Goal: Task Accomplishment & Management: Complete application form

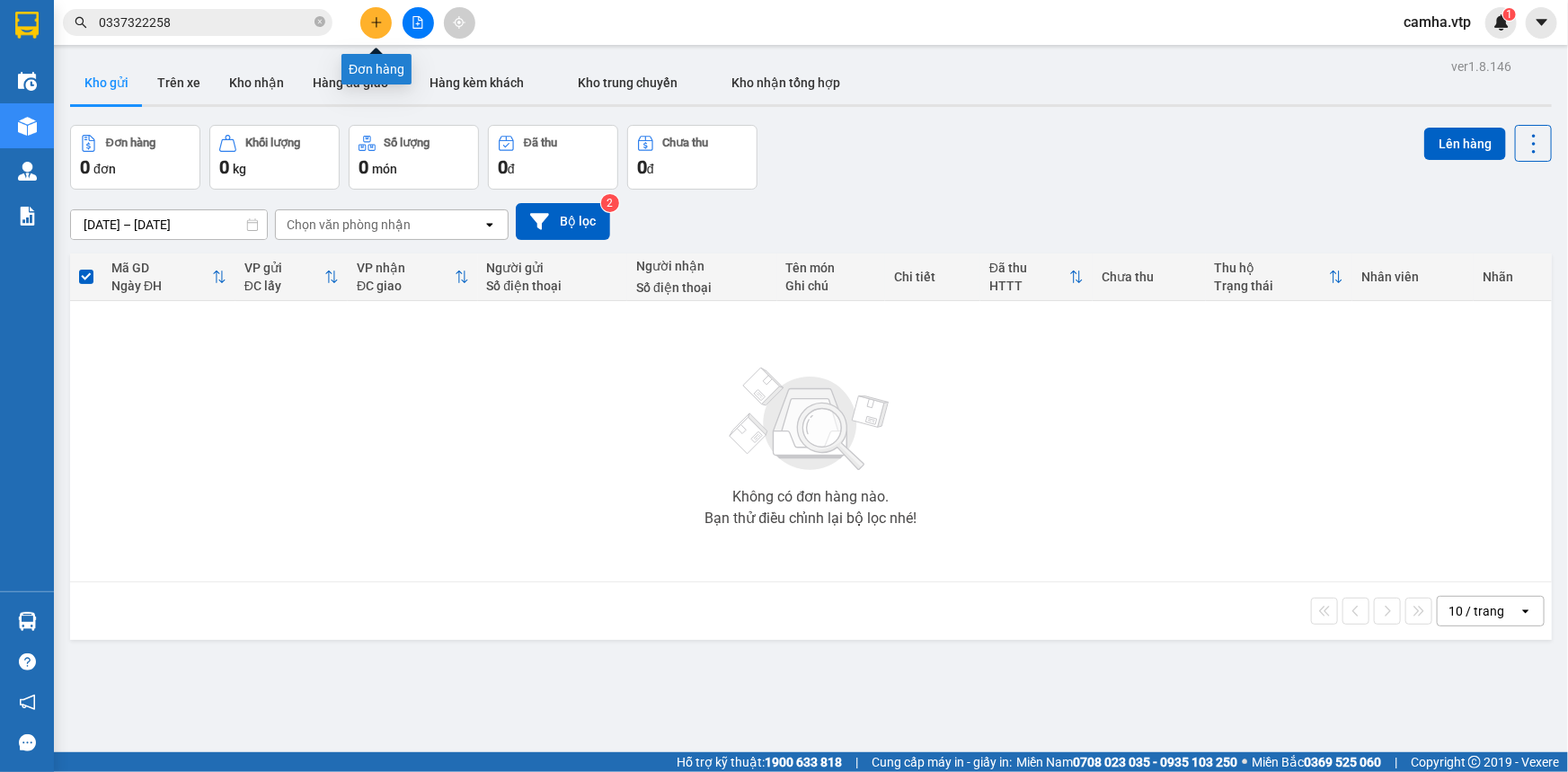
click at [379, 21] on icon "plus" at bounding box center [376, 21] width 10 height 1
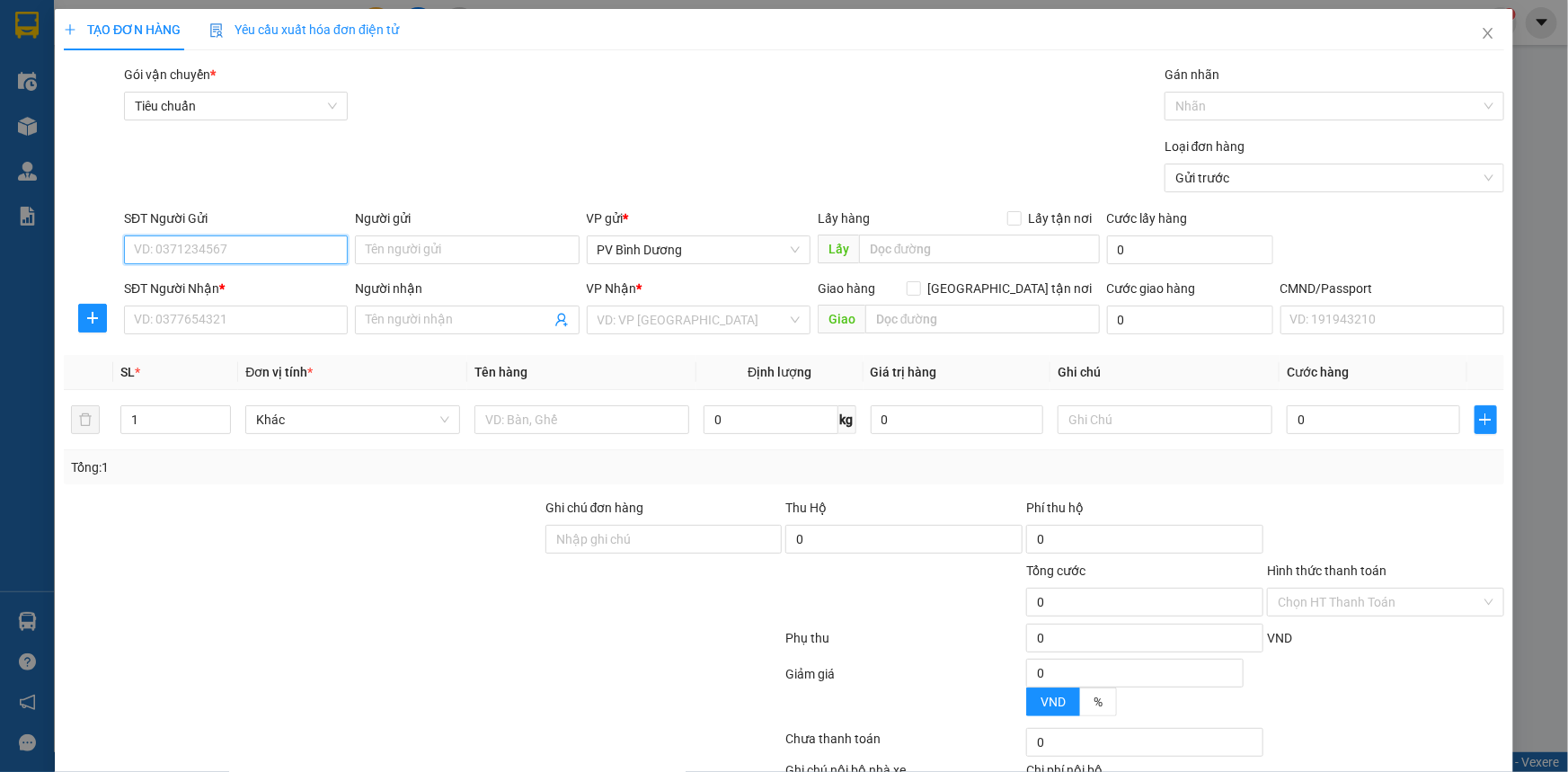
click at [233, 251] on input "SĐT Người Gửi" at bounding box center [235, 249] width 224 height 29
click at [220, 318] on input "SĐT Người Nhận *" at bounding box center [235, 319] width 224 height 29
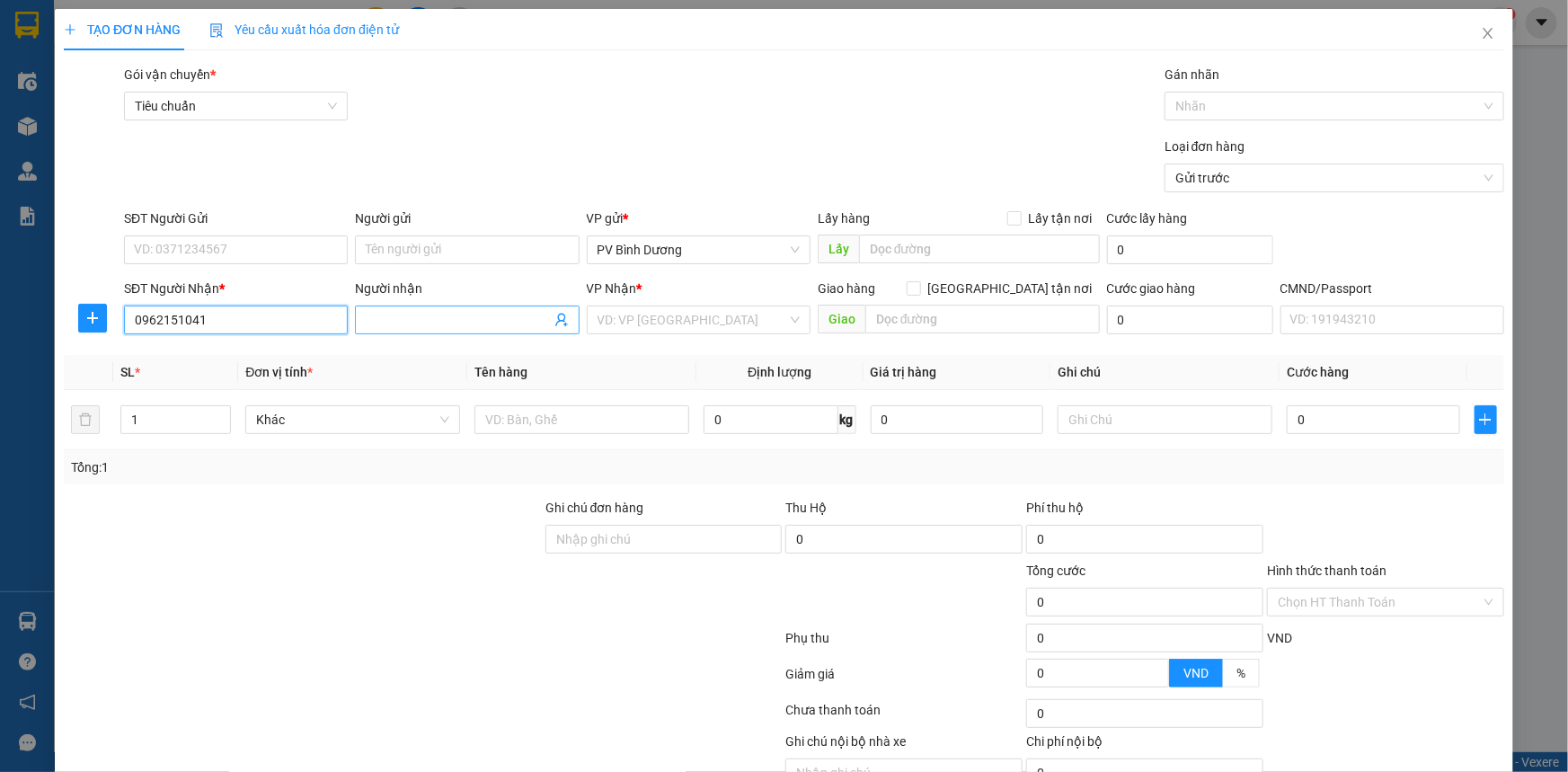
type input "0962151041"
click at [431, 324] on input "Người nhận" at bounding box center [458, 319] width 184 height 20
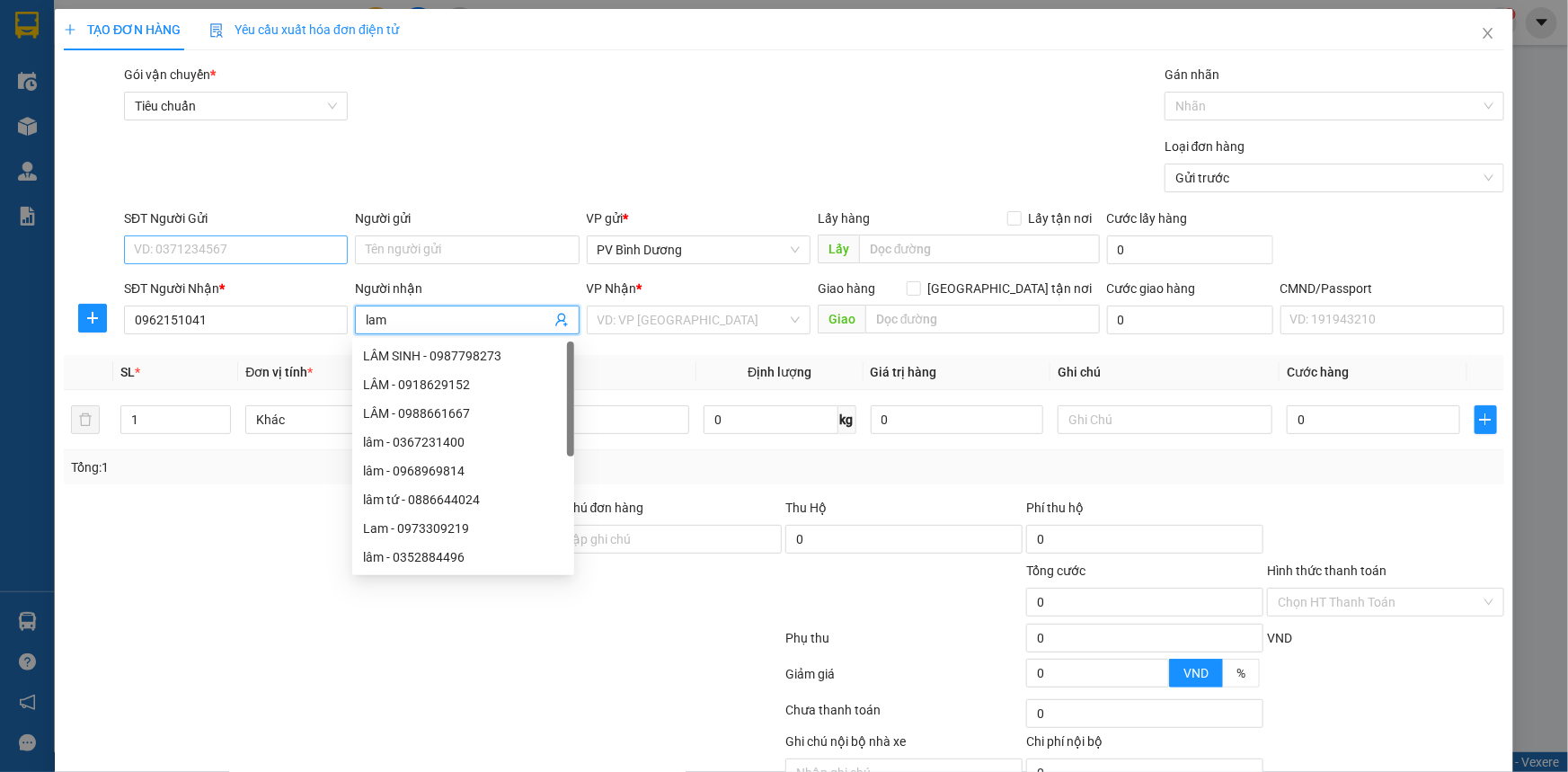
type input "lam"
click at [278, 249] on input "SĐT Người Gửi" at bounding box center [235, 249] width 224 height 29
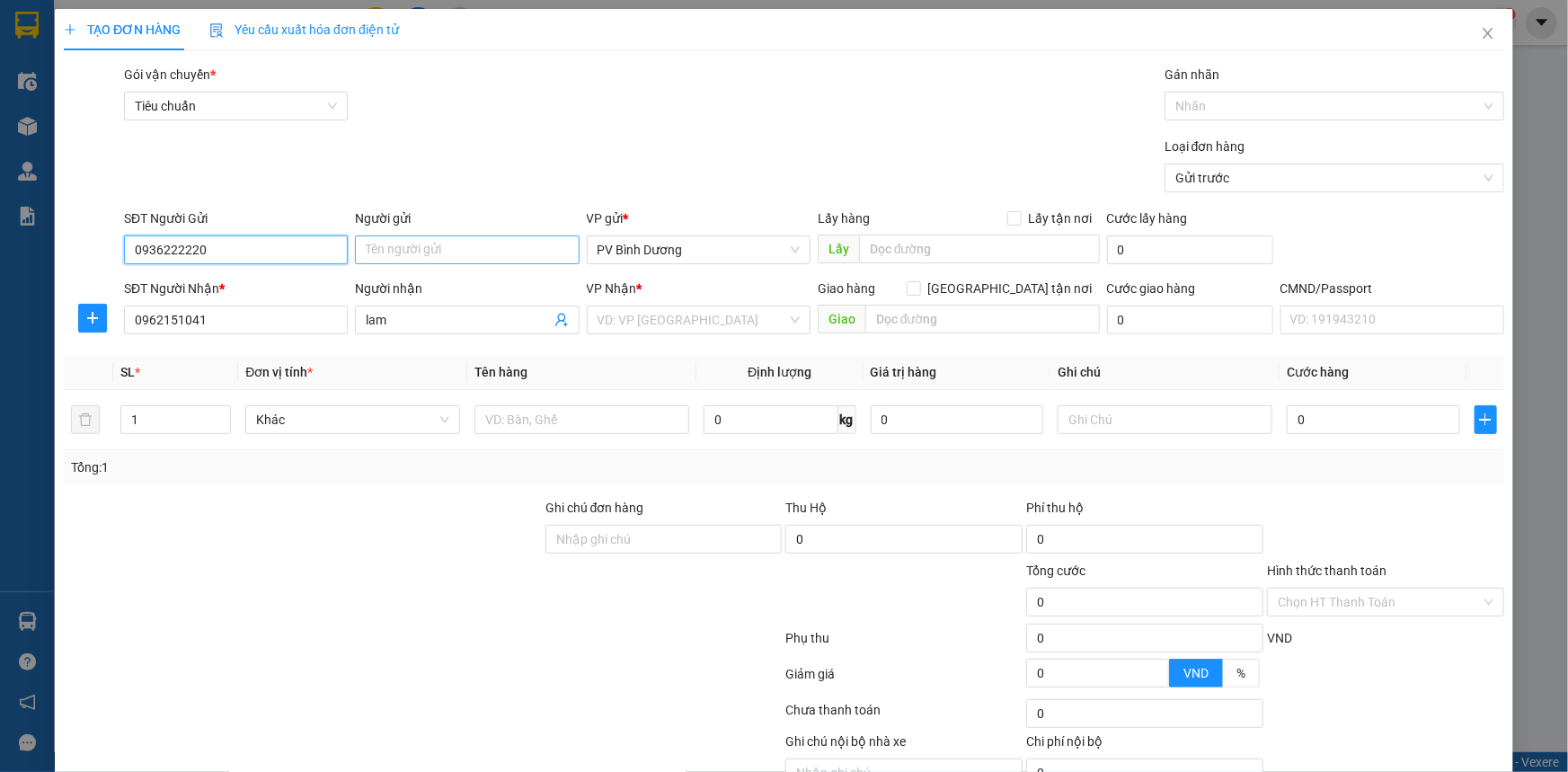
type input "0936222220"
click at [467, 243] on input "Người gửi" at bounding box center [467, 249] width 224 height 29
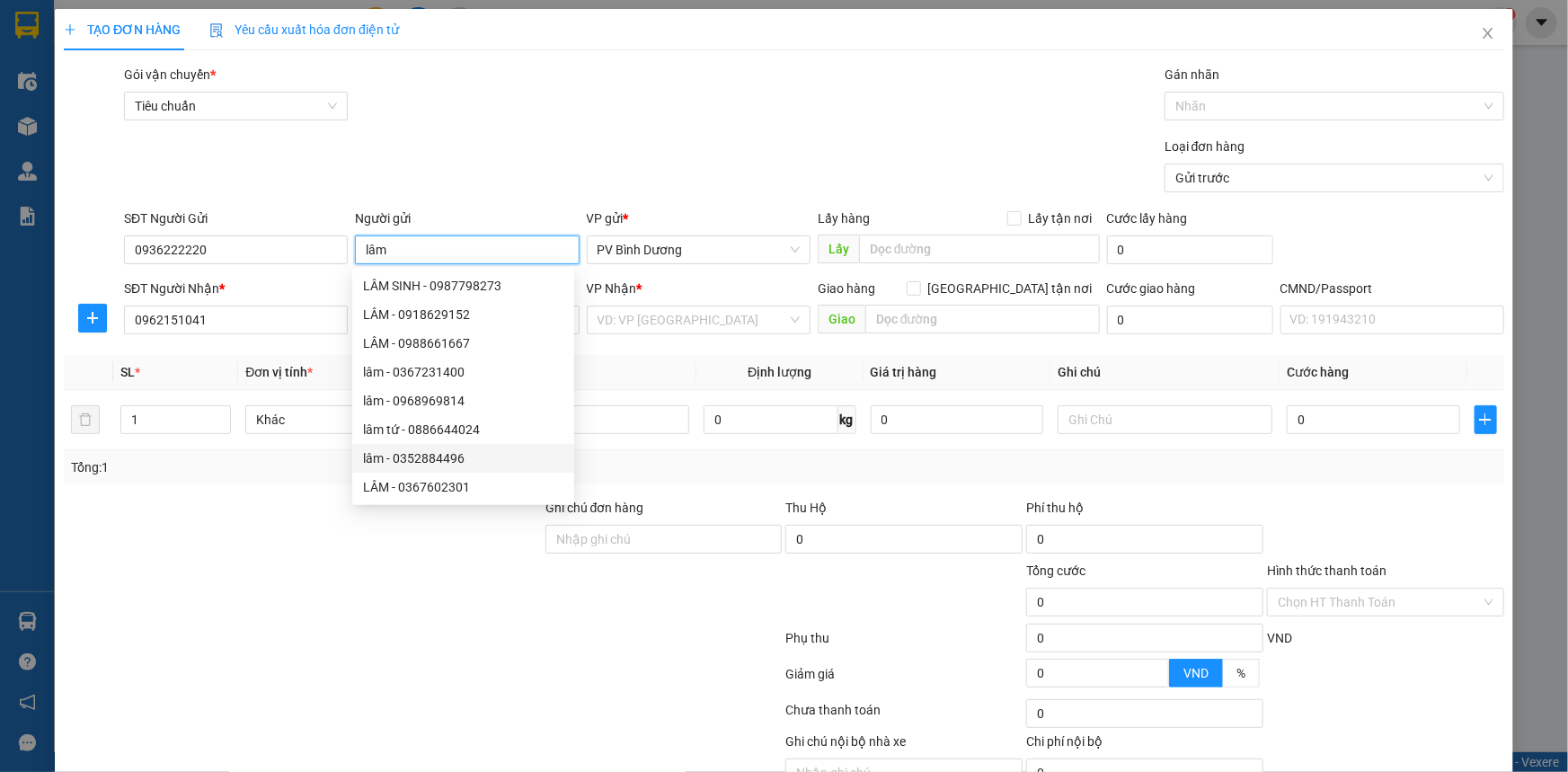
type input "lâm"
click at [421, 665] on div at bounding box center [423, 677] width 722 height 36
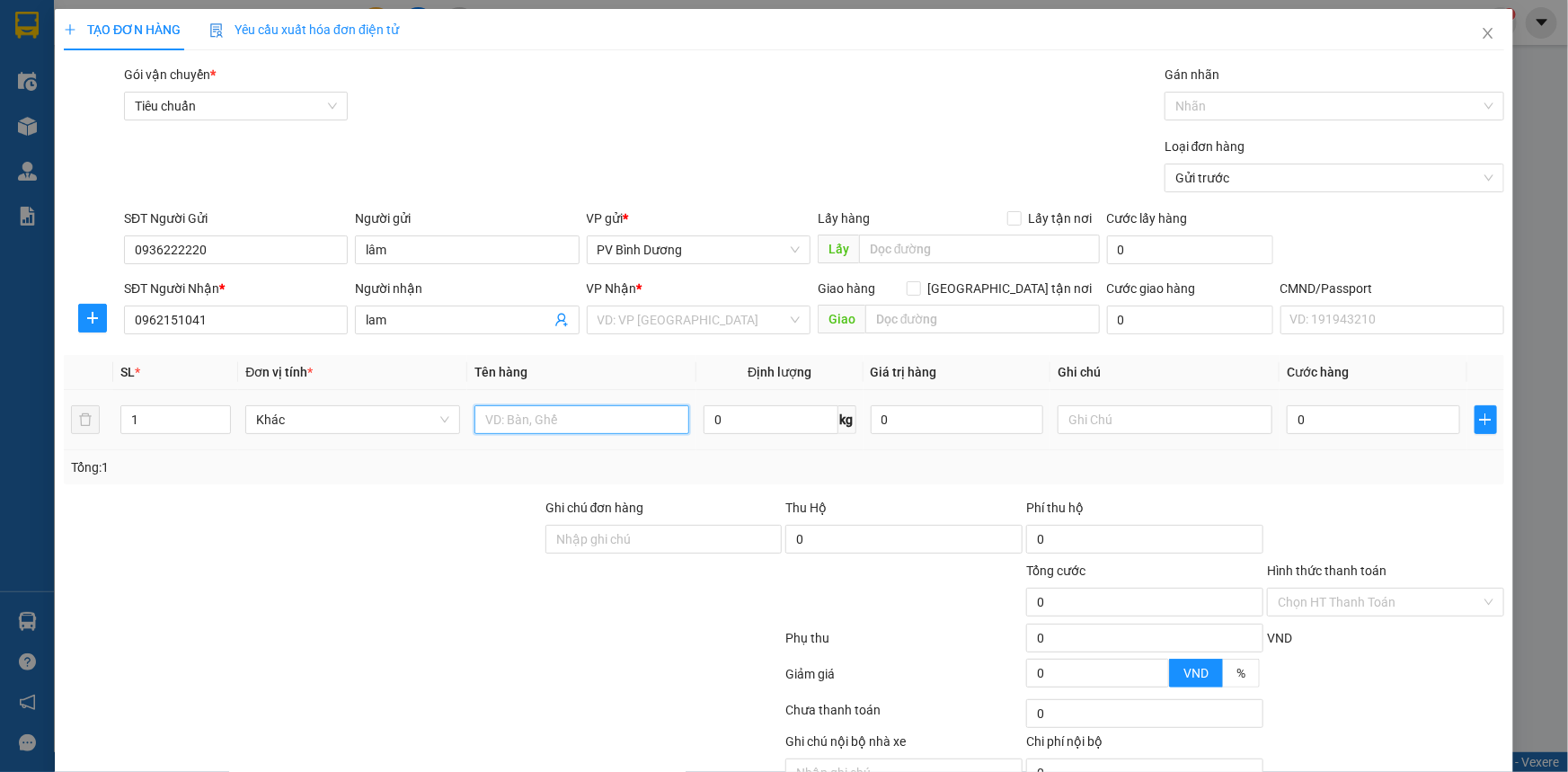
click at [553, 421] on input "text" at bounding box center [581, 419] width 215 height 29
type input "gốm"
click at [1089, 413] on input "text" at bounding box center [1164, 419] width 215 height 29
click at [630, 312] on input "search" at bounding box center [692, 319] width 190 height 27
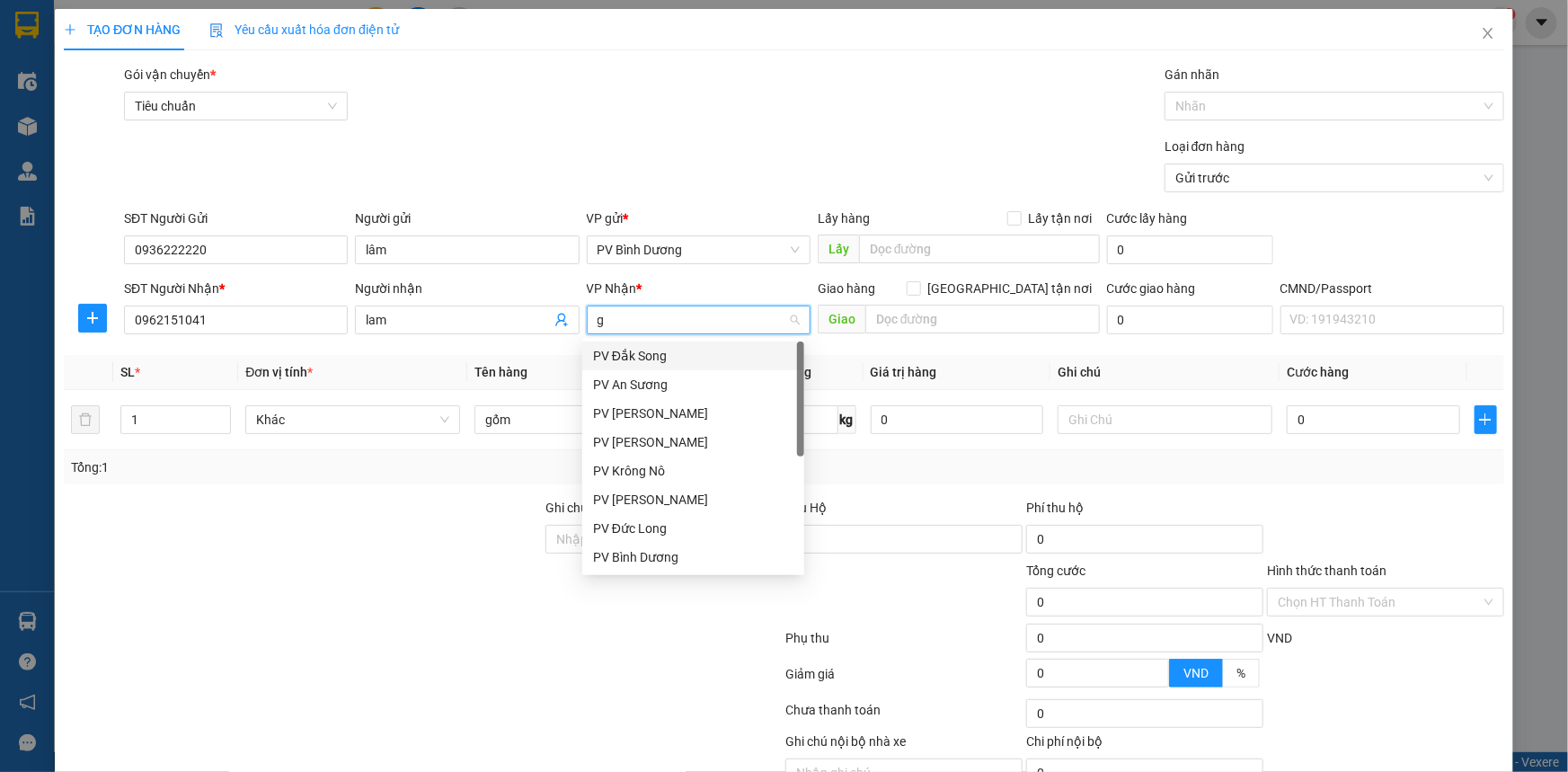
type input "gn"
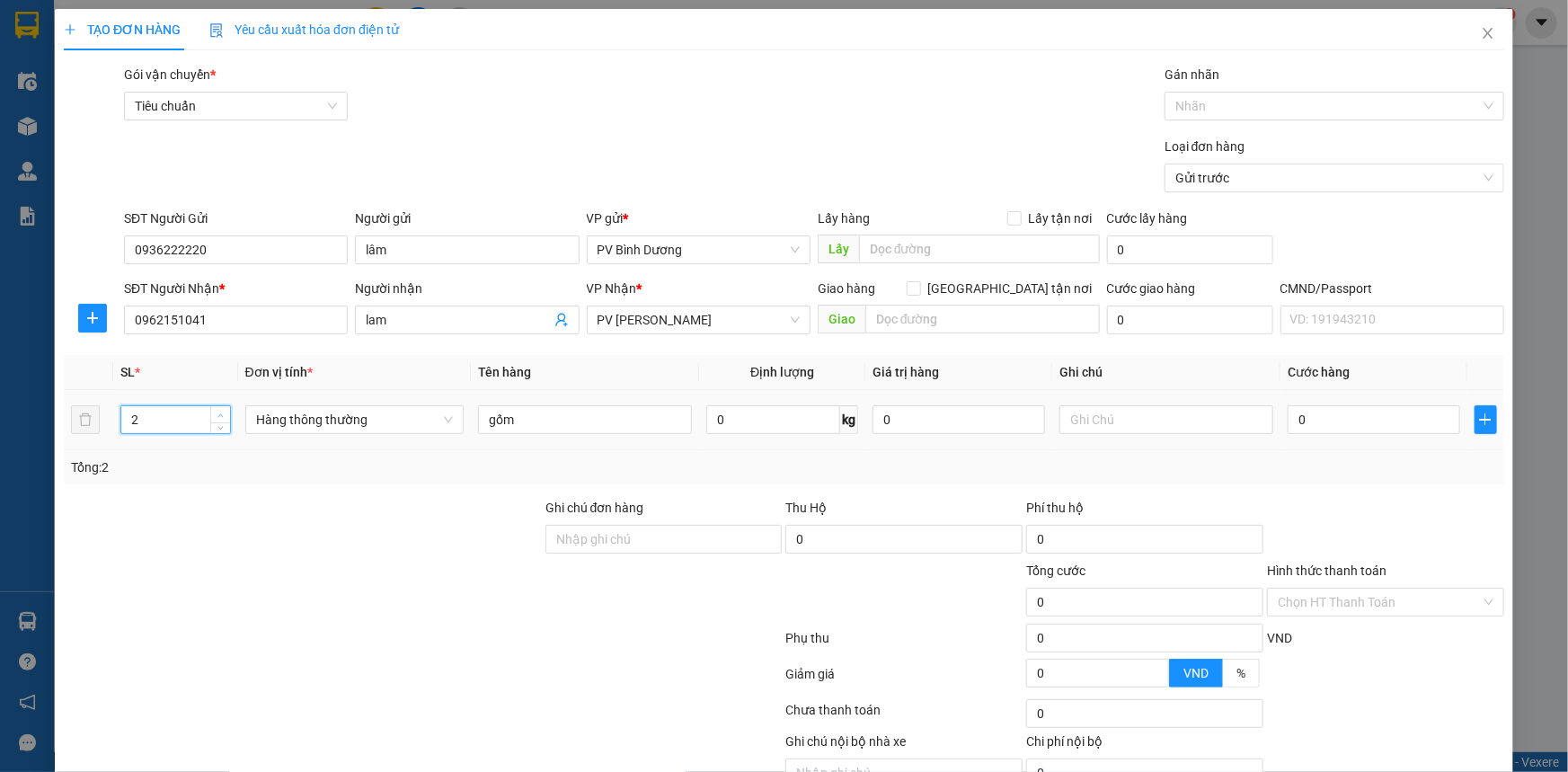
click at [219, 412] on icon "up" at bounding box center [220, 415] width 7 height 7
type input "4"
click at [219, 412] on icon "up" at bounding box center [220, 415] width 7 height 7
click at [554, 423] on input "gốm" at bounding box center [585, 419] width 214 height 29
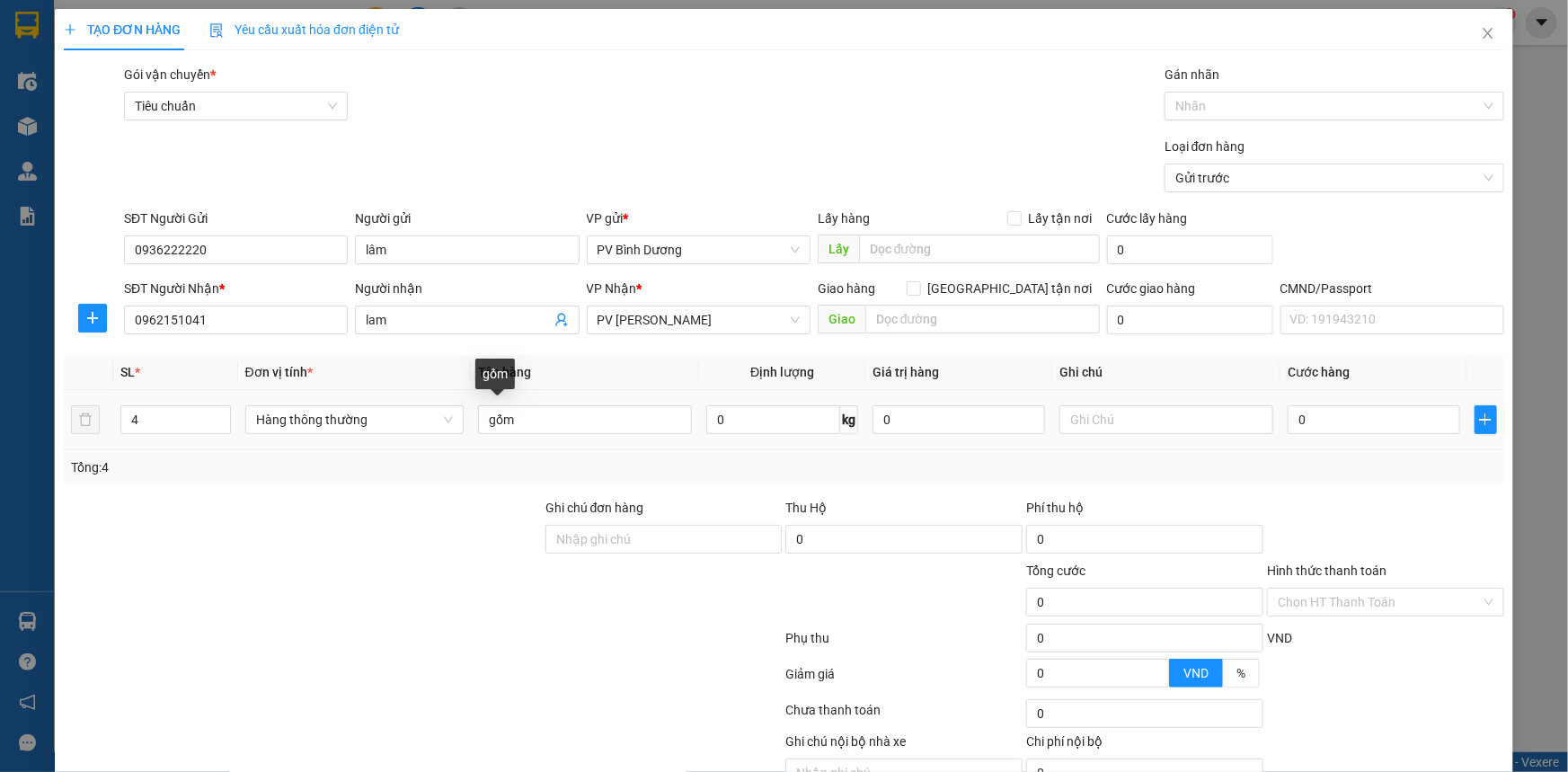
click at [830, 436] on div "0 kg" at bounding box center [781, 419] width 152 height 36
drag, startPoint x: 953, startPoint y: 419, endPoint x: 1078, endPoint y: 416, distance: 125.0
click at [957, 417] on input "0" at bounding box center [958, 419] width 172 height 29
click at [1106, 415] on input "text" at bounding box center [1166, 419] width 214 height 29
click at [1143, 421] on input "t/ có ướt ko" at bounding box center [1166, 419] width 214 height 29
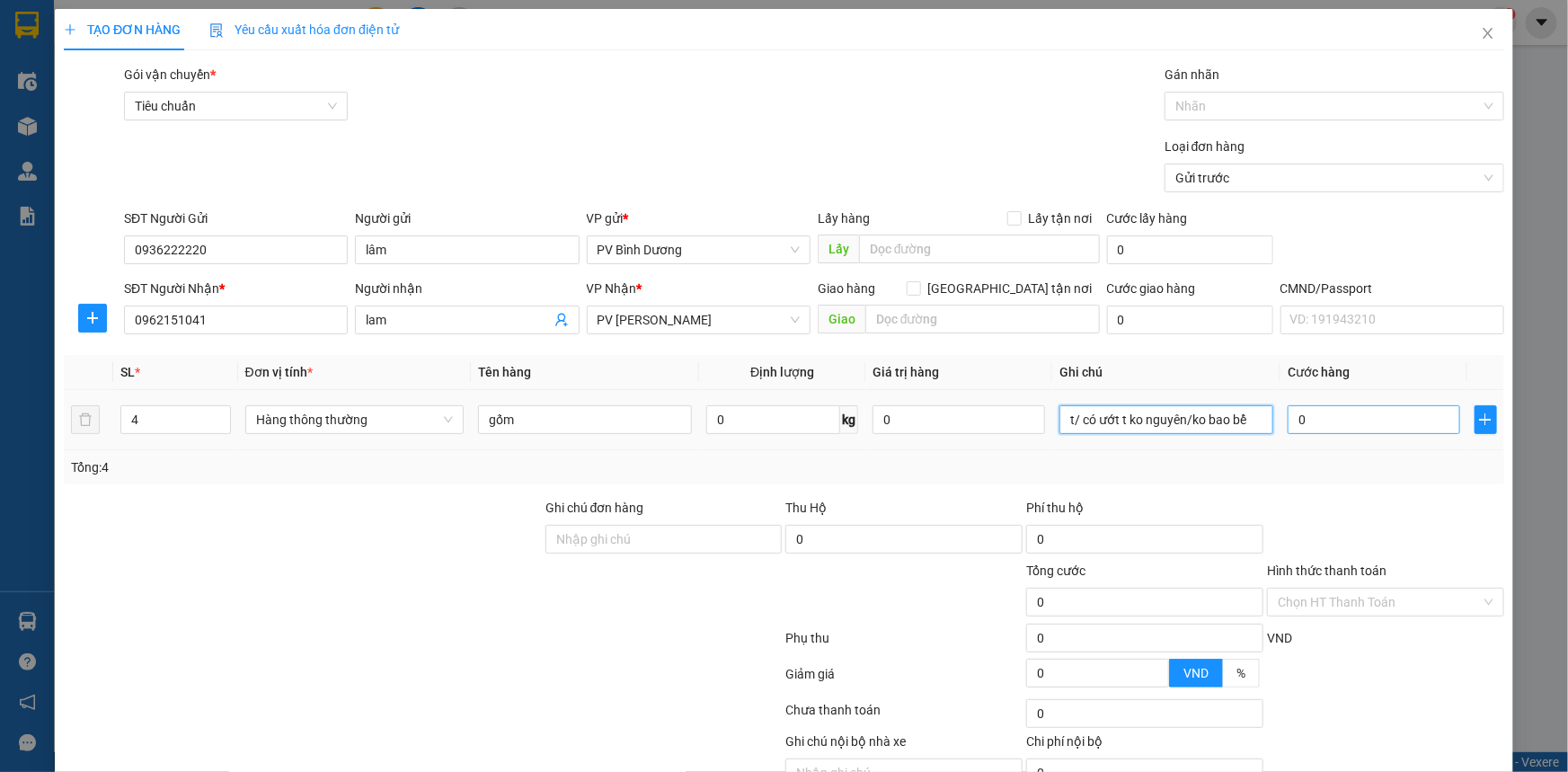
type input "t/ có ướt t ko nguyên/ko bao bể"
click at [1347, 416] on input "0" at bounding box center [1373, 419] width 172 height 29
type input "3"
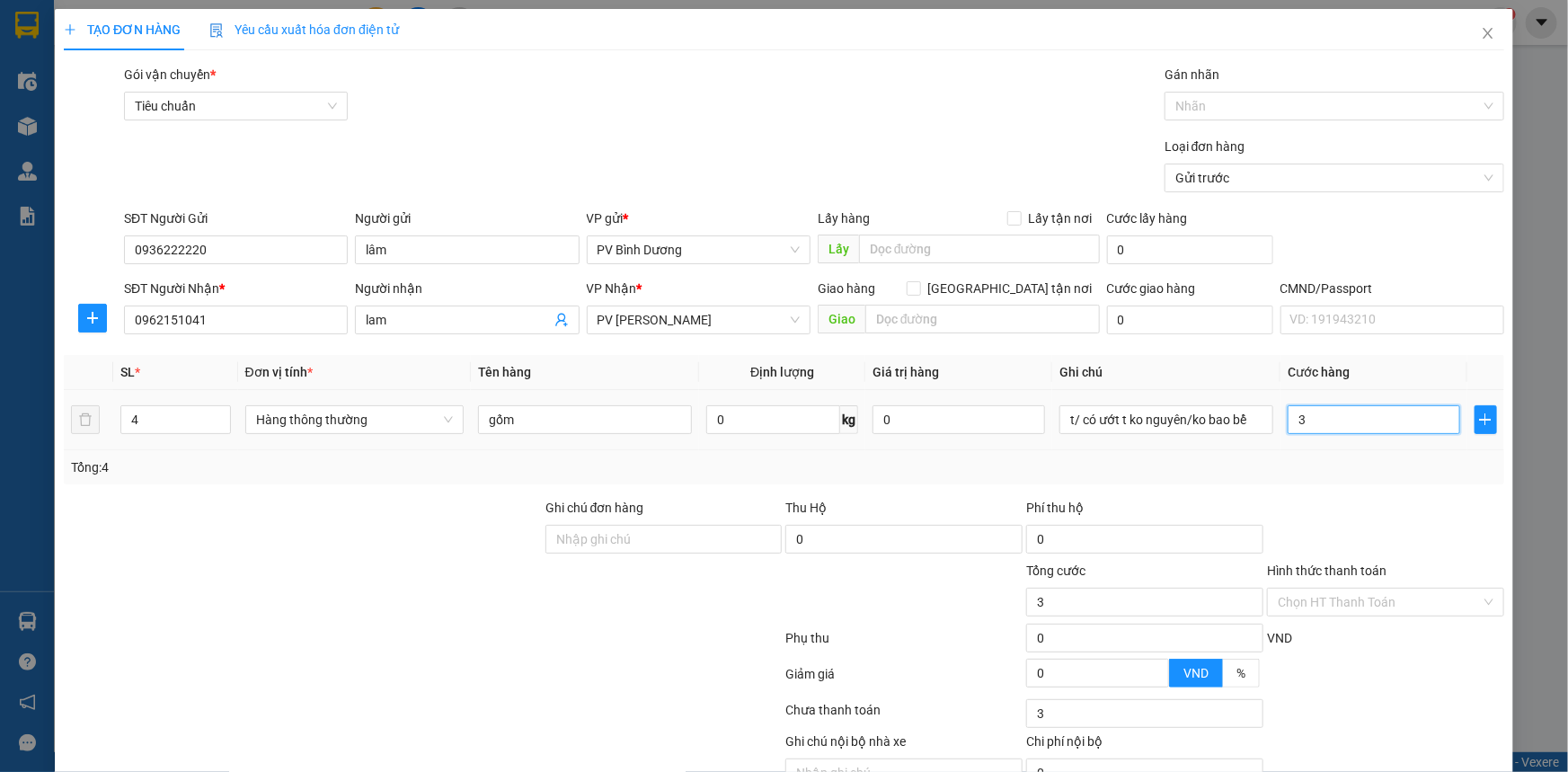
type input "35"
type input "350"
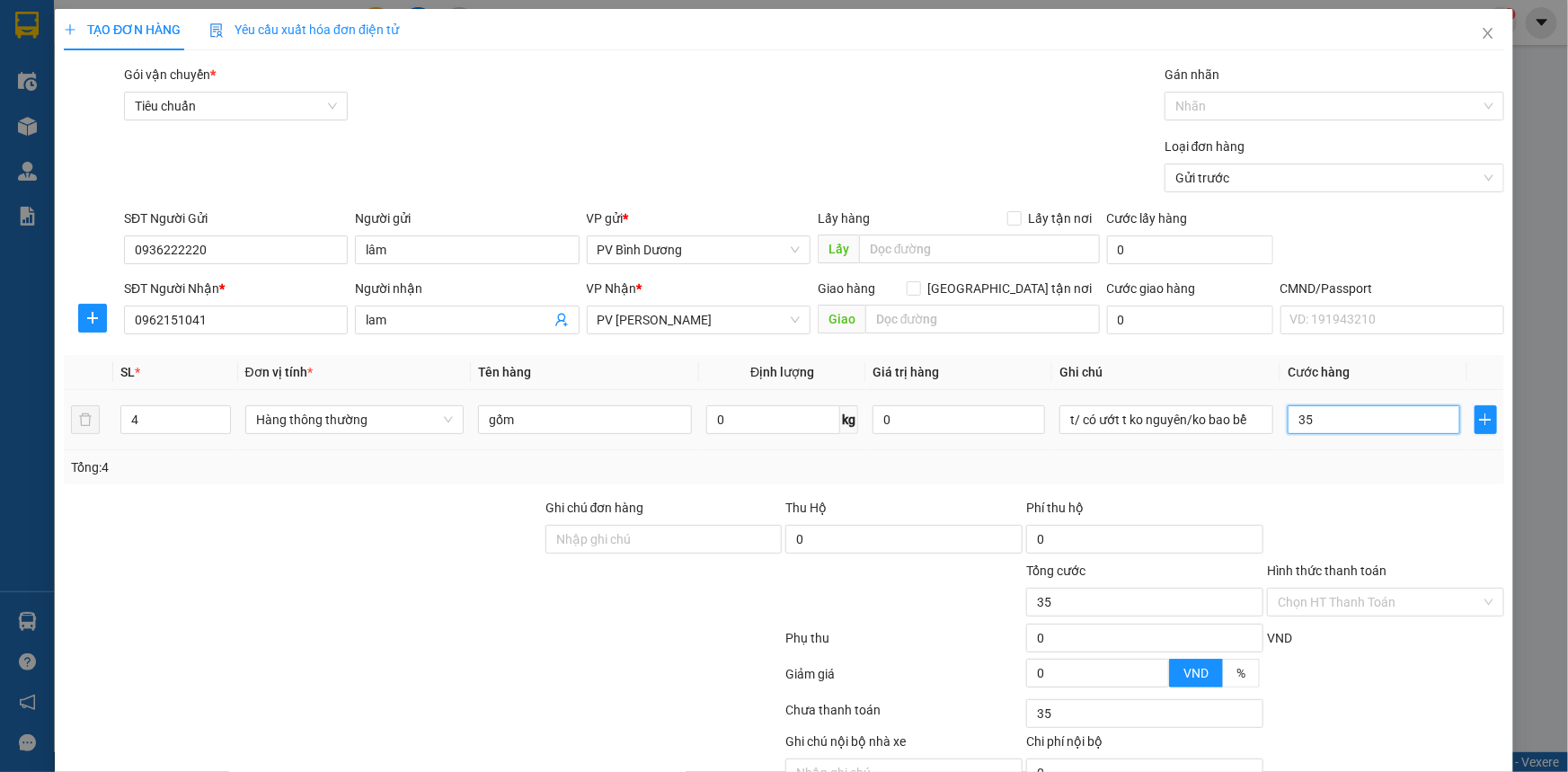
type input "350"
type input "3.500"
type input "35.000"
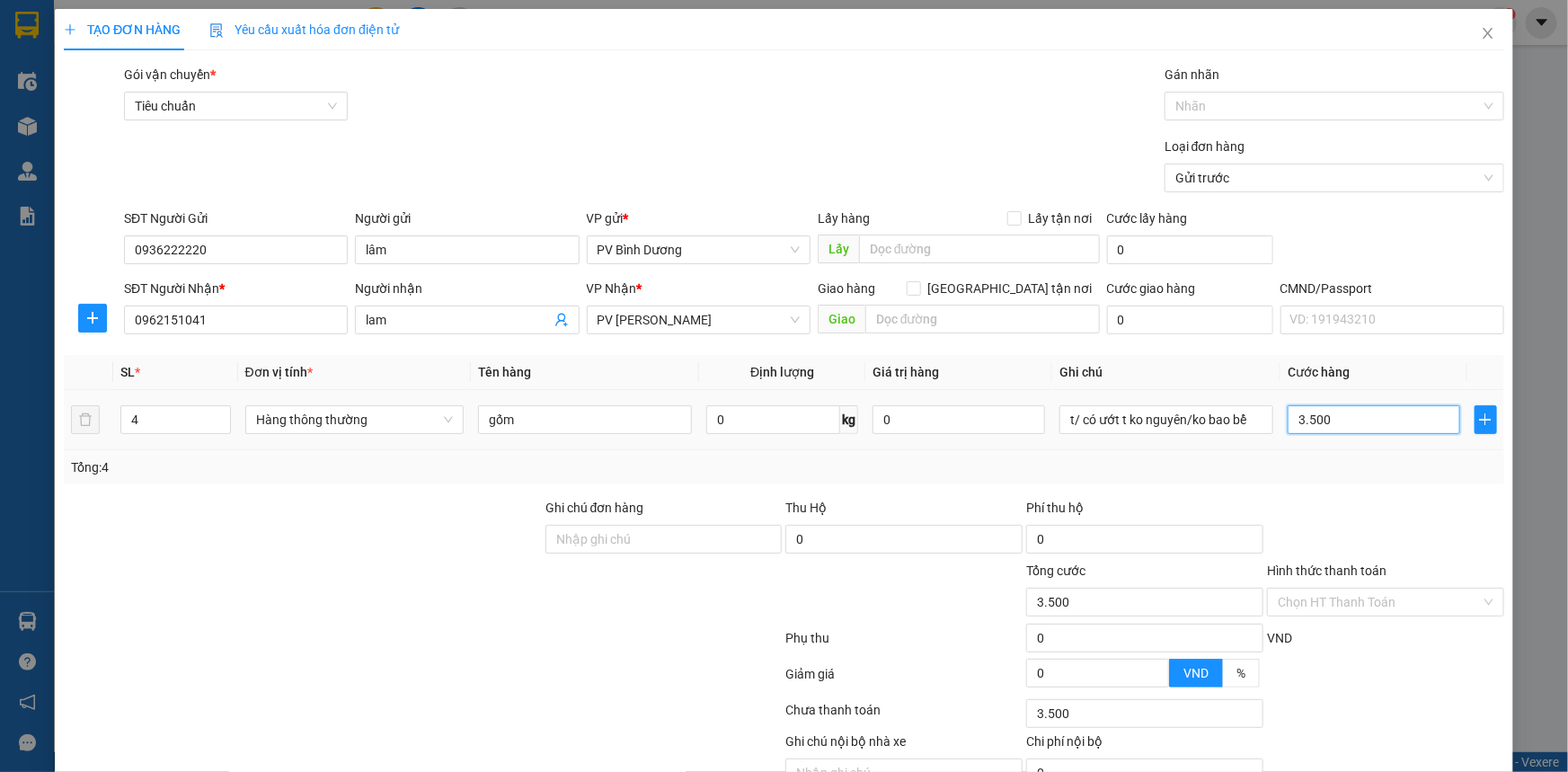
type input "35.000"
type input "350.000"
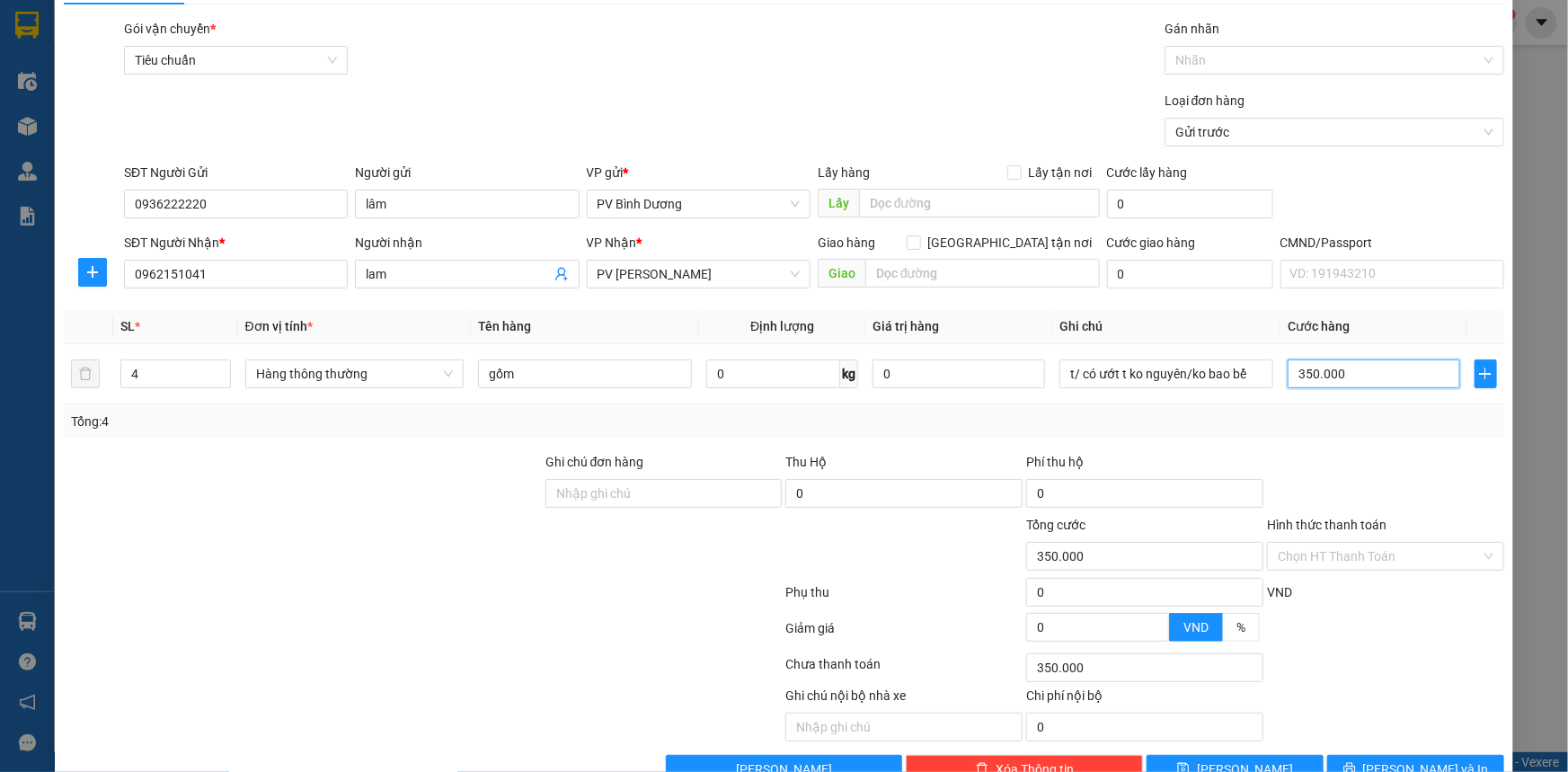
scroll to position [91, 0]
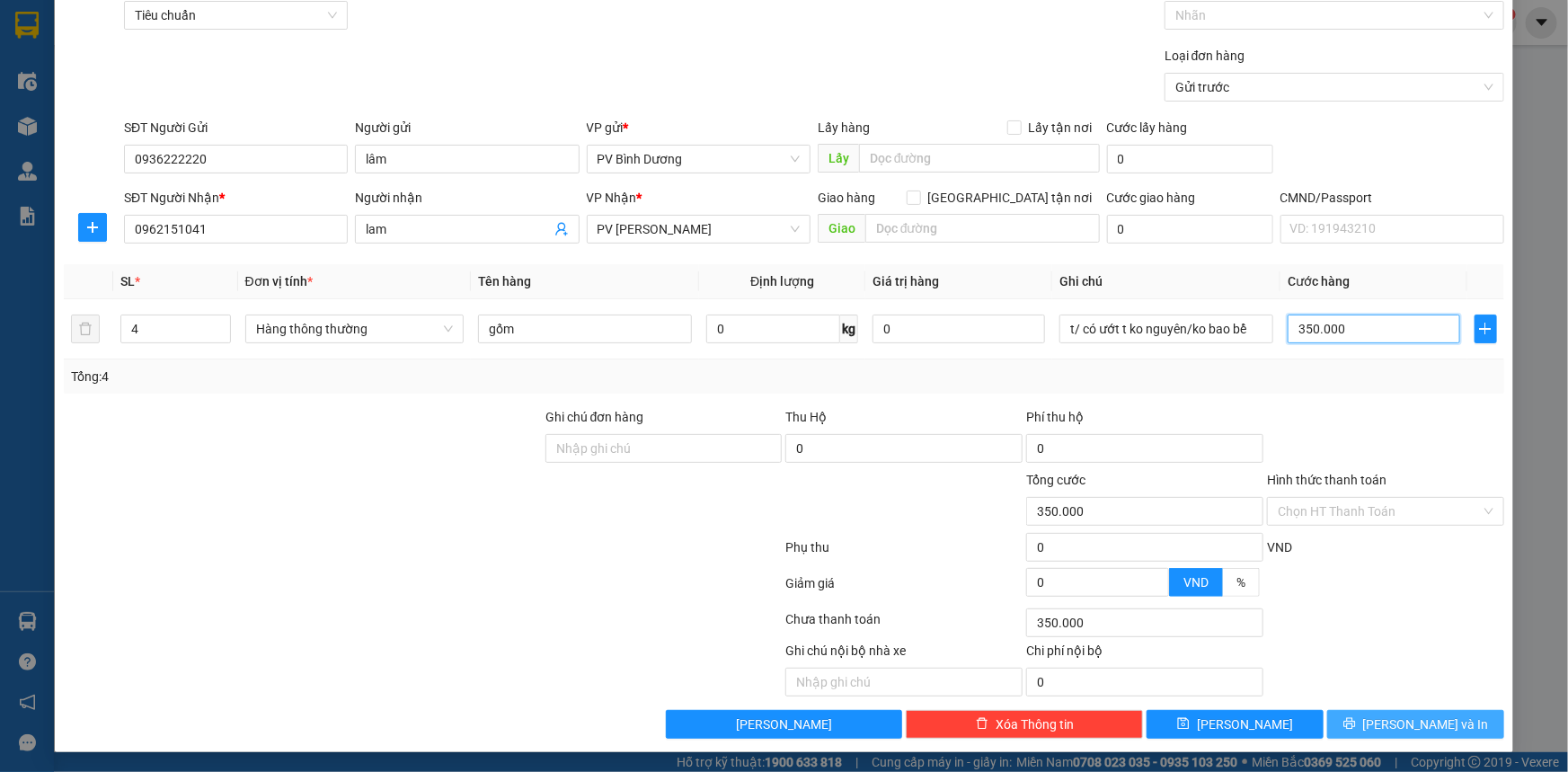
type input "350.000"
click at [1402, 721] on span "[PERSON_NAME] và In" at bounding box center [1425, 724] width 126 height 20
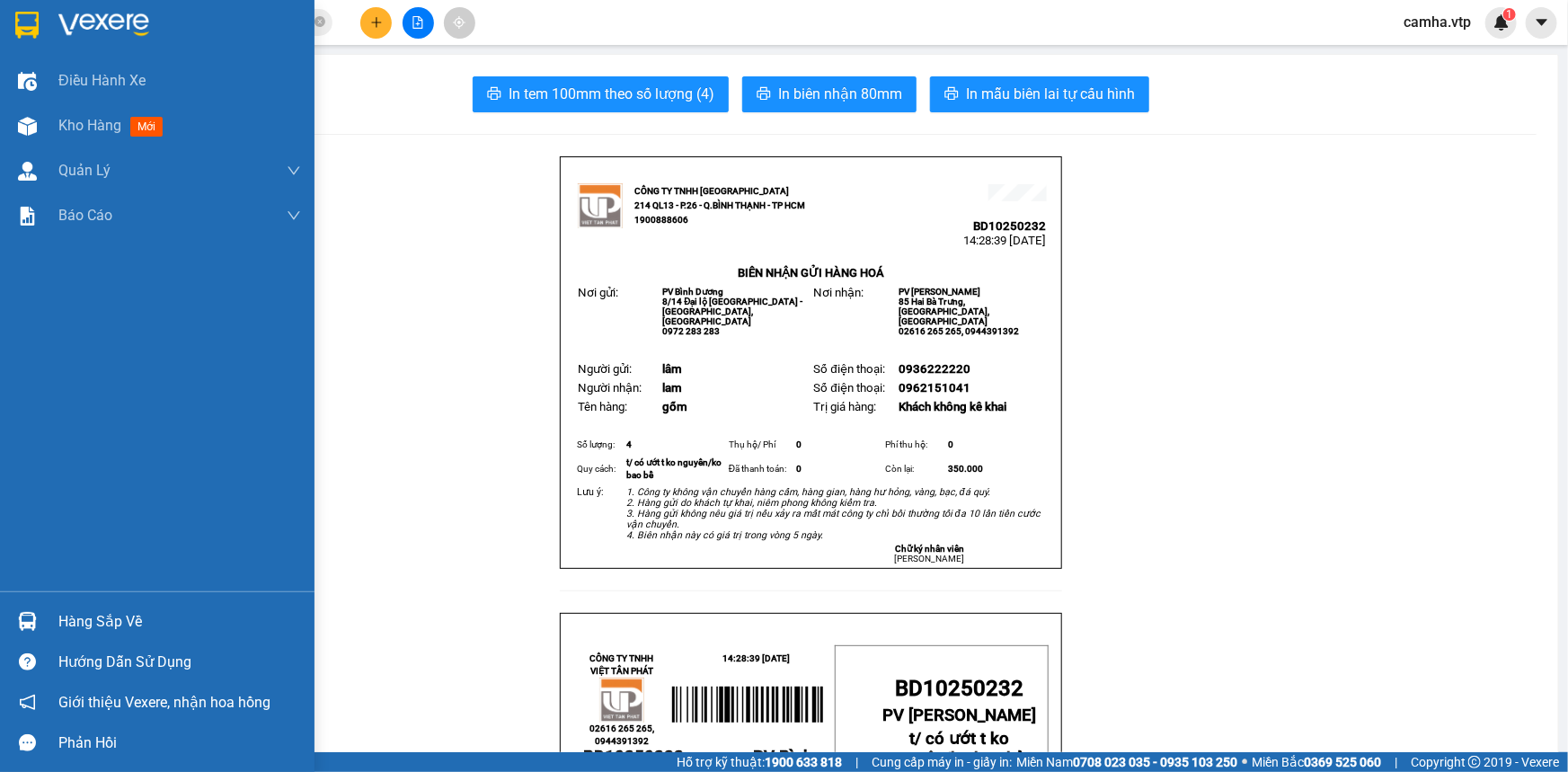
click at [36, 24] on img at bounding box center [26, 25] width 23 height 27
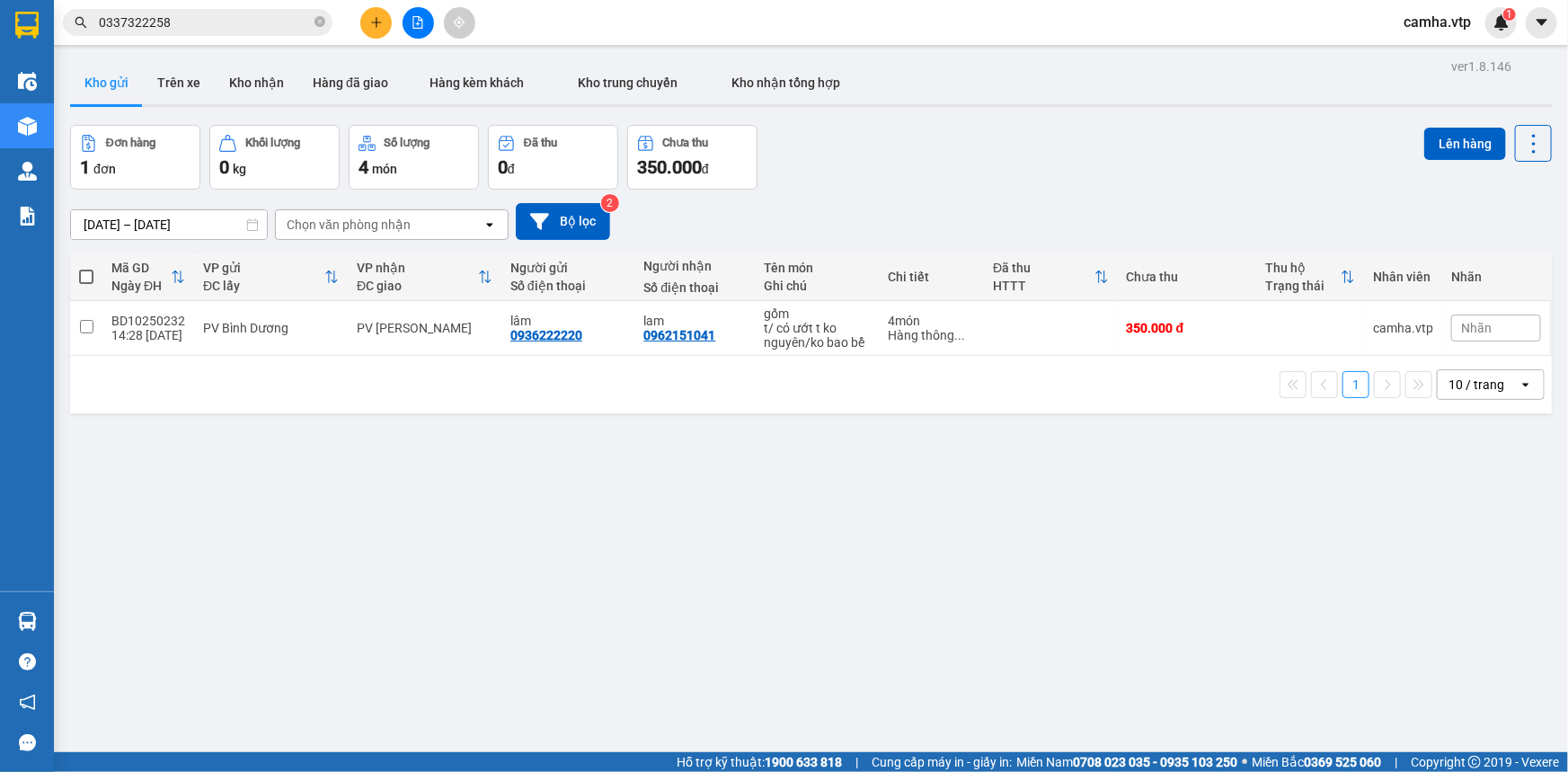
click at [704, 540] on div "ver 1.8.146 Kho gửi Trên xe Kho nhận Hàng đã giao Hàng kèm khách Kho trung chuy…" at bounding box center [811, 440] width 1495 height 772
click at [1403, 327] on icon at bounding box center [1410, 328] width 13 height 13
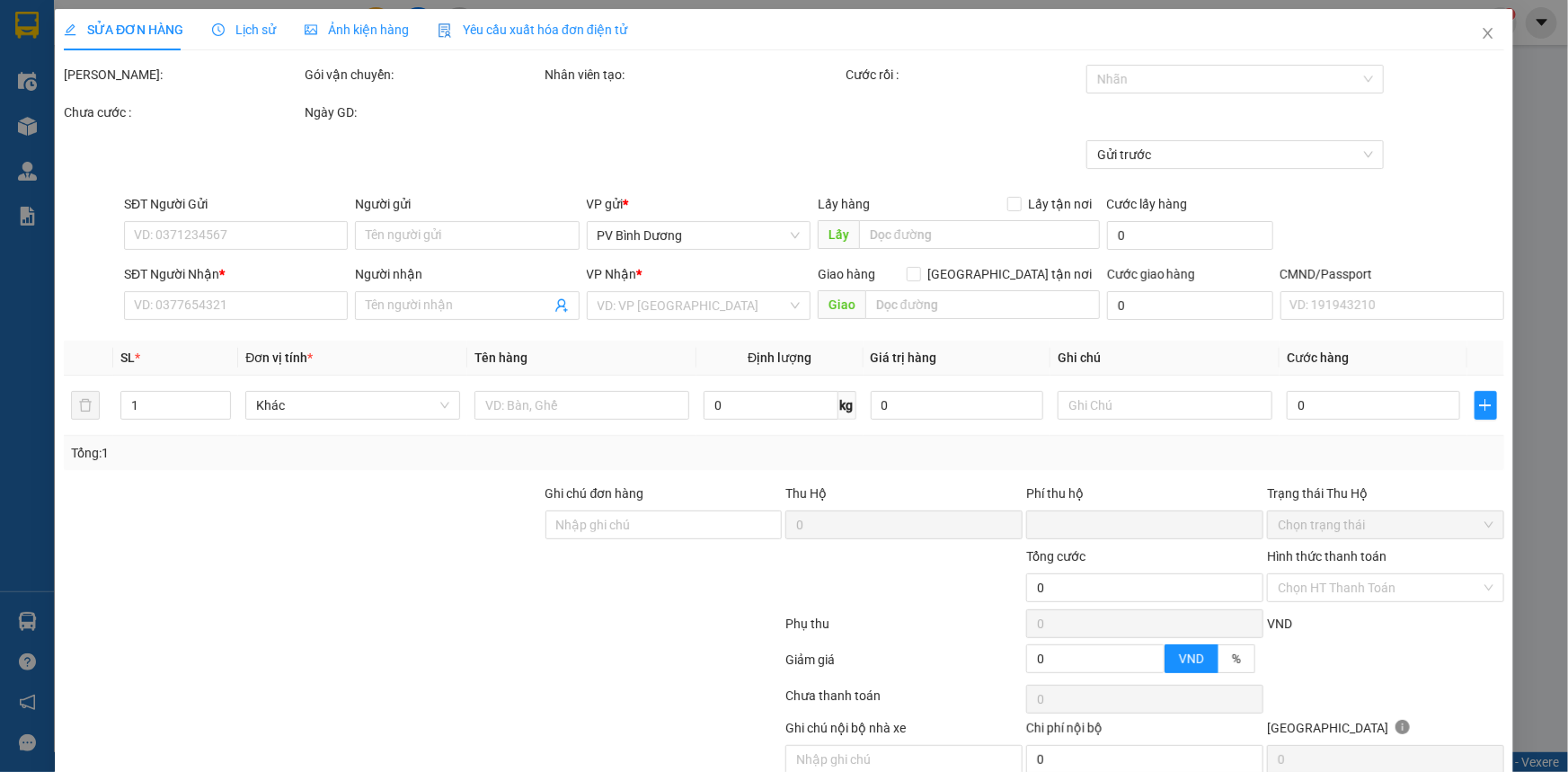
type input "0936222220"
type input "lâm"
type input "0962151041"
type input "lam"
type input "0"
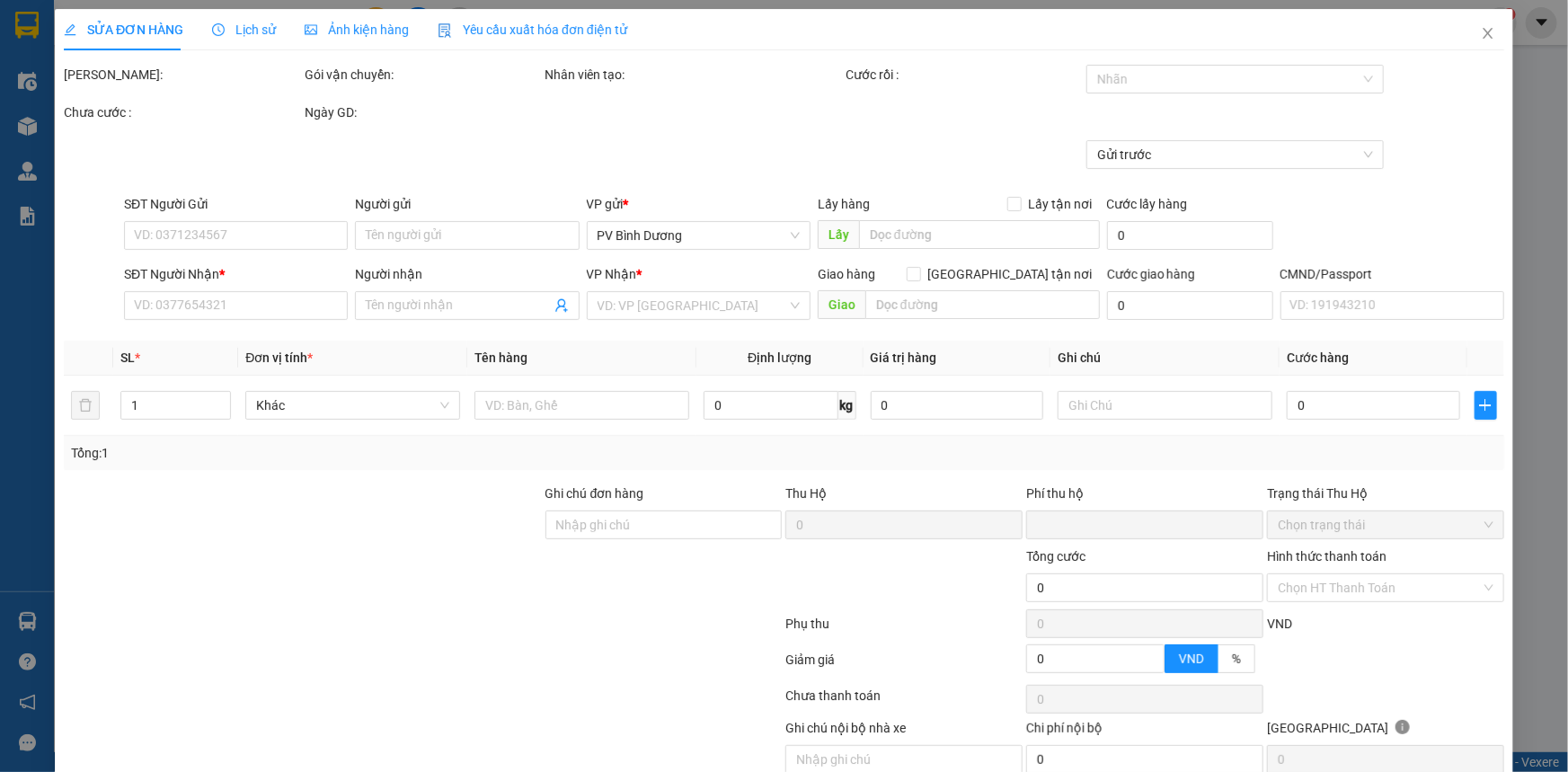
type input "350.000"
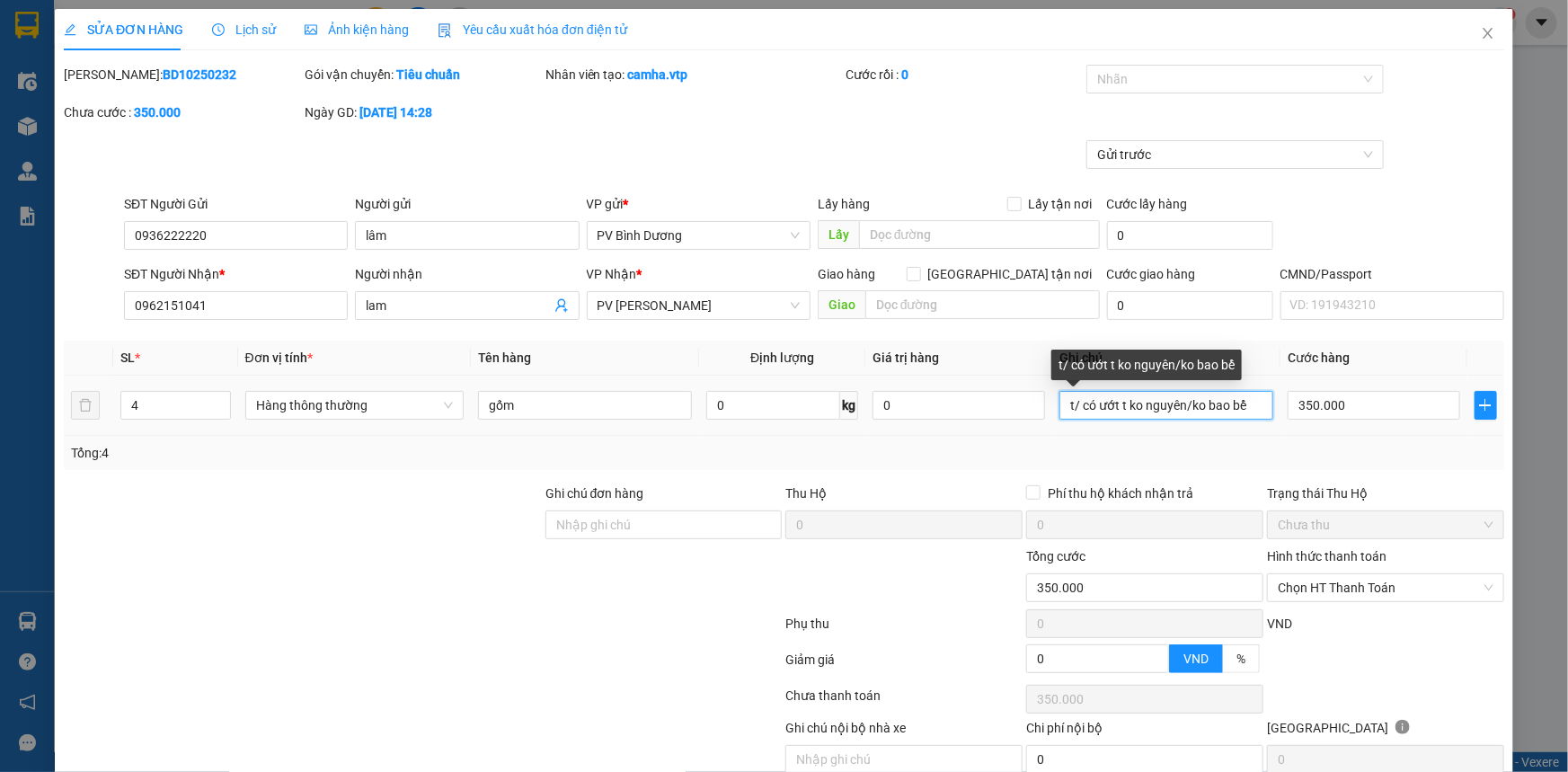
drag, startPoint x: 1114, startPoint y: 406, endPoint x: 1123, endPoint y: 410, distance: 9.8
click at [1114, 406] on input "t/ có ướt t ko nguyên/ko bao bể" at bounding box center [1166, 405] width 214 height 29
click at [1117, 406] on input "t/ có ướt t ko nguyên/ko bao bể" at bounding box center [1166, 405] width 214 height 29
click at [1116, 408] on input "t/ có ướt tùng ko nguyên/ko bao bể" at bounding box center [1166, 405] width 214 height 29
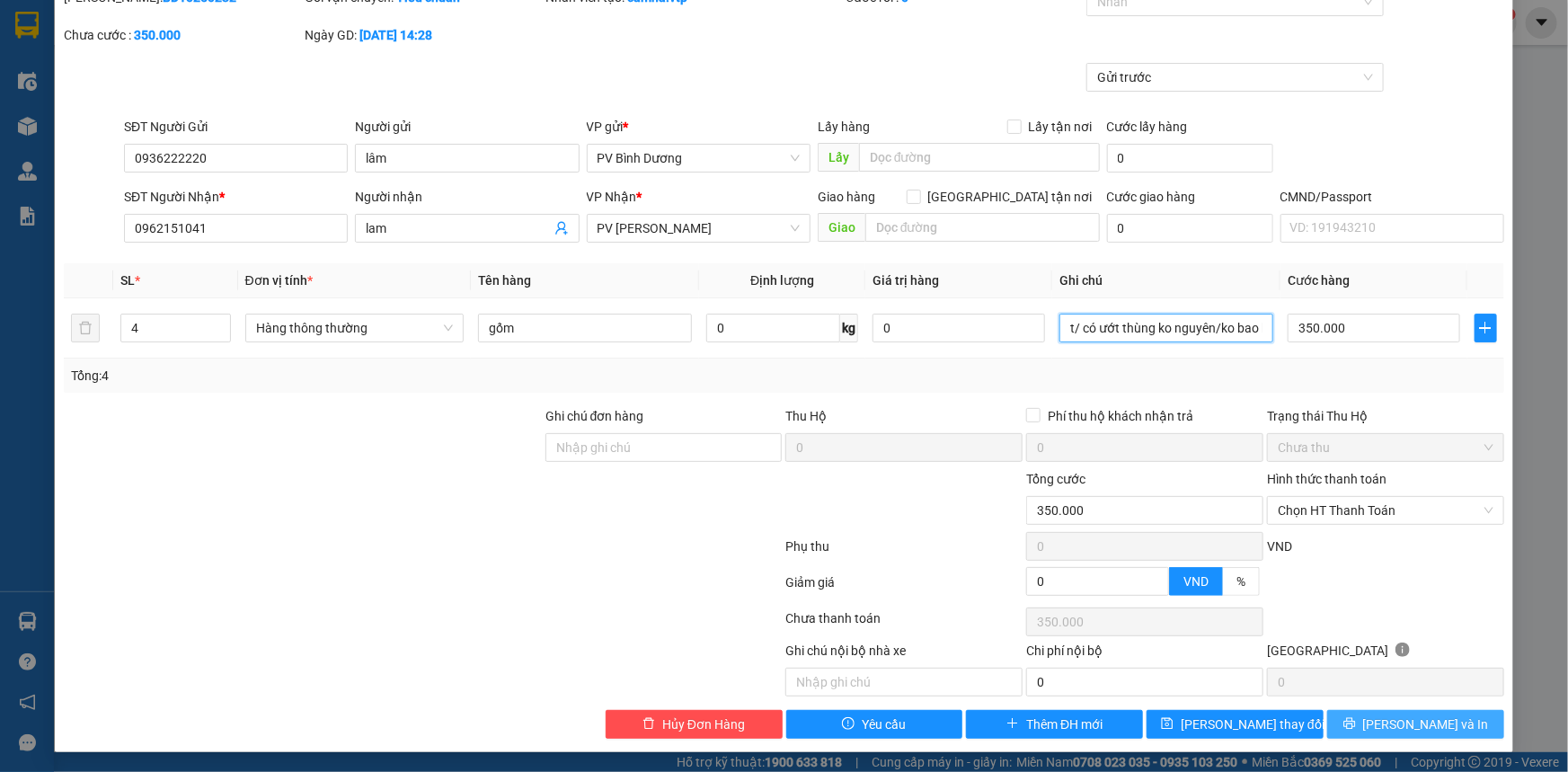
type input "t/ có ướt thùng ko nguyên/ko bao bể"
drag, startPoint x: 1404, startPoint y: 720, endPoint x: 1258, endPoint y: 652, distance: 161.1
click at [1404, 721] on span "[PERSON_NAME] và In" at bounding box center [1425, 724] width 126 height 20
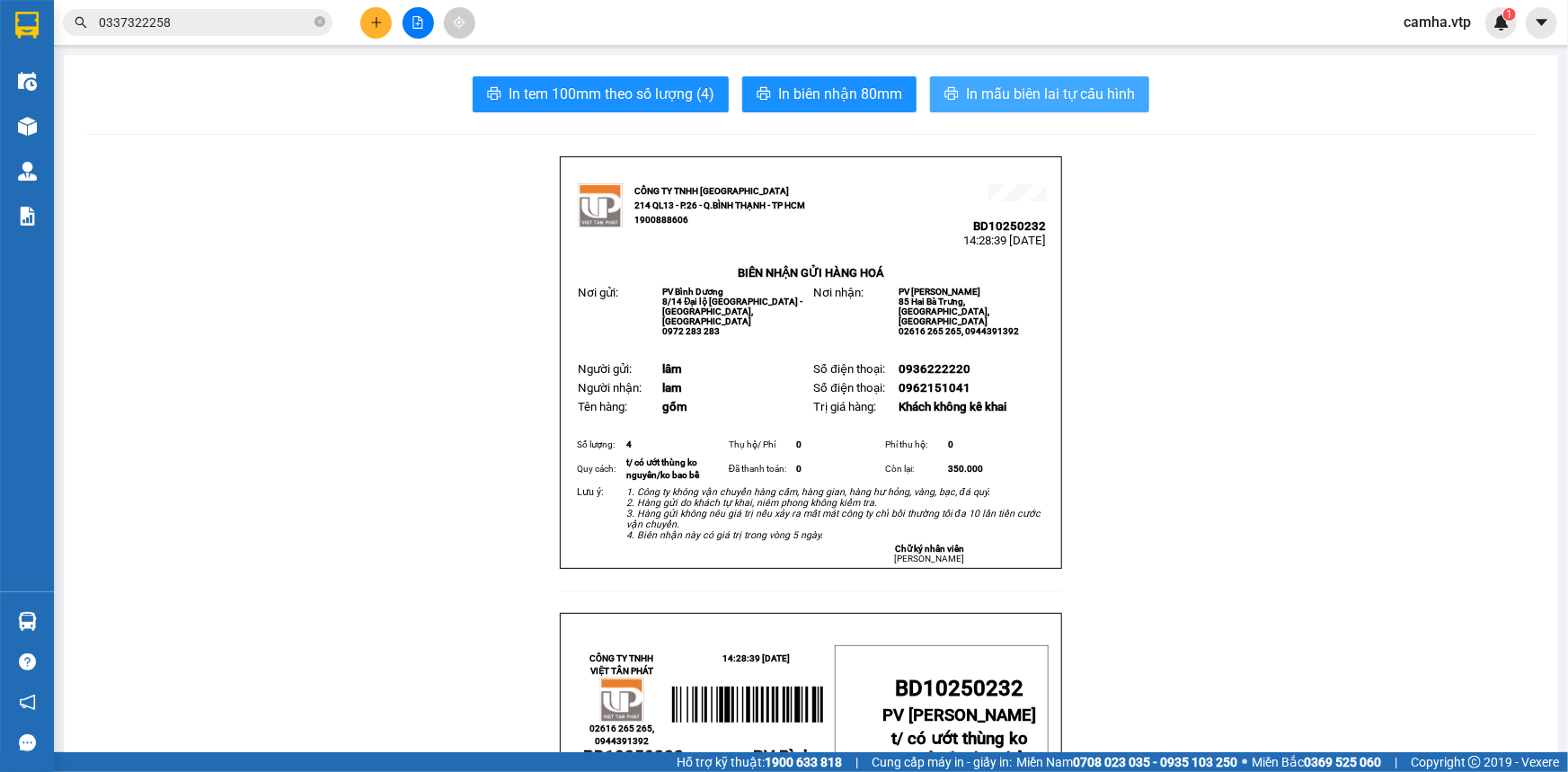
click at [1030, 92] on span "In mẫu biên lai tự cấu hình" at bounding box center [1051, 94] width 169 height 22
drag, startPoint x: 1357, startPoint y: 447, endPoint x: 1321, endPoint y: 449, distance: 36.1
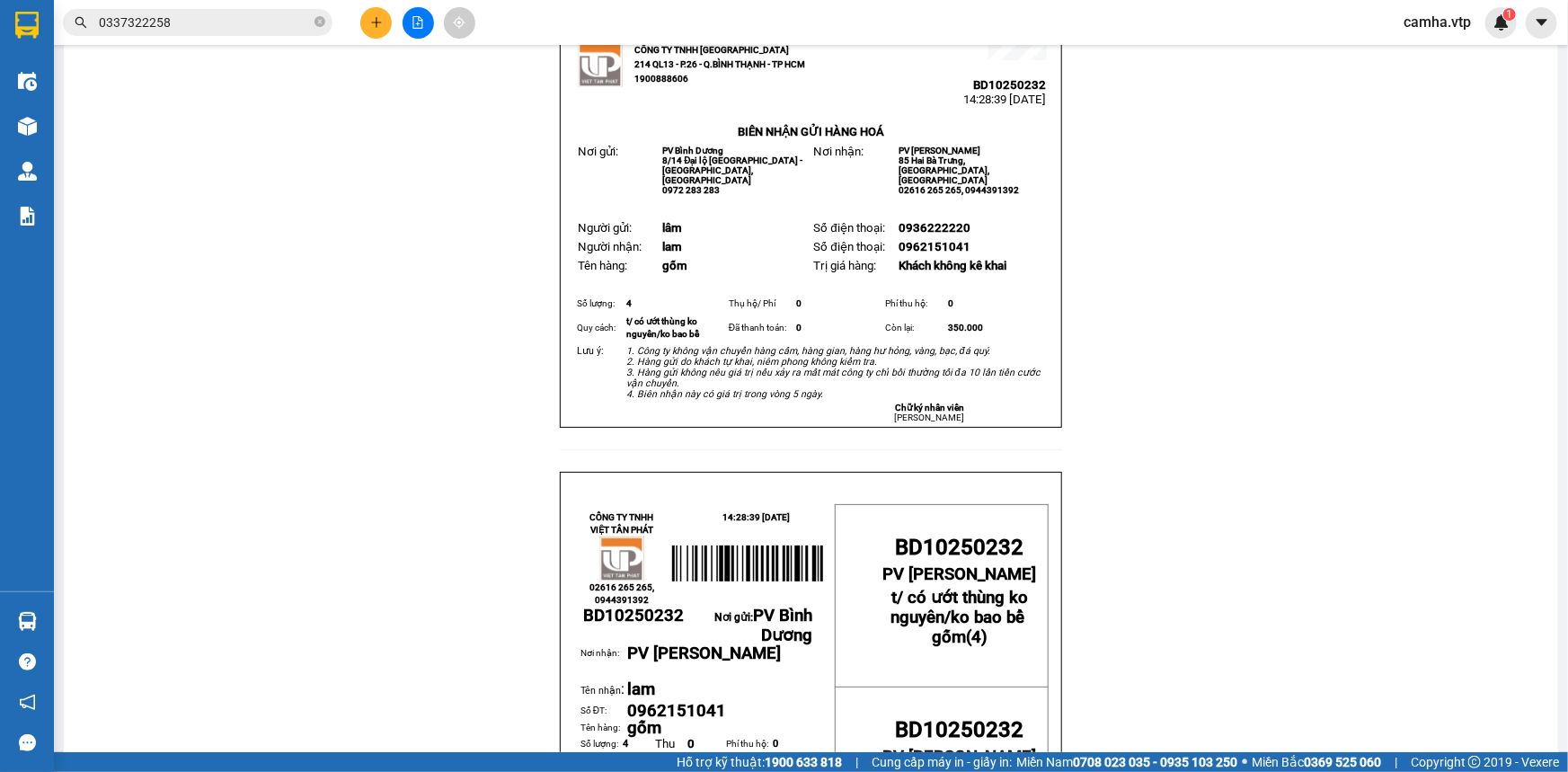
scroll to position [140, 0]
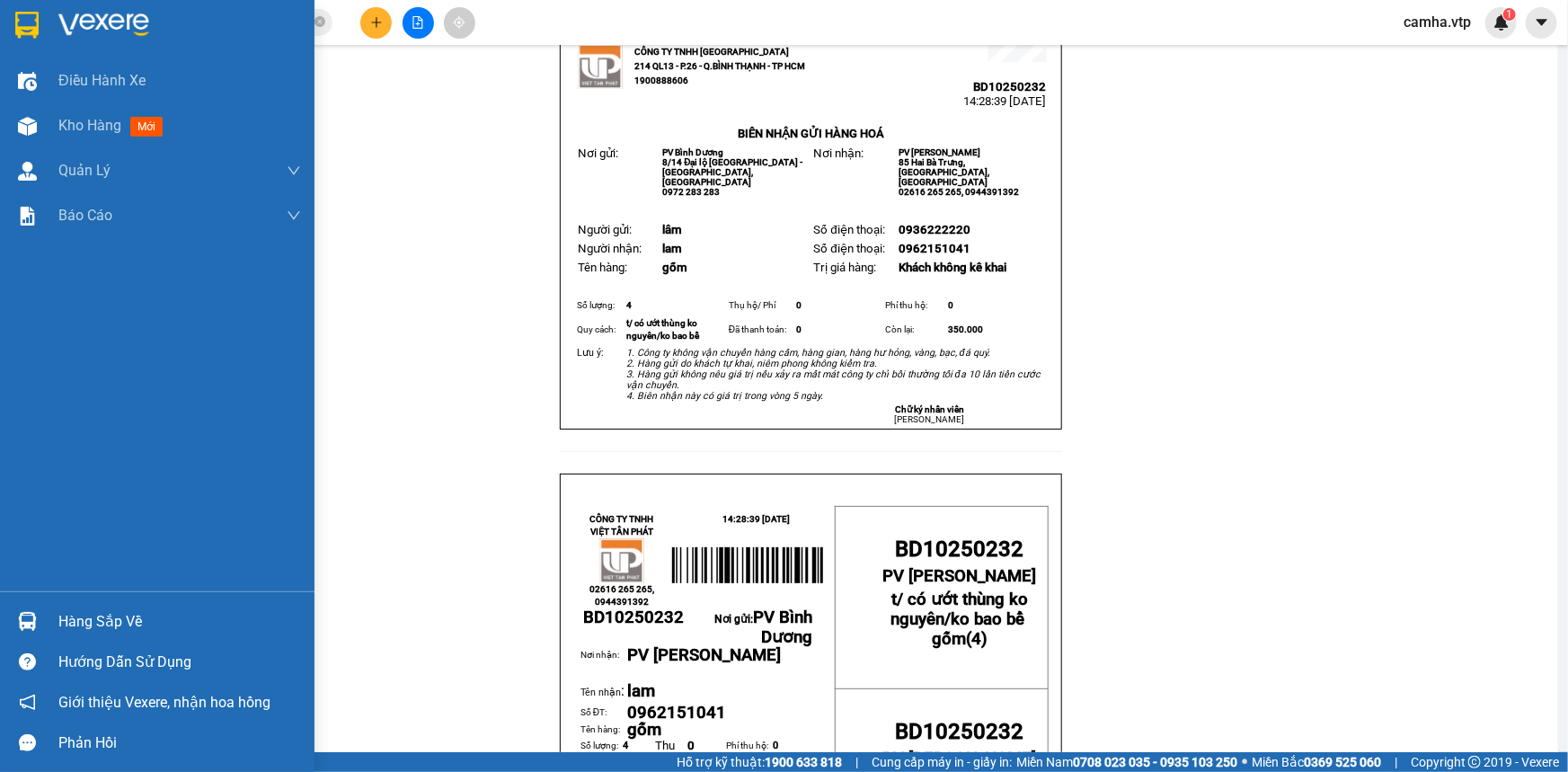
click at [13, 27] on div at bounding box center [28, 25] width 32 height 32
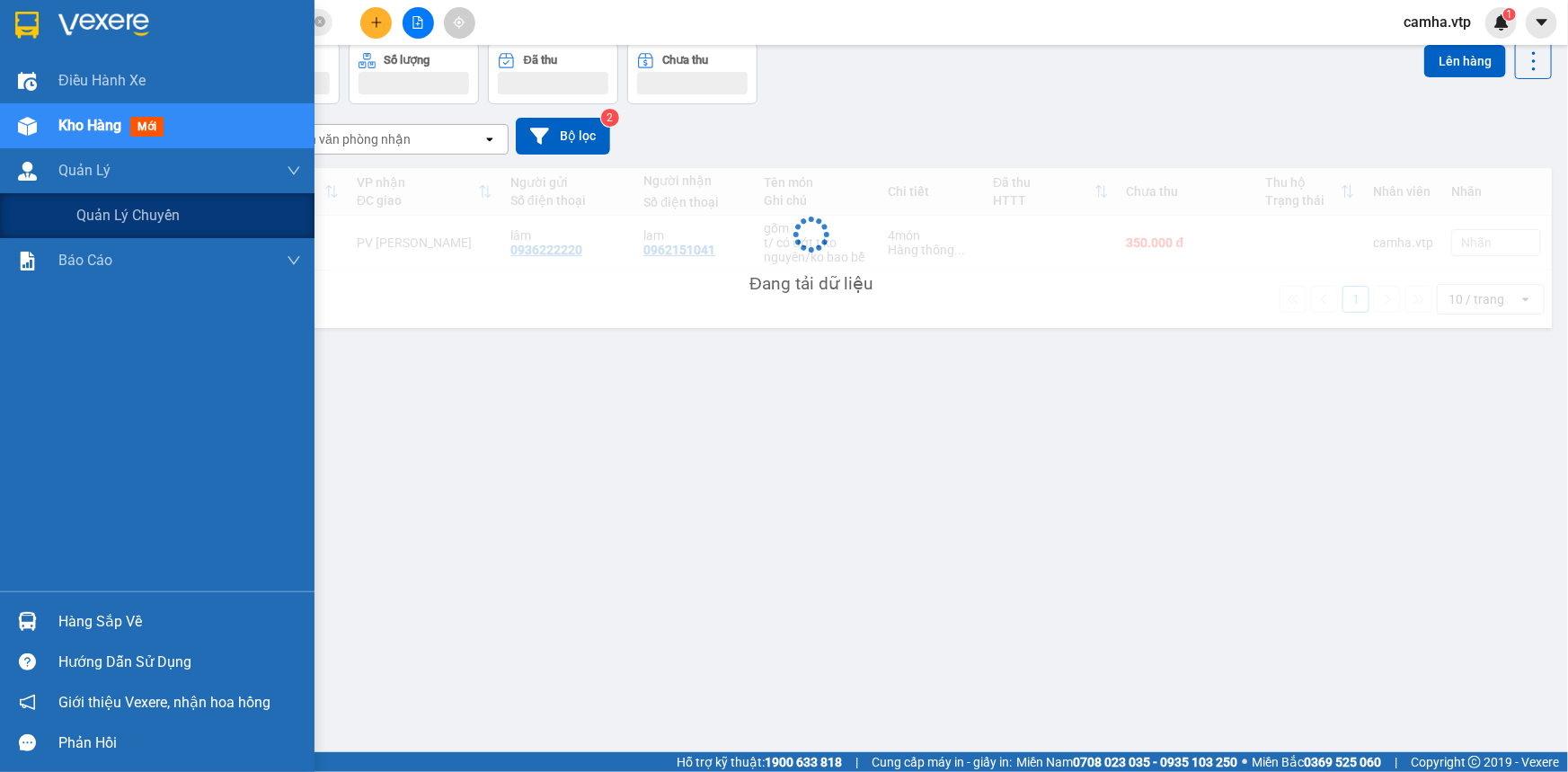
scroll to position [82, 0]
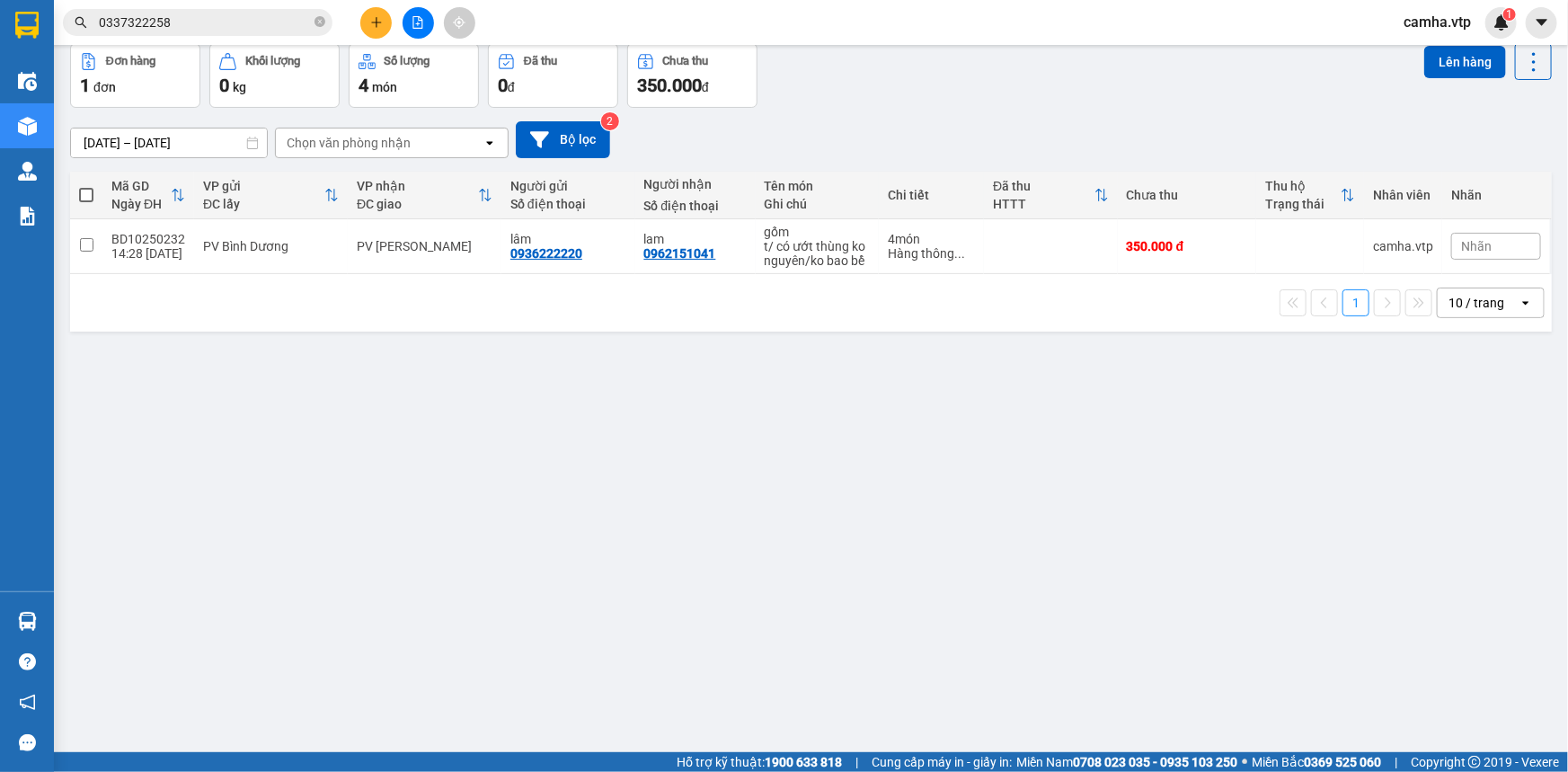
click at [906, 482] on div "ver 1.8.146 Kho gửi Trên xe Kho nhận Hàng đã giao Hàng kèm khách Kho trung chuy…" at bounding box center [811, 358] width 1495 height 772
click at [378, 26] on icon "plus" at bounding box center [377, 22] width 13 height 13
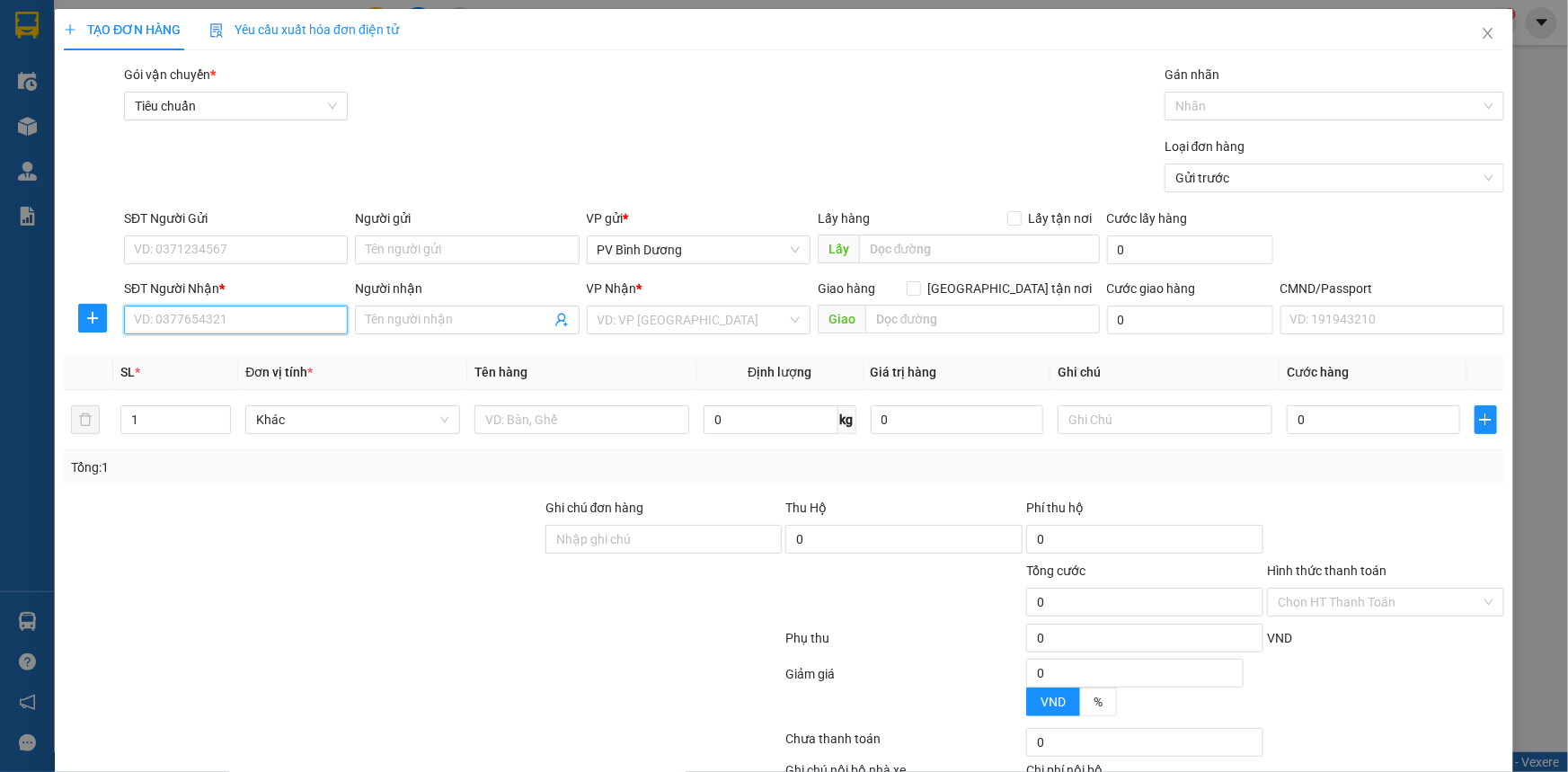
click at [233, 314] on input "SĐT Người Nhận *" at bounding box center [235, 319] width 224 height 29
click at [268, 246] on input "SĐT Người Gửi" at bounding box center [235, 249] width 224 height 29
click at [253, 326] on input "SĐT Người Nhận *" at bounding box center [235, 319] width 224 height 29
click at [185, 322] on input "SĐT Người Nhận *" at bounding box center [235, 319] width 224 height 29
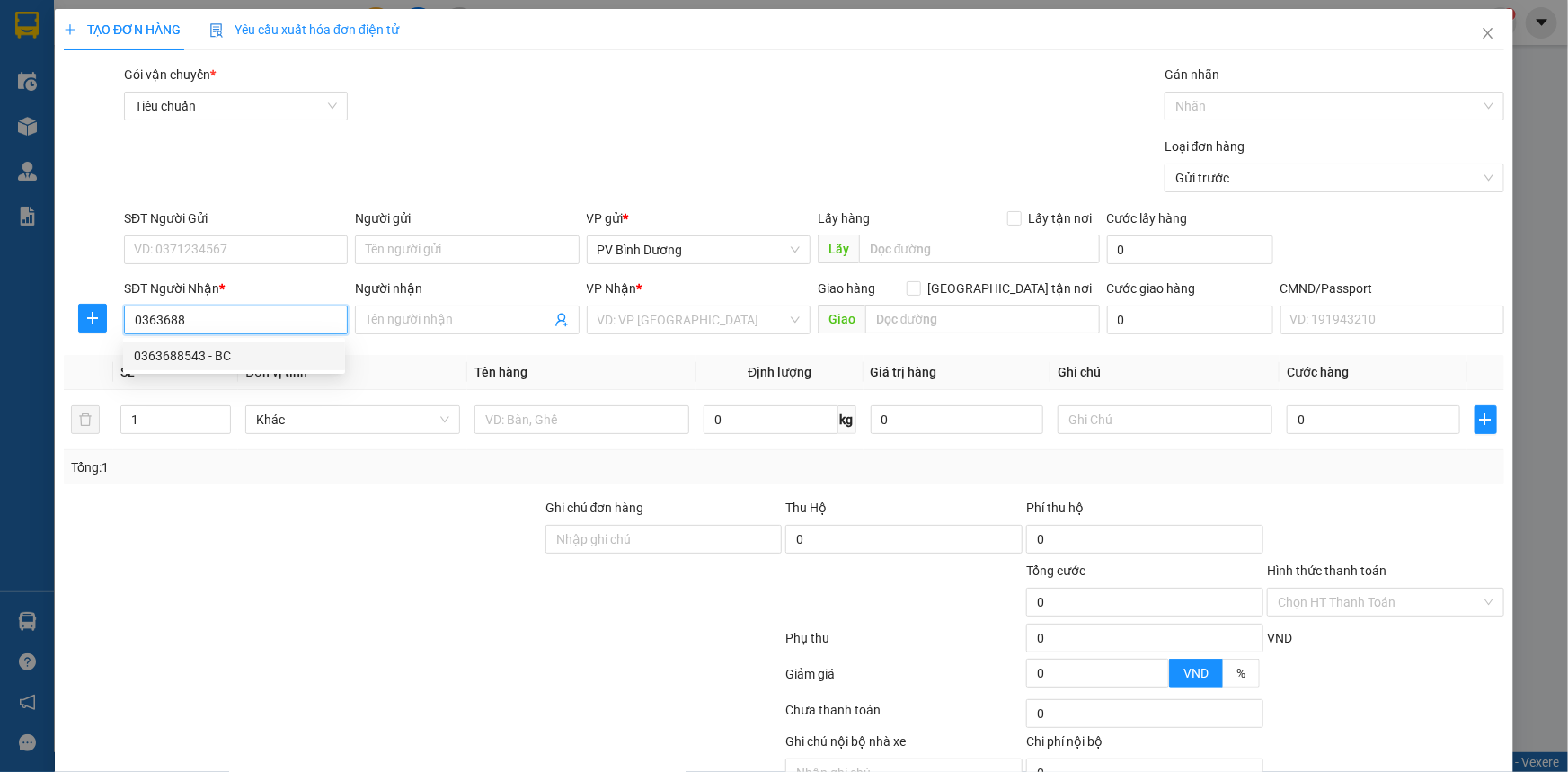
click at [206, 355] on div "0363688543 - BC" at bounding box center [233, 355] width 200 height 20
type input "0363688543"
type input "BC"
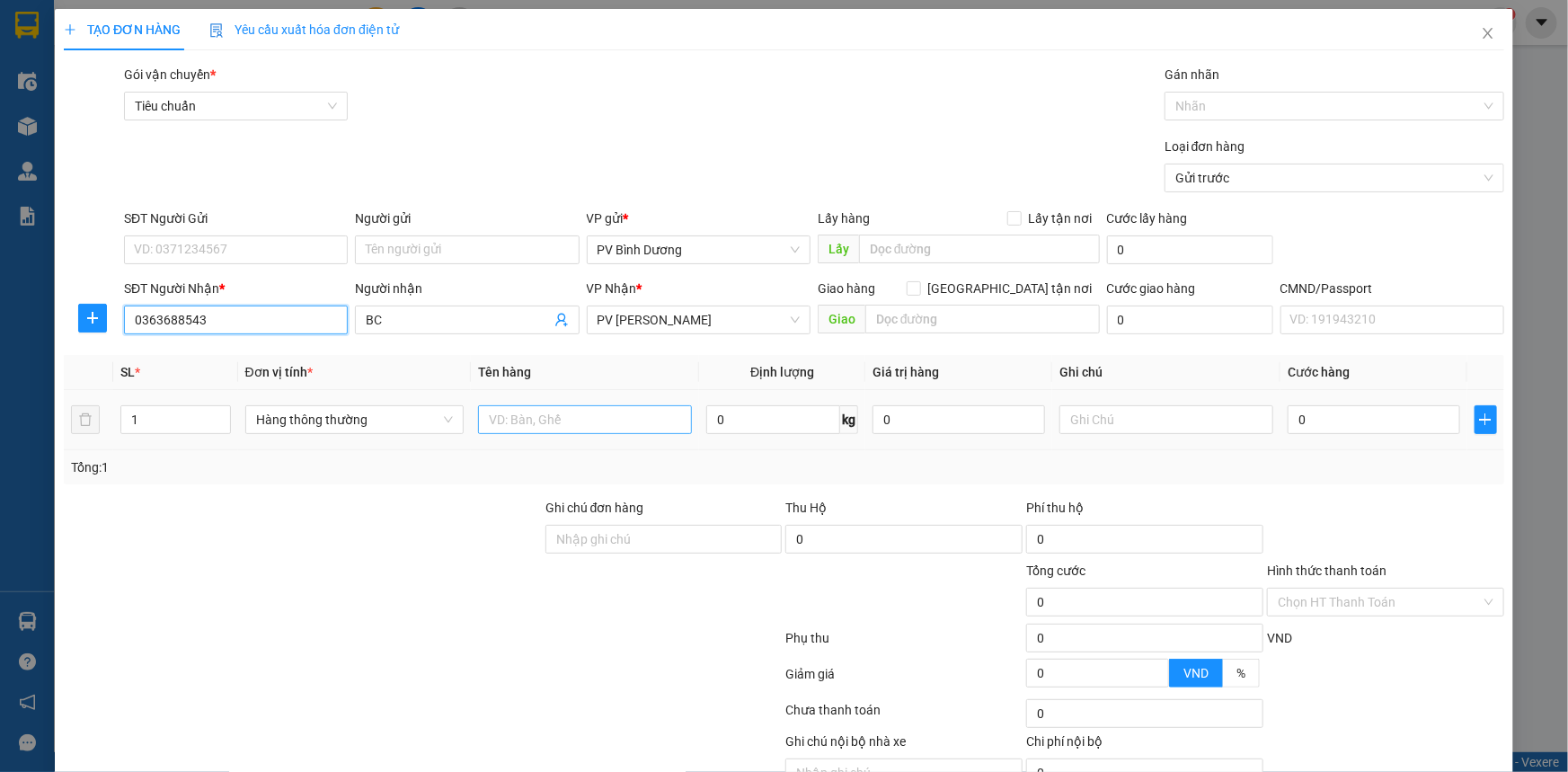
type input "0363688543"
click at [542, 413] on input "text" at bounding box center [585, 419] width 214 height 29
type input "bc"
click at [1092, 415] on input "text" at bounding box center [1166, 419] width 214 height 29
type input "b"
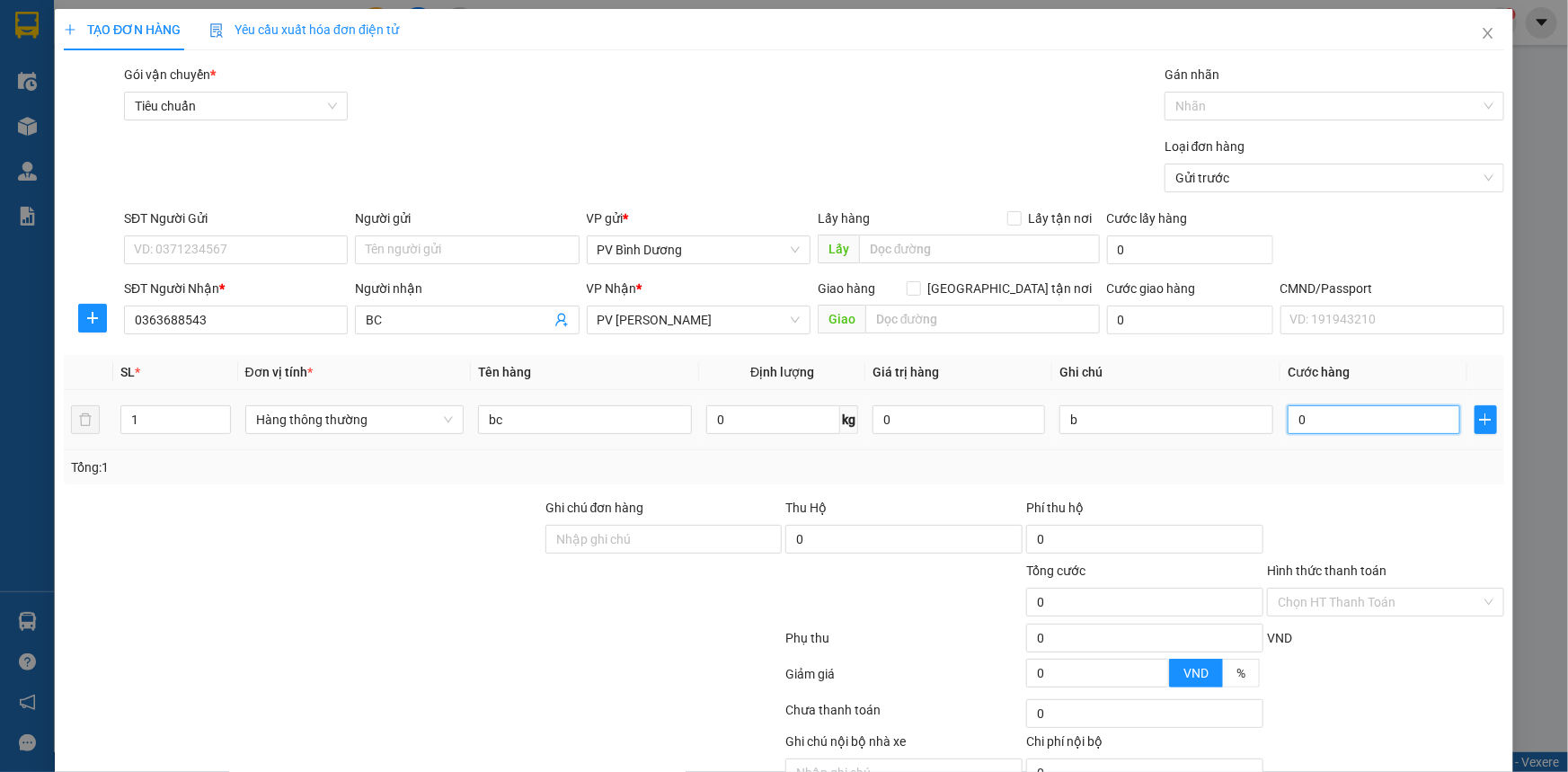
click at [1352, 423] on input "0" at bounding box center [1373, 419] width 172 height 29
type input "7"
type input "70"
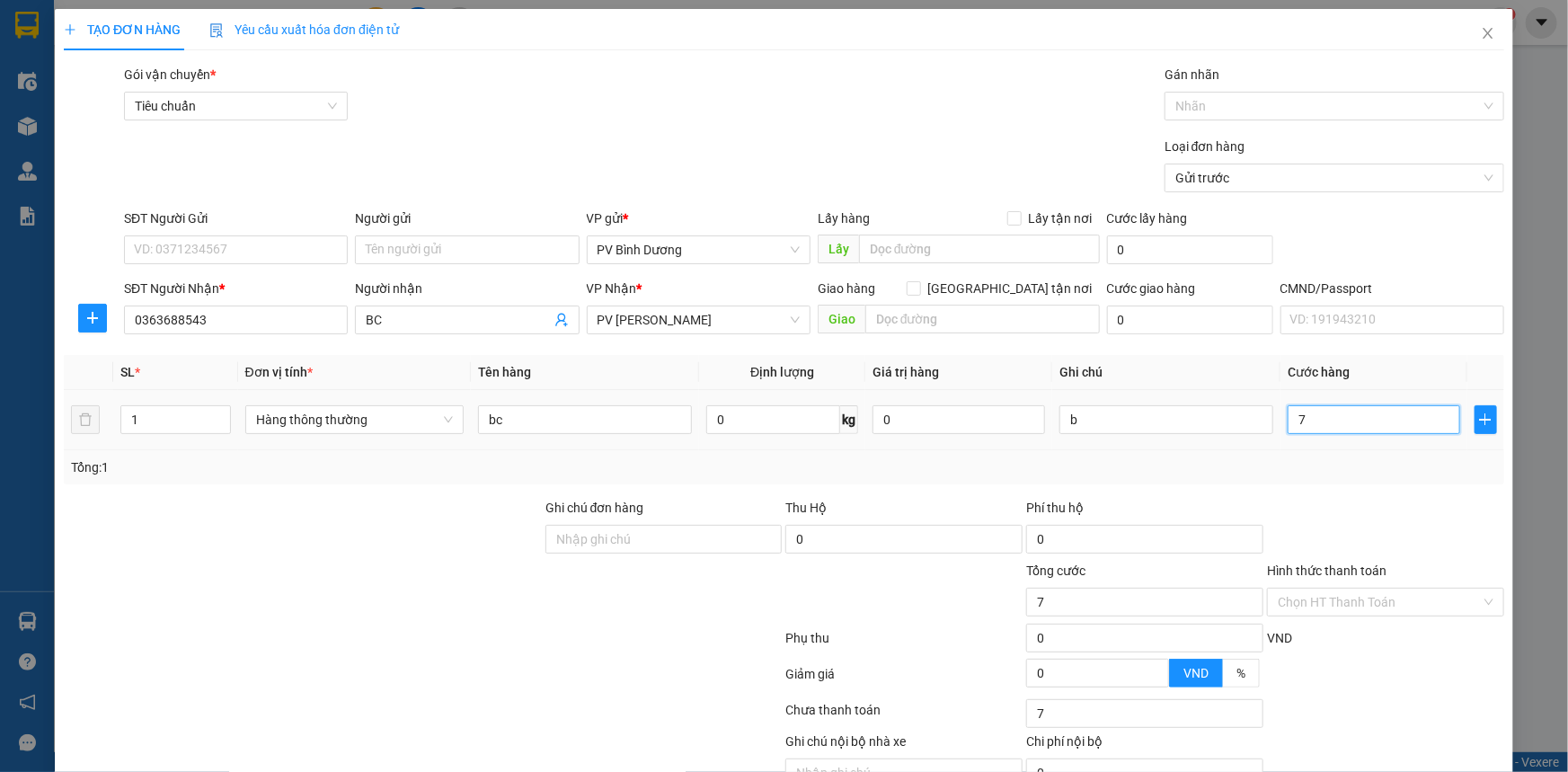
type input "70"
type input "700"
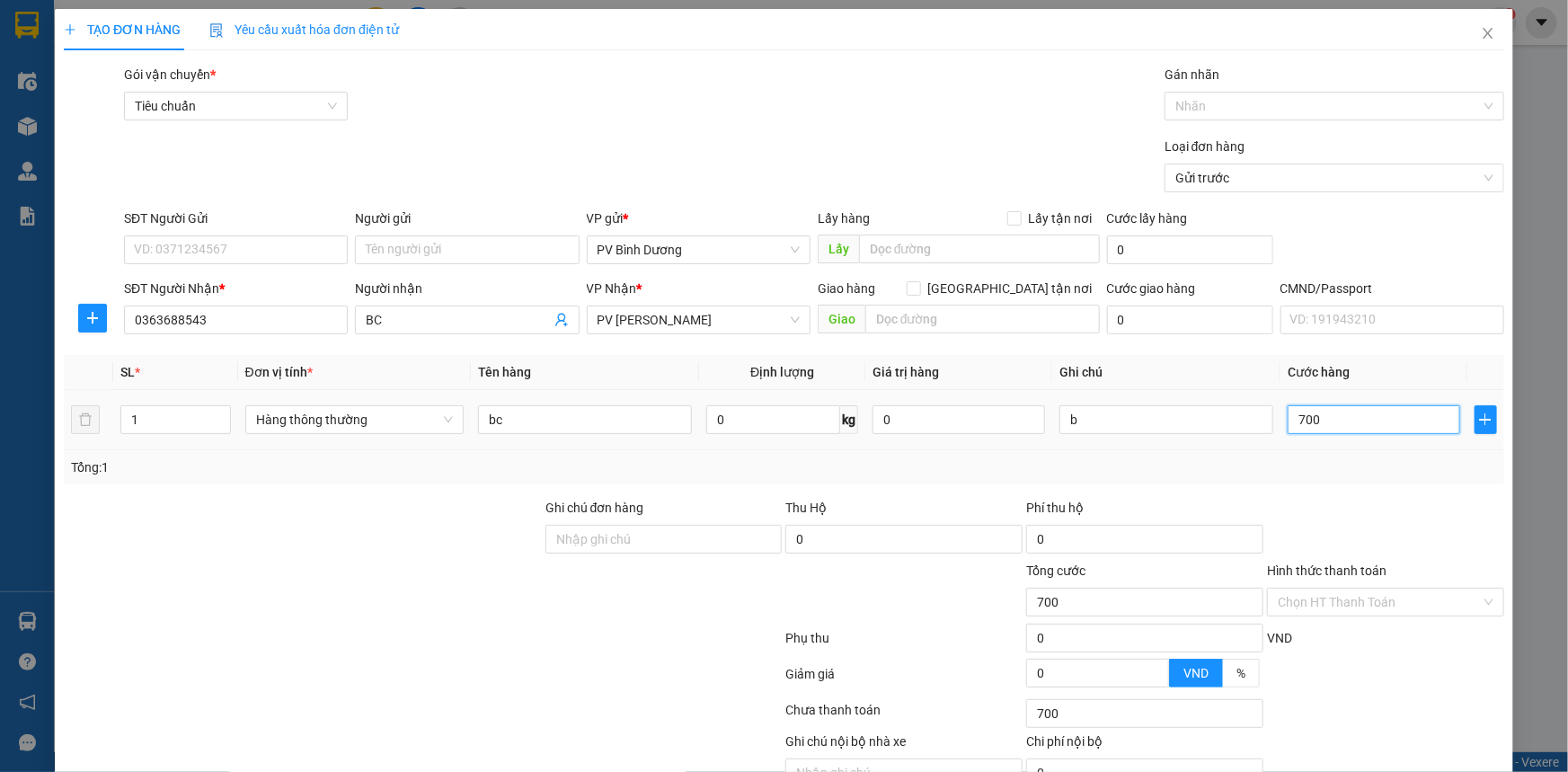
type input "7.000"
type input "70.000"
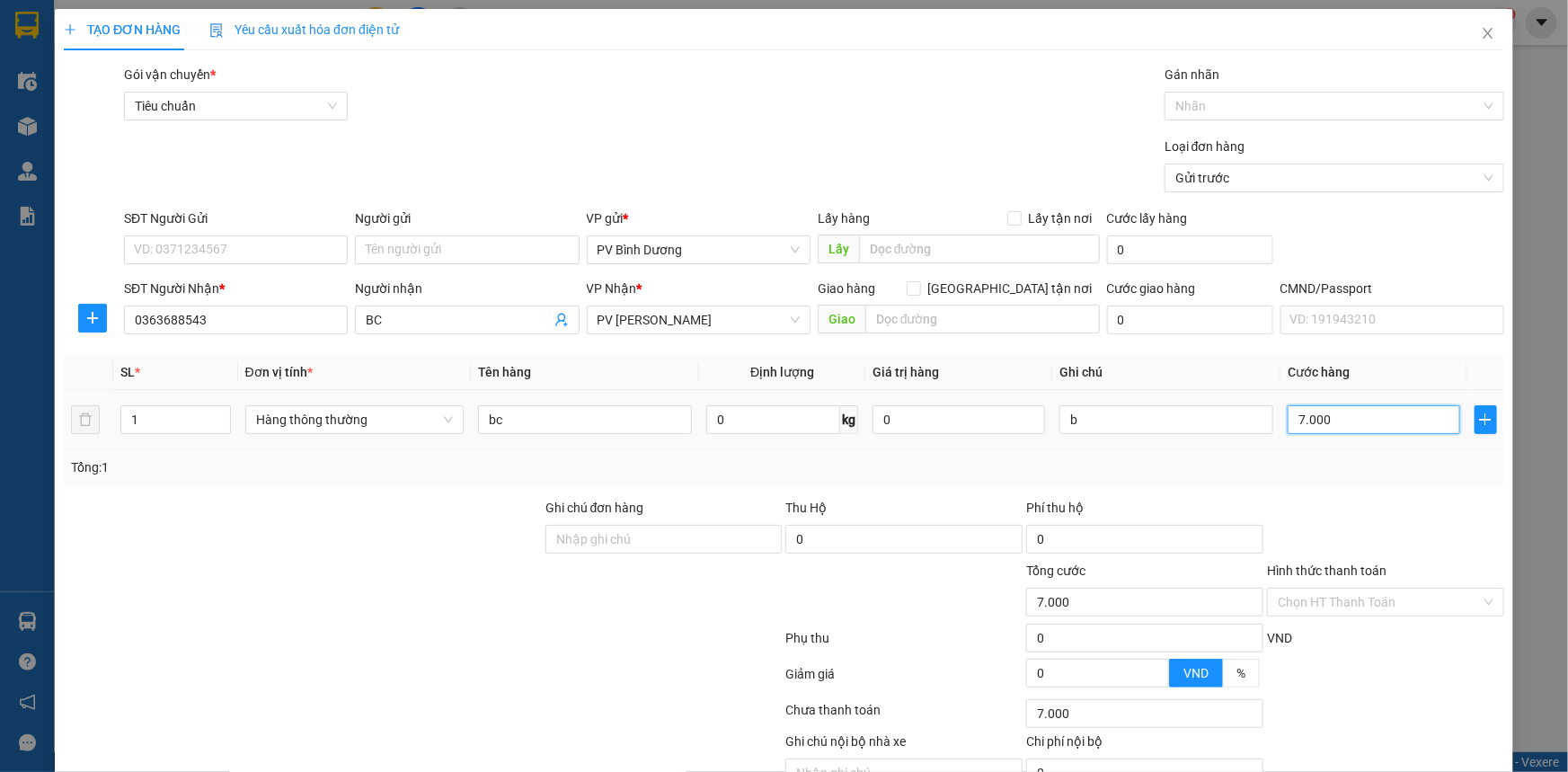
type input "70.000"
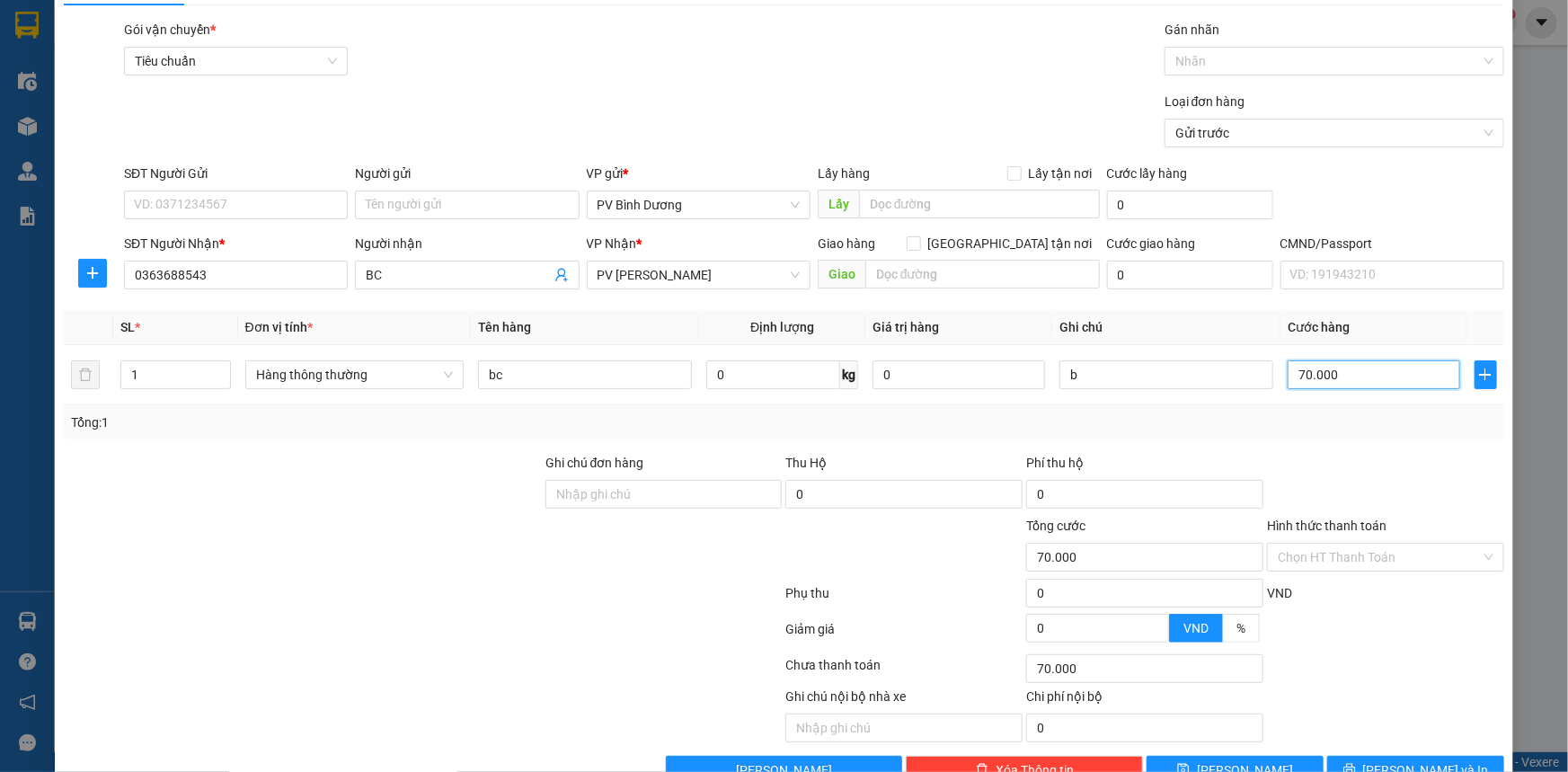
scroll to position [91, 0]
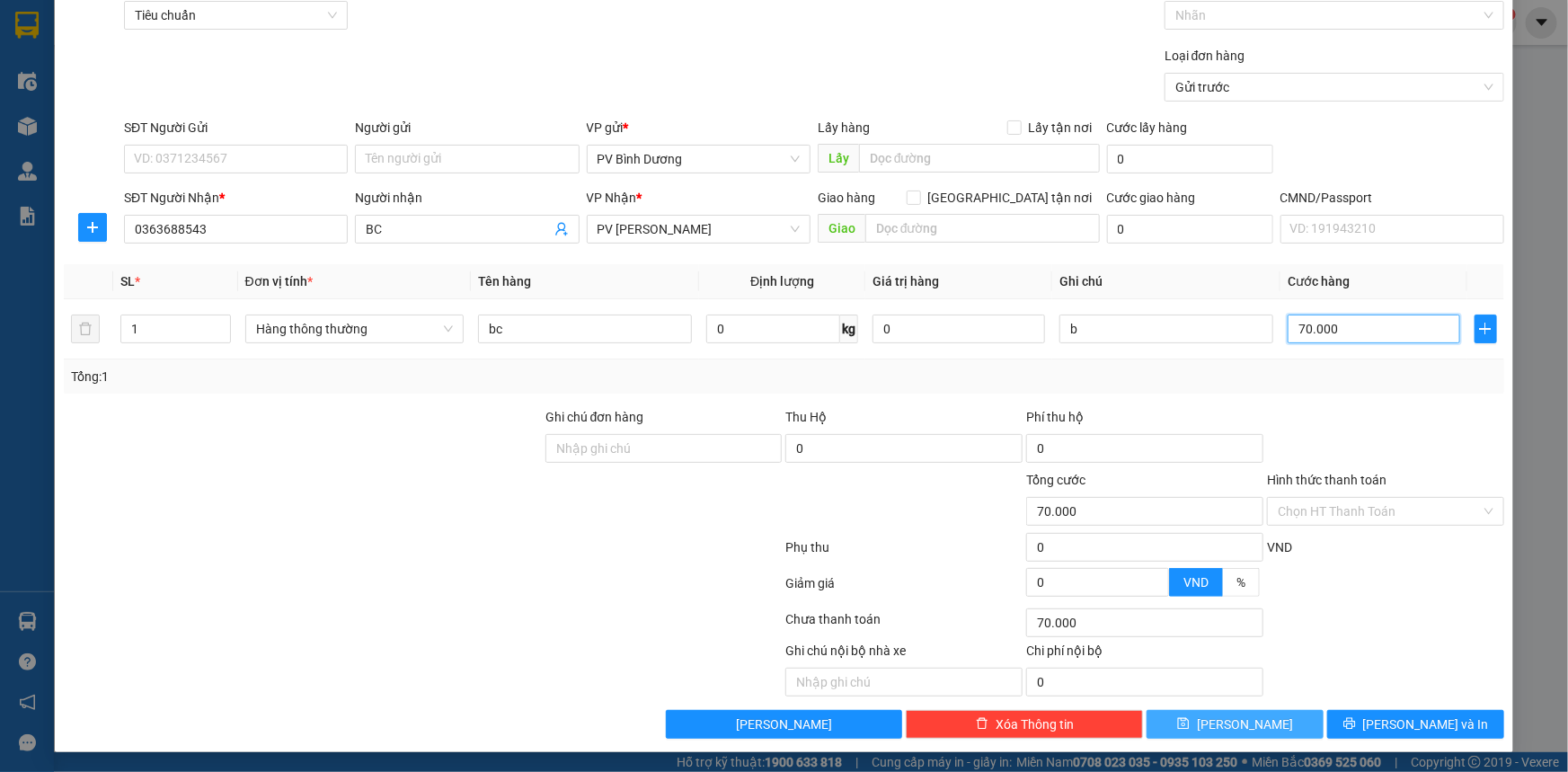
type input "70.000"
click at [1260, 719] on button "[PERSON_NAME]" at bounding box center [1235, 724] width 177 height 29
type input "0"
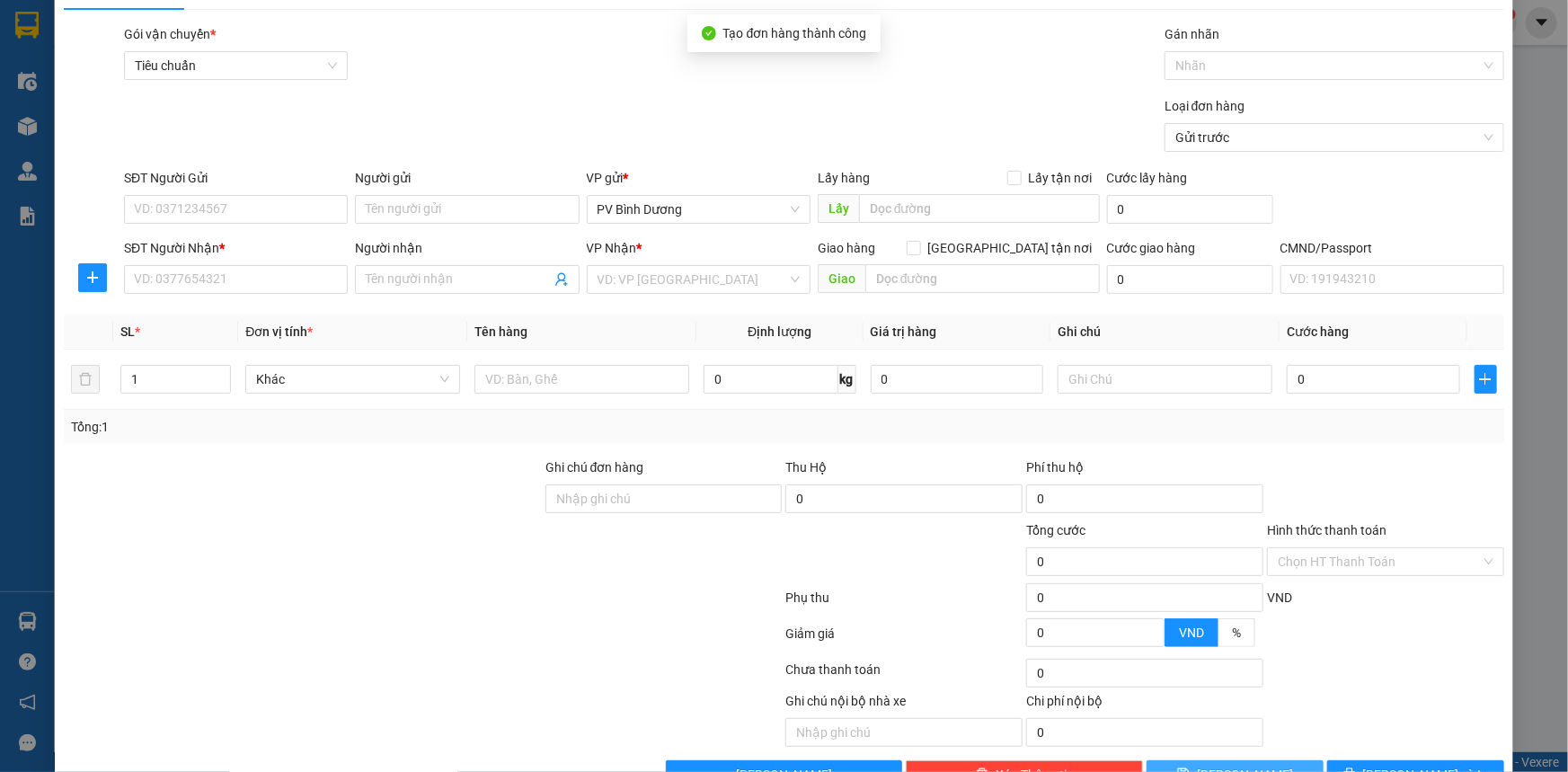
scroll to position [0, 0]
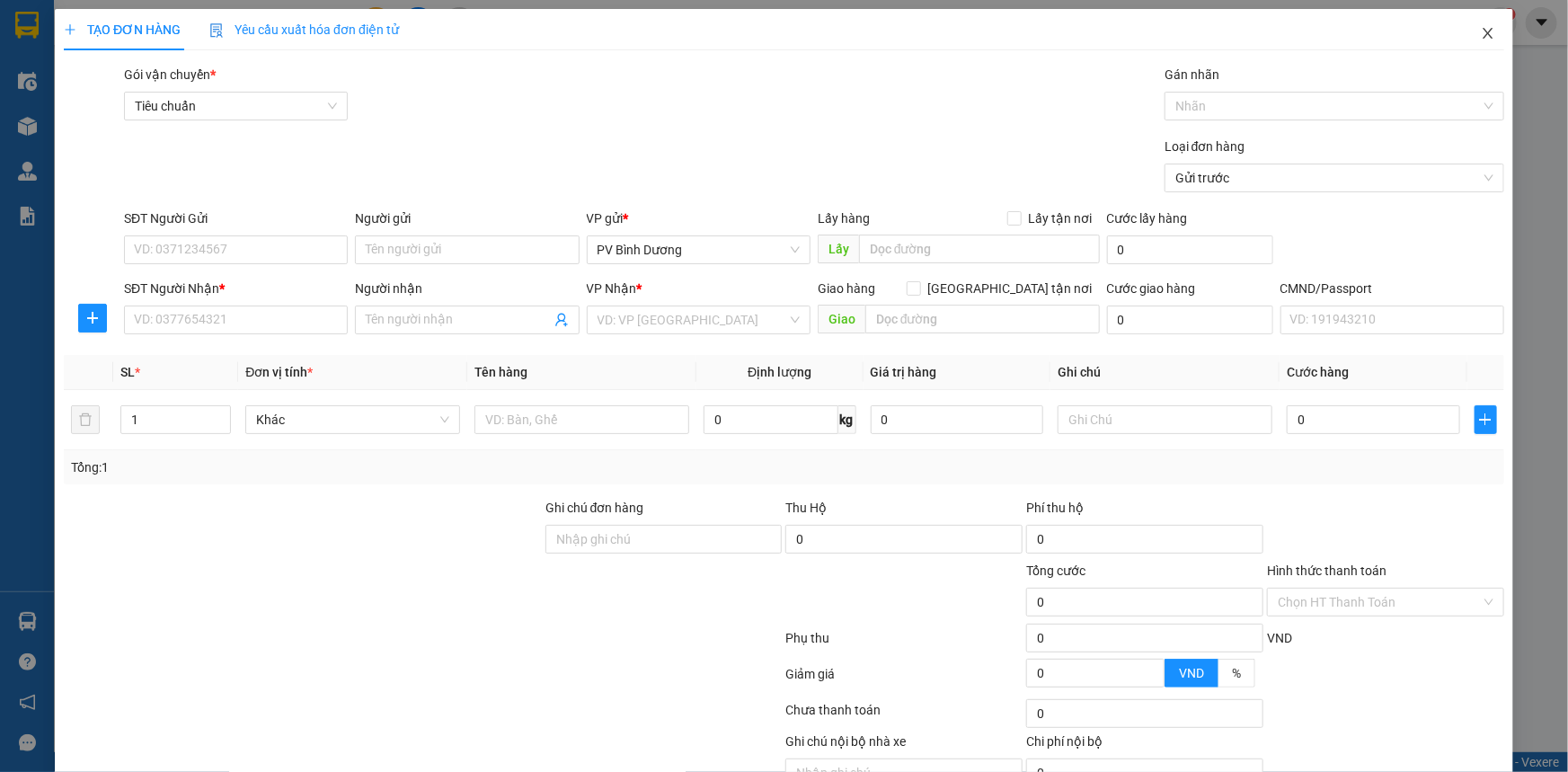
click at [1482, 37] on icon "close" at bounding box center [1487, 33] width 10 height 11
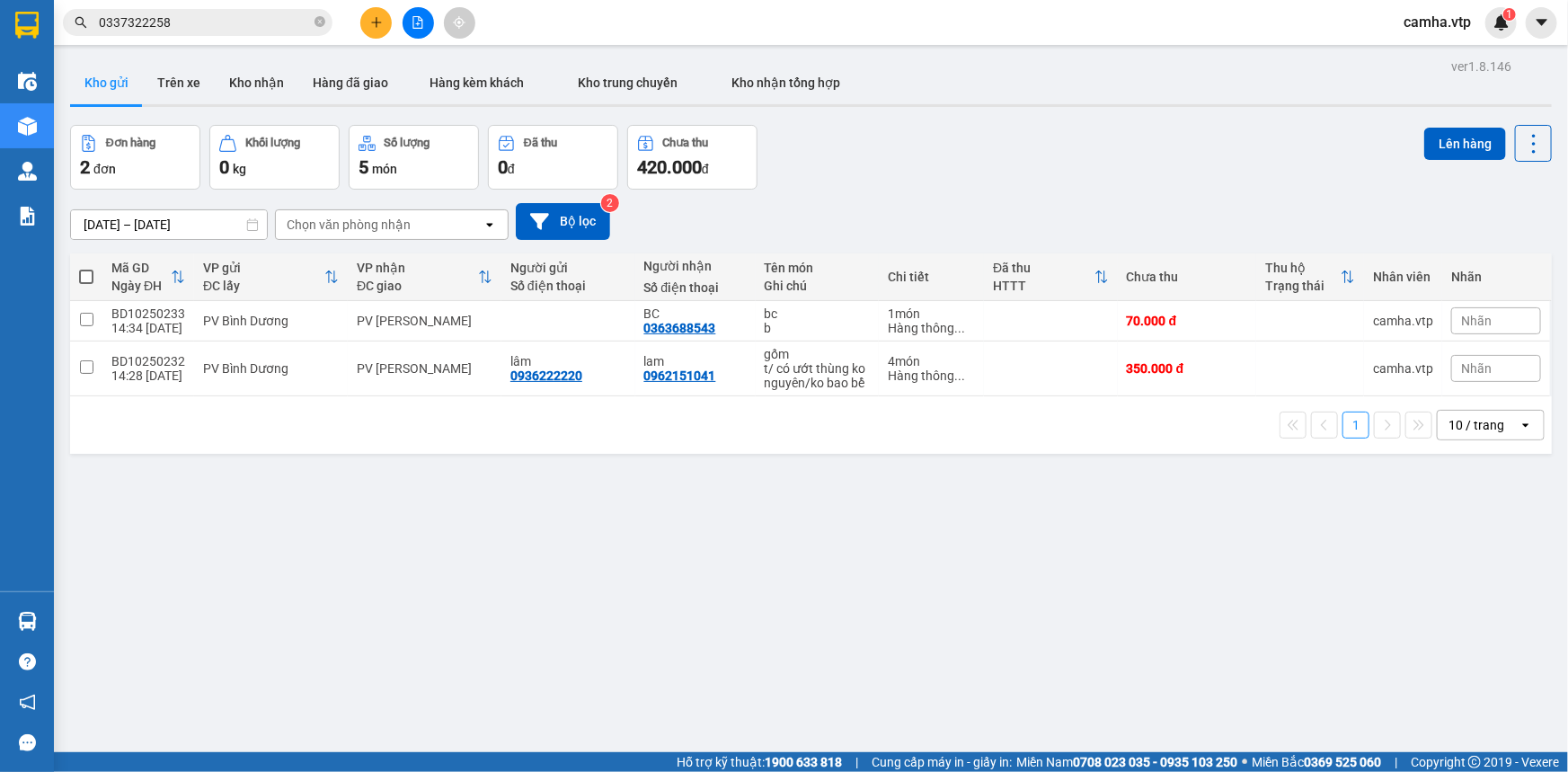
click at [855, 678] on div "ver 1.8.146 Kho gửi Trên xe Kho nhận Hàng đã giao Hàng kèm khách Kho trung chuy…" at bounding box center [811, 440] width 1495 height 772
click at [703, 536] on div "ver 1.8.146 Kho gửi Trên xe Kho nhận Hàng đã giao Hàng kèm khách Kho trung chuy…" at bounding box center [811, 440] width 1495 height 772
click at [911, 568] on div "ver 1.8.146 Kho gửi Trên xe Kho nhận Hàng đã giao Hàng kèm khách Kho trung chuy…" at bounding box center [811, 440] width 1495 height 772
click at [378, 20] on icon "plus" at bounding box center [377, 22] width 13 height 13
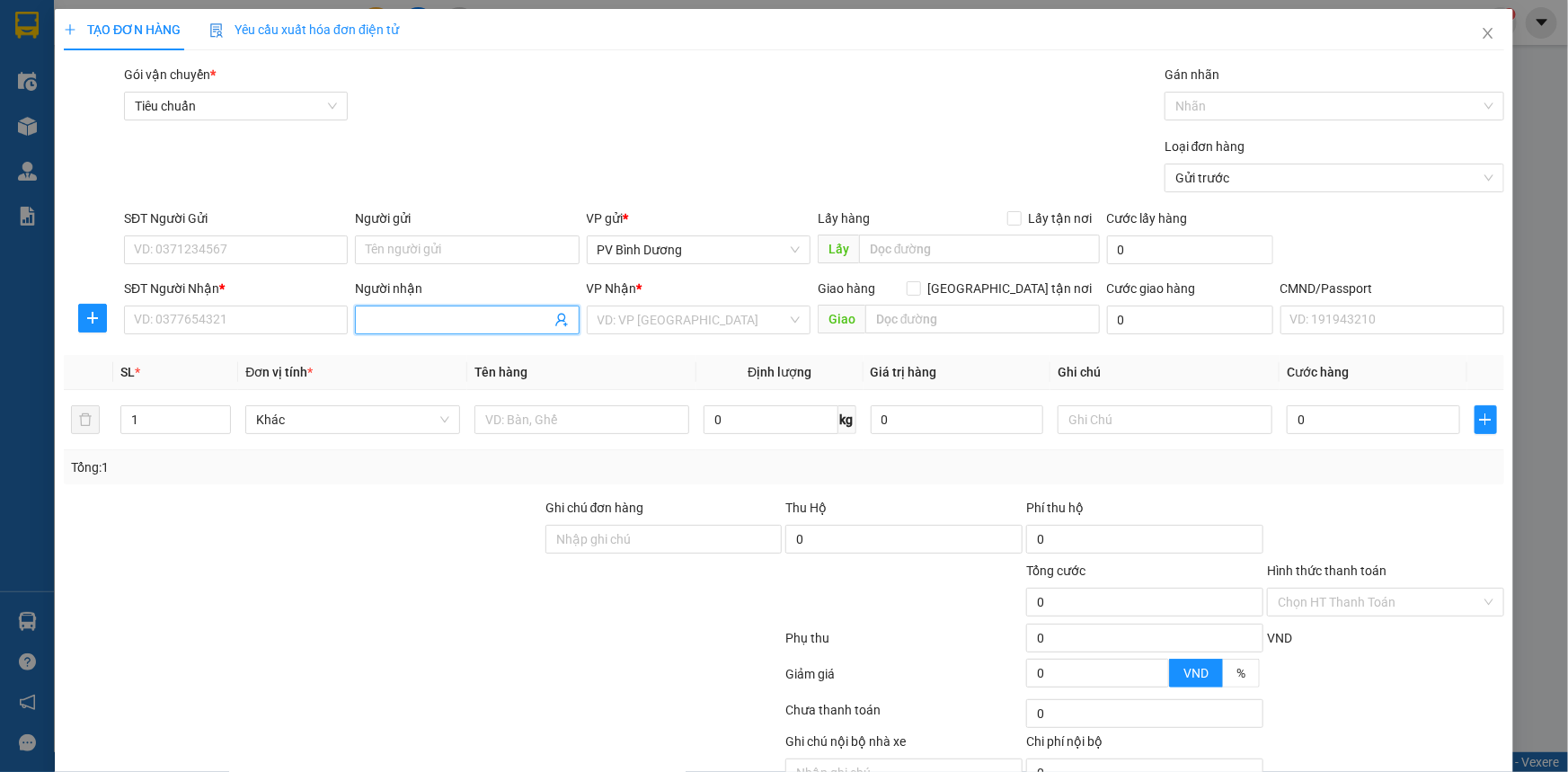
click at [437, 322] on input "Người nhận" at bounding box center [458, 319] width 184 height 20
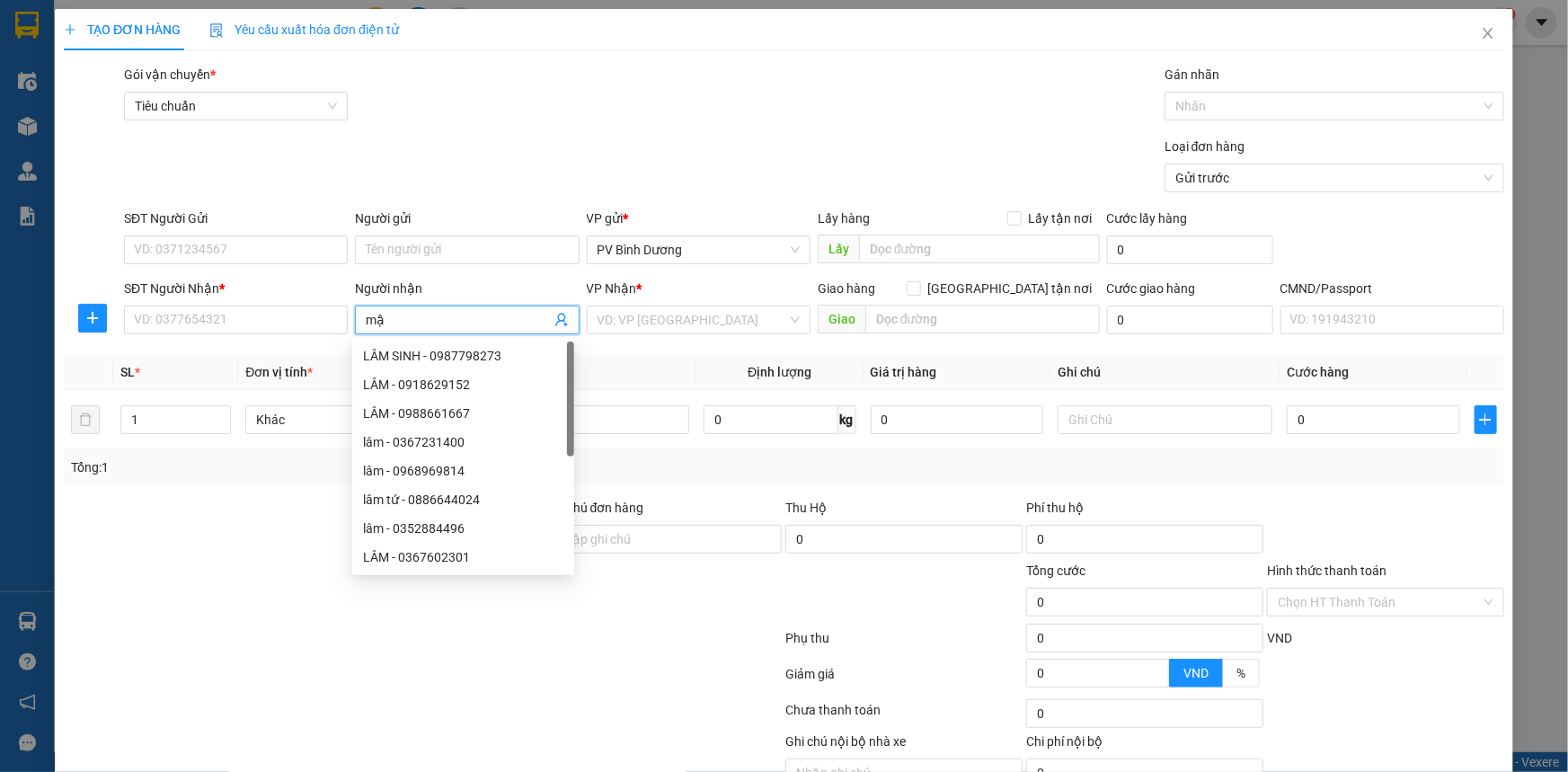
type input "mậu"
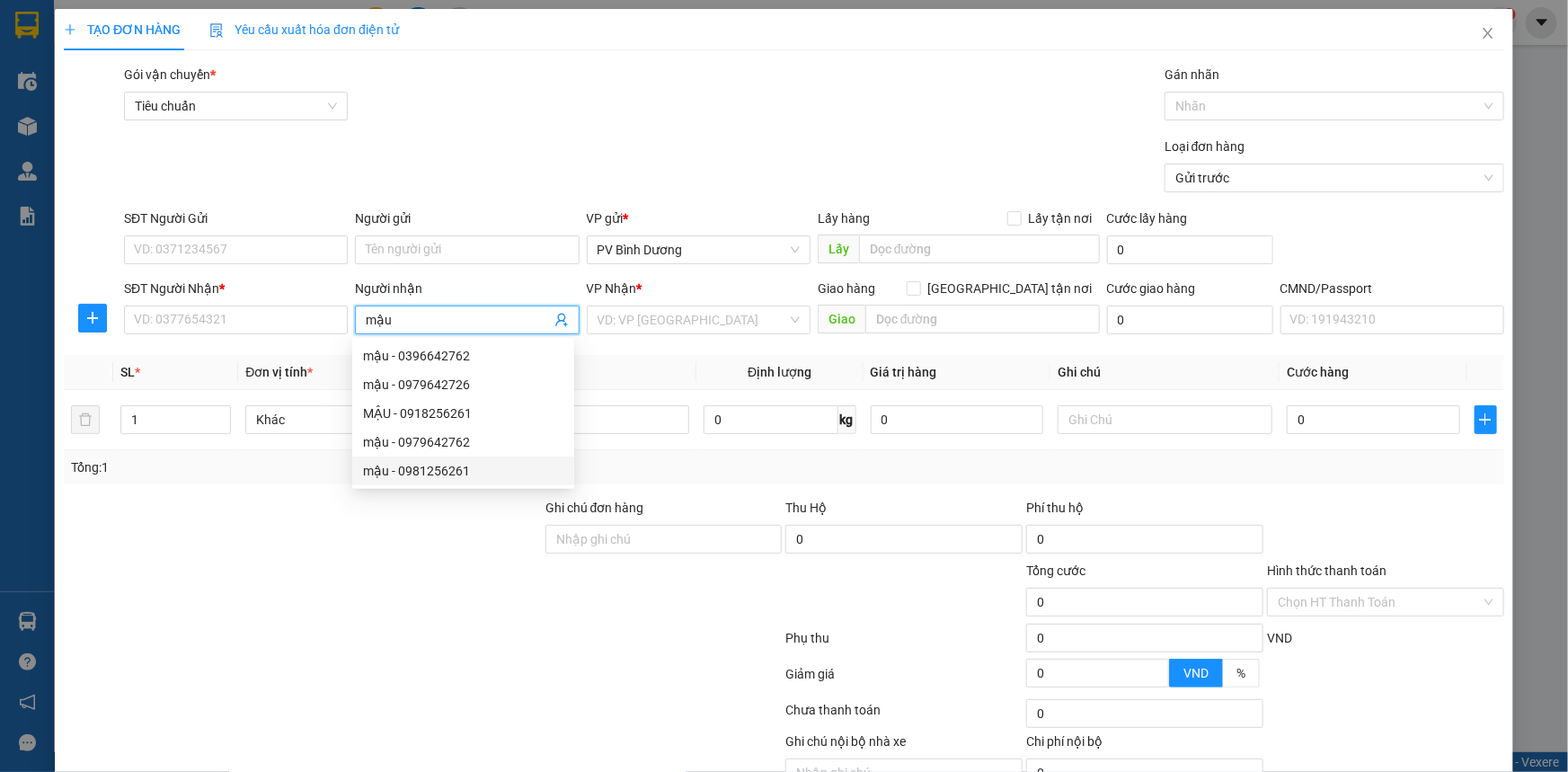
click at [459, 472] on div "mậu - 0981256261" at bounding box center [462, 471] width 200 height 20
type input "0981256261"
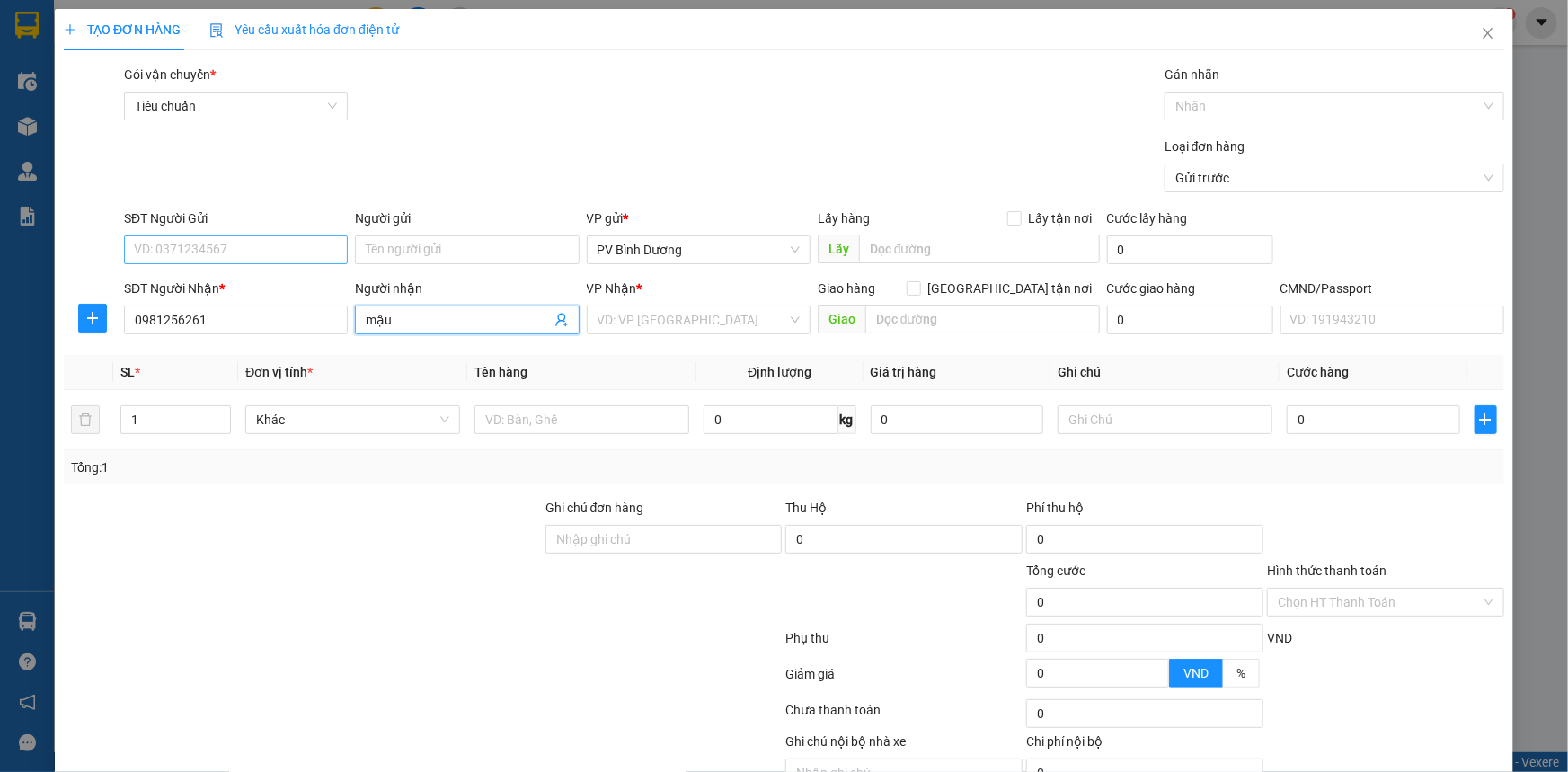
type input "mậu"
click at [261, 251] on input "SĐT Người Gửi" at bounding box center [235, 249] width 224 height 29
click at [399, 258] on input "Người gửi" at bounding box center [467, 249] width 224 height 29
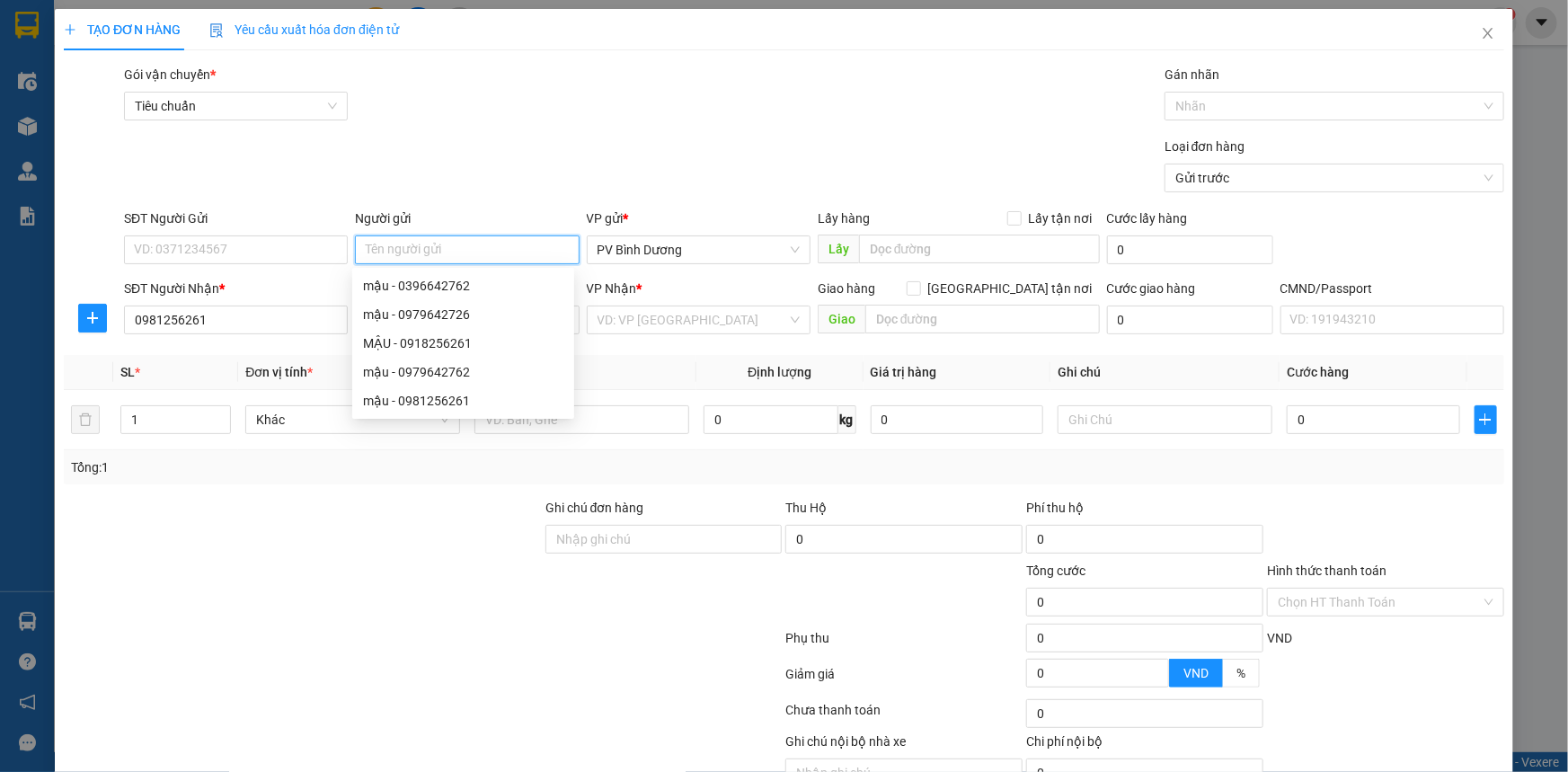
click at [403, 251] on input "Người gửi" at bounding box center [467, 249] width 224 height 29
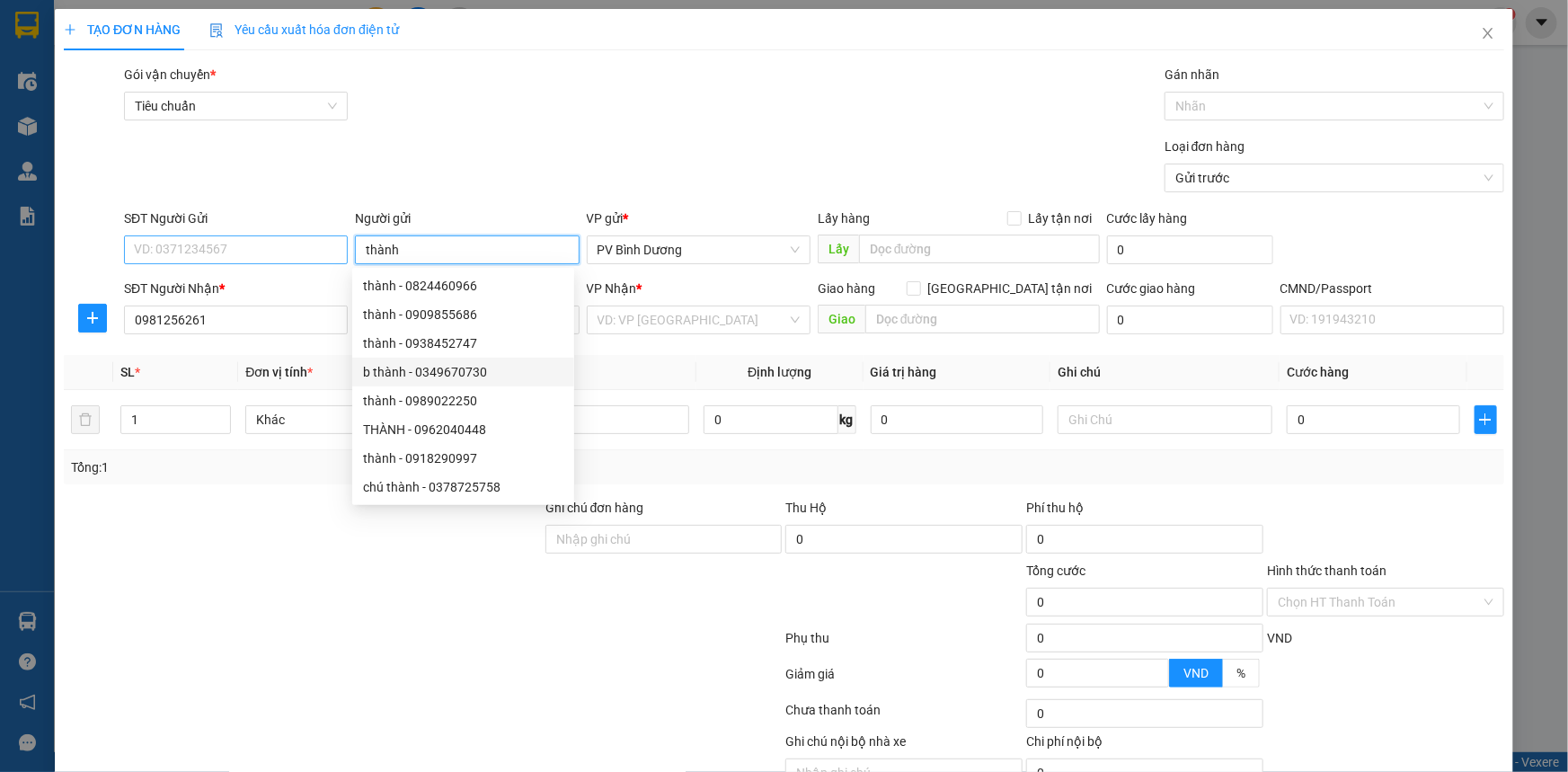
type input "thành"
click at [243, 254] on input "SĐT Người Gửi" at bounding box center [235, 249] width 224 height 29
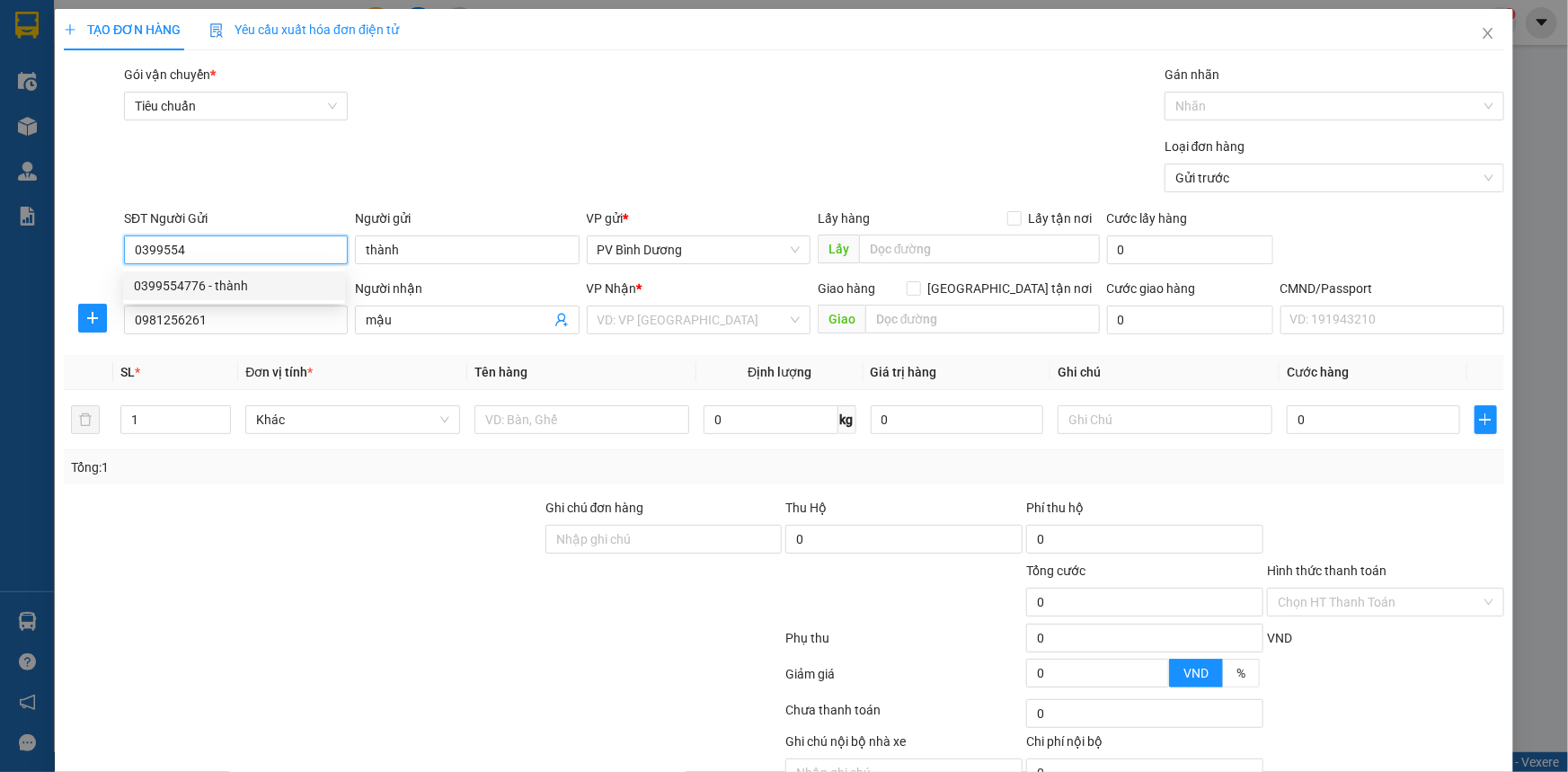
click at [190, 289] on div "0399554776 - thành" at bounding box center [233, 286] width 200 height 20
type input "0399554776"
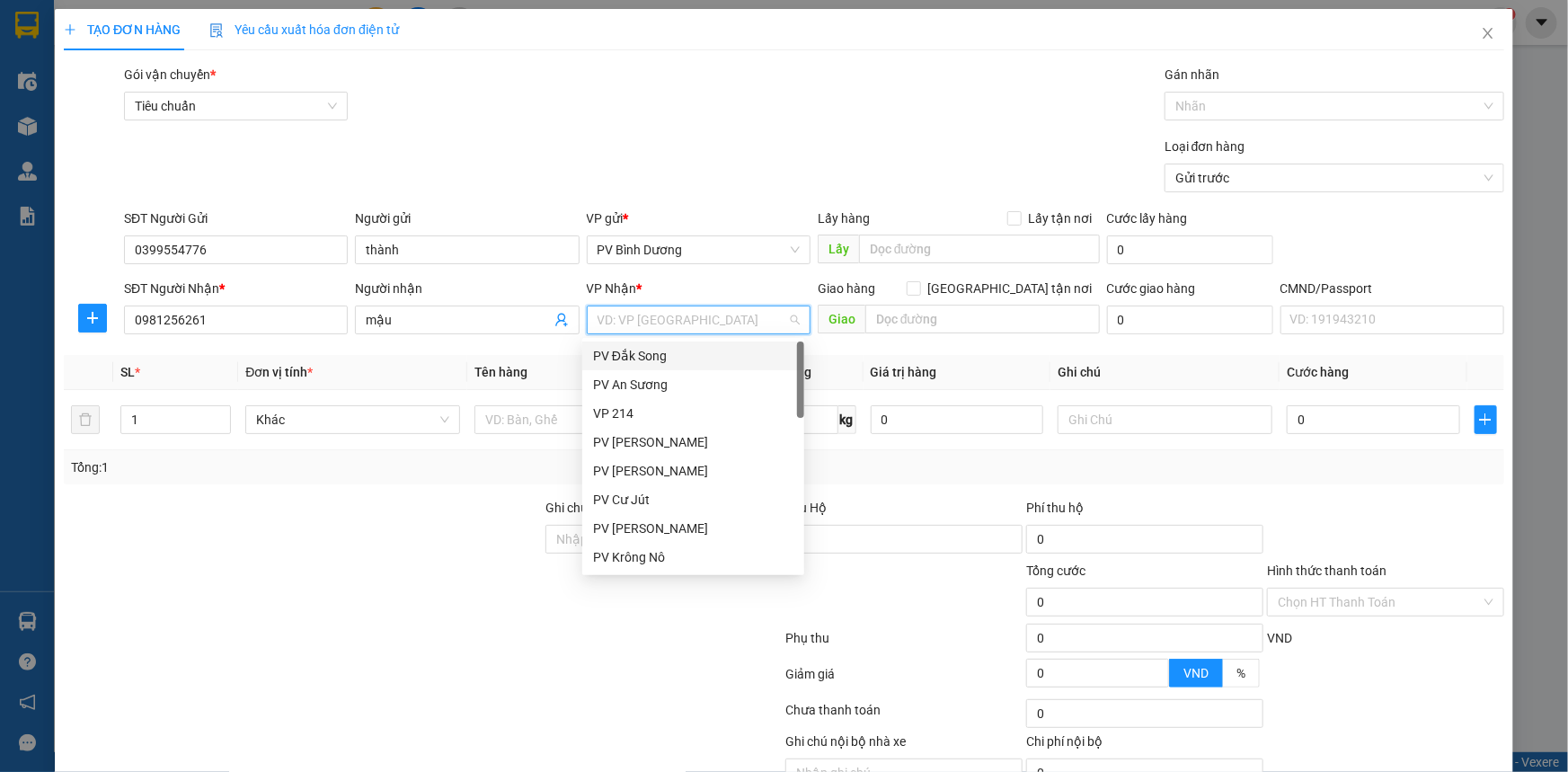
click at [622, 311] on input "search" at bounding box center [692, 319] width 190 height 27
type input "nd"
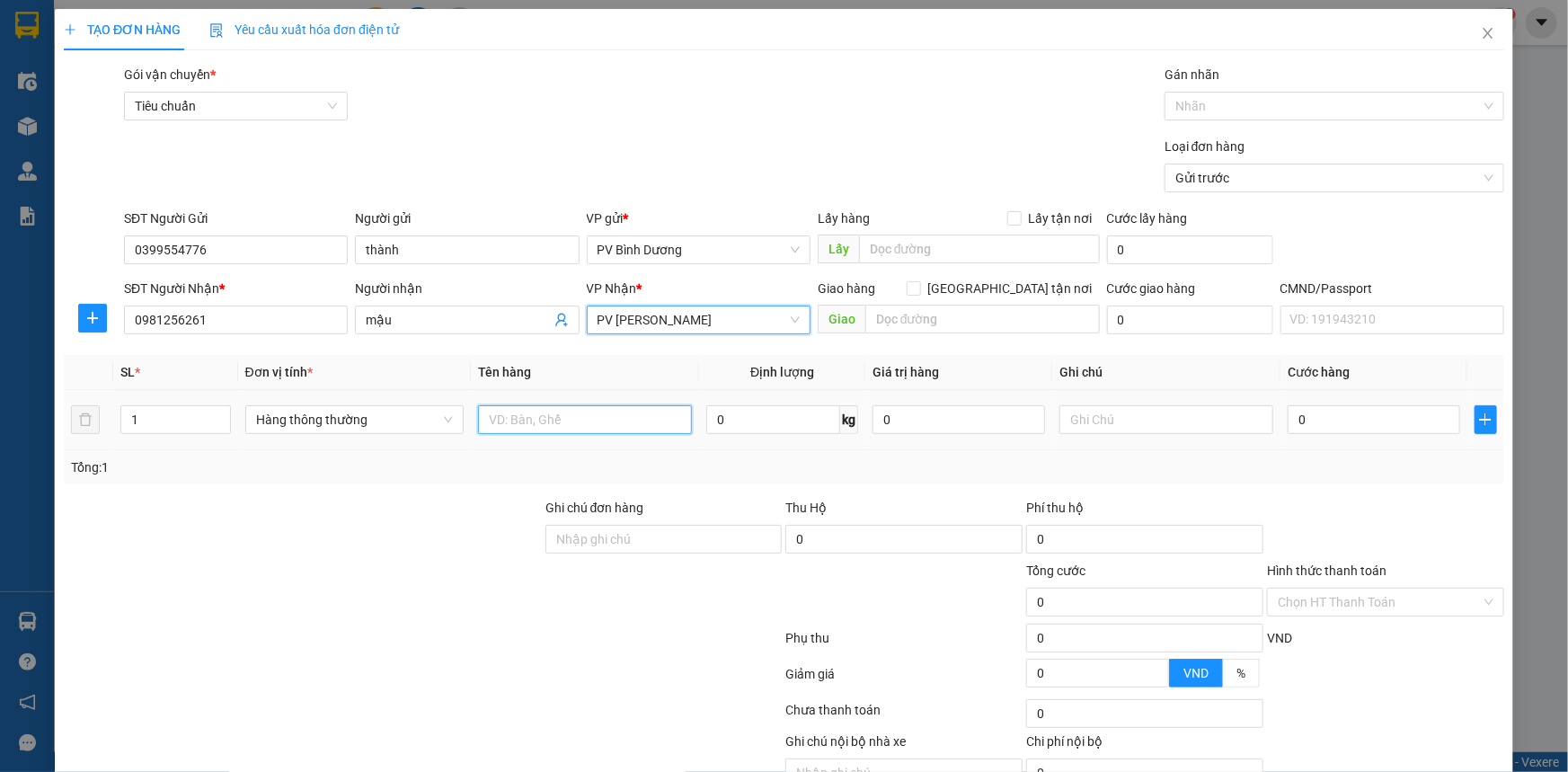
click at [567, 414] on input "text" at bounding box center [585, 419] width 214 height 29
type input "thuốc"
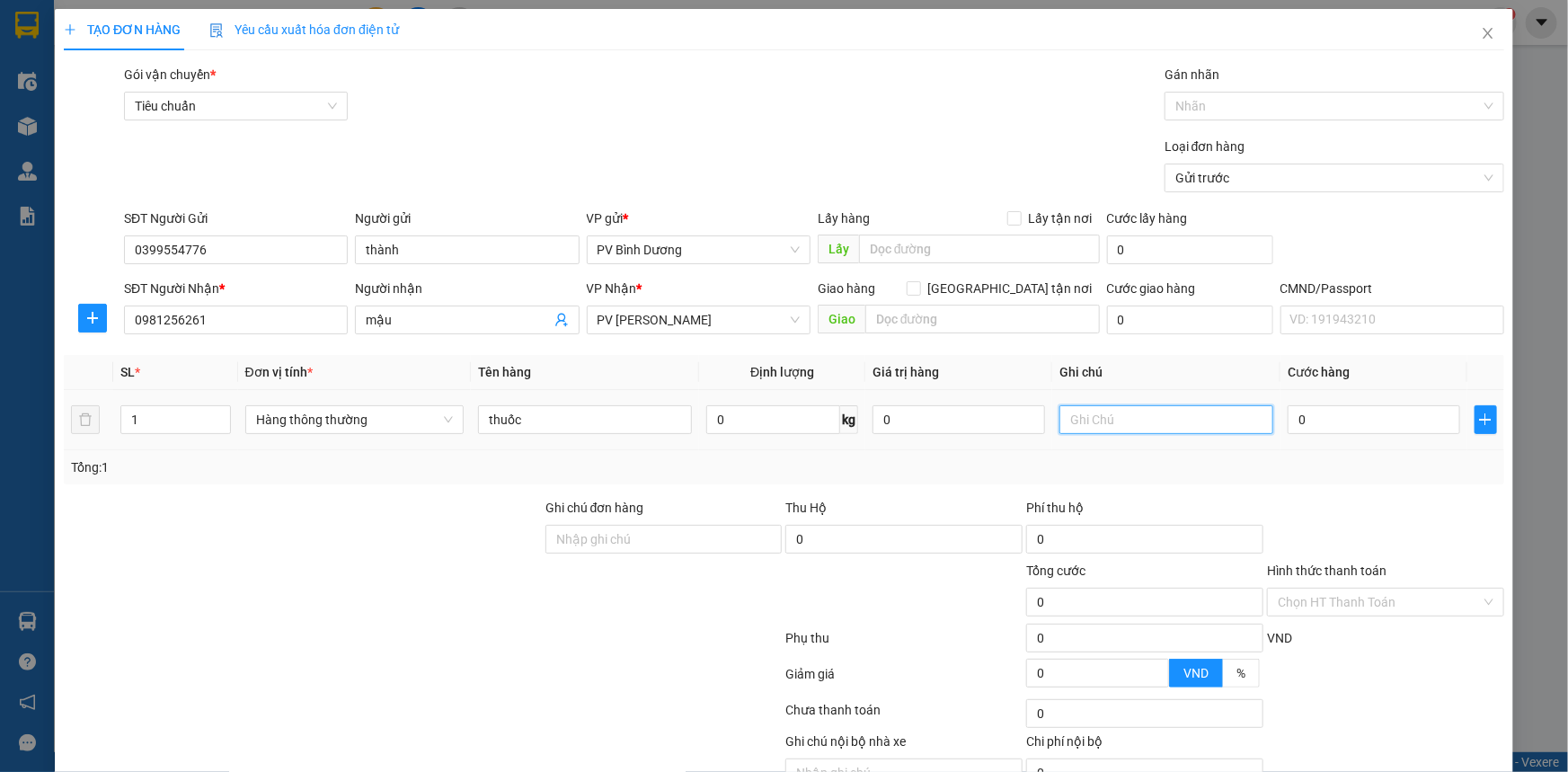
click at [1073, 426] on input "text" at bounding box center [1166, 419] width 214 height 29
type input "t"
click at [1287, 418] on input "0" at bounding box center [1373, 419] width 172 height 29
click at [1348, 424] on input "0" at bounding box center [1373, 419] width 172 height 29
type input "06"
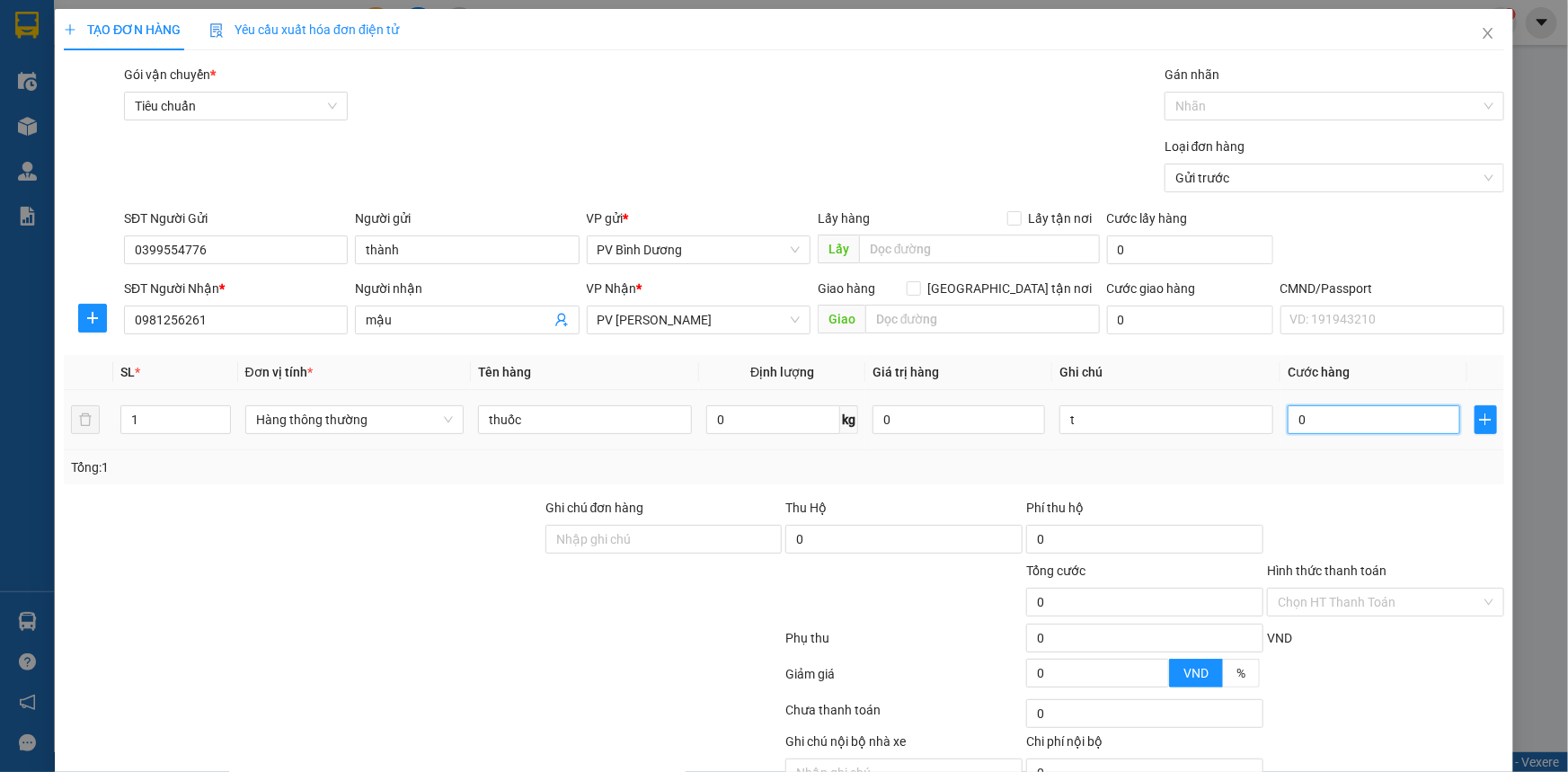
type input "6"
type input "060"
type input "60"
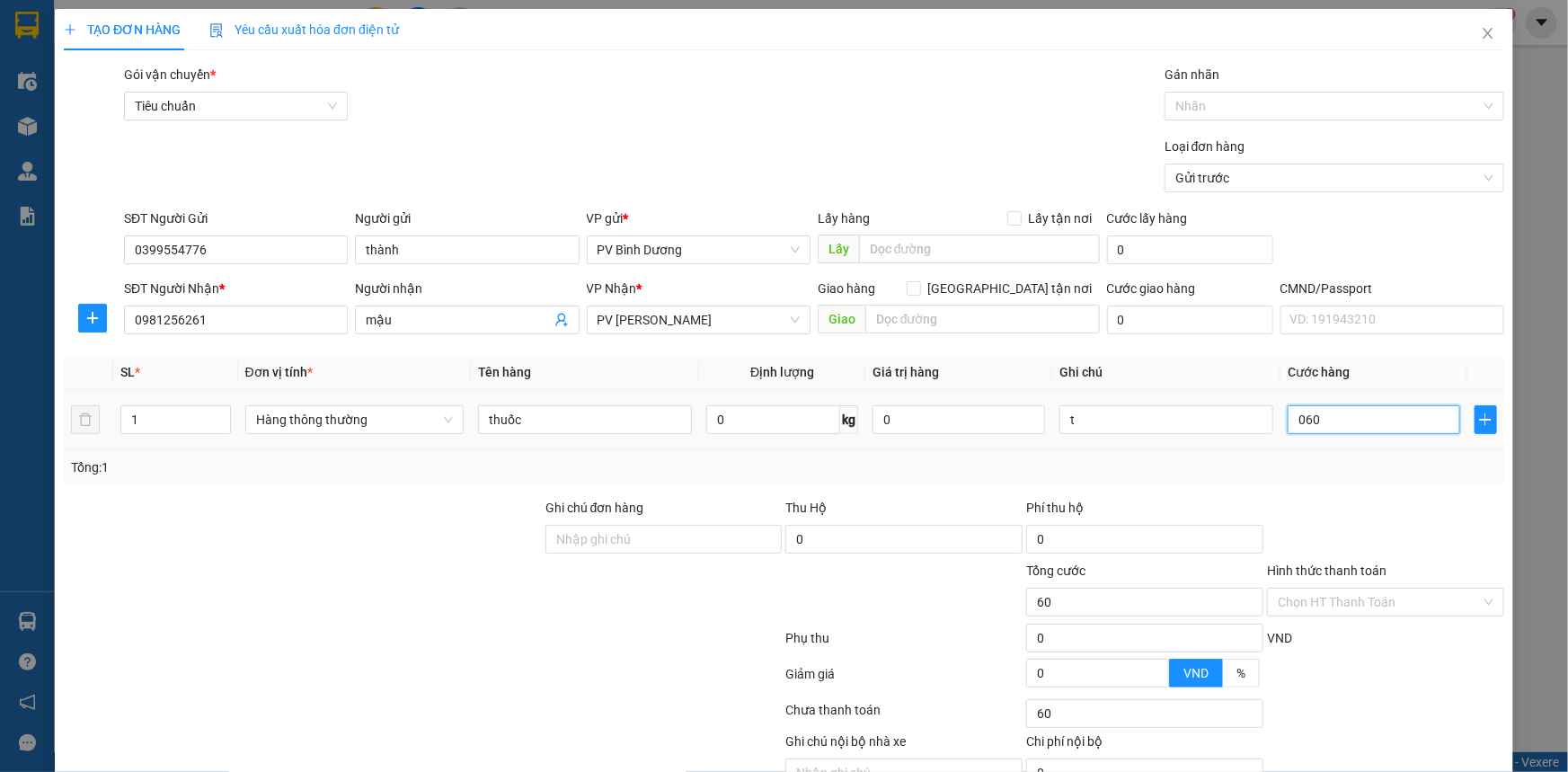
type input "0.600"
type input "600"
type input "06.000"
type input "6.000"
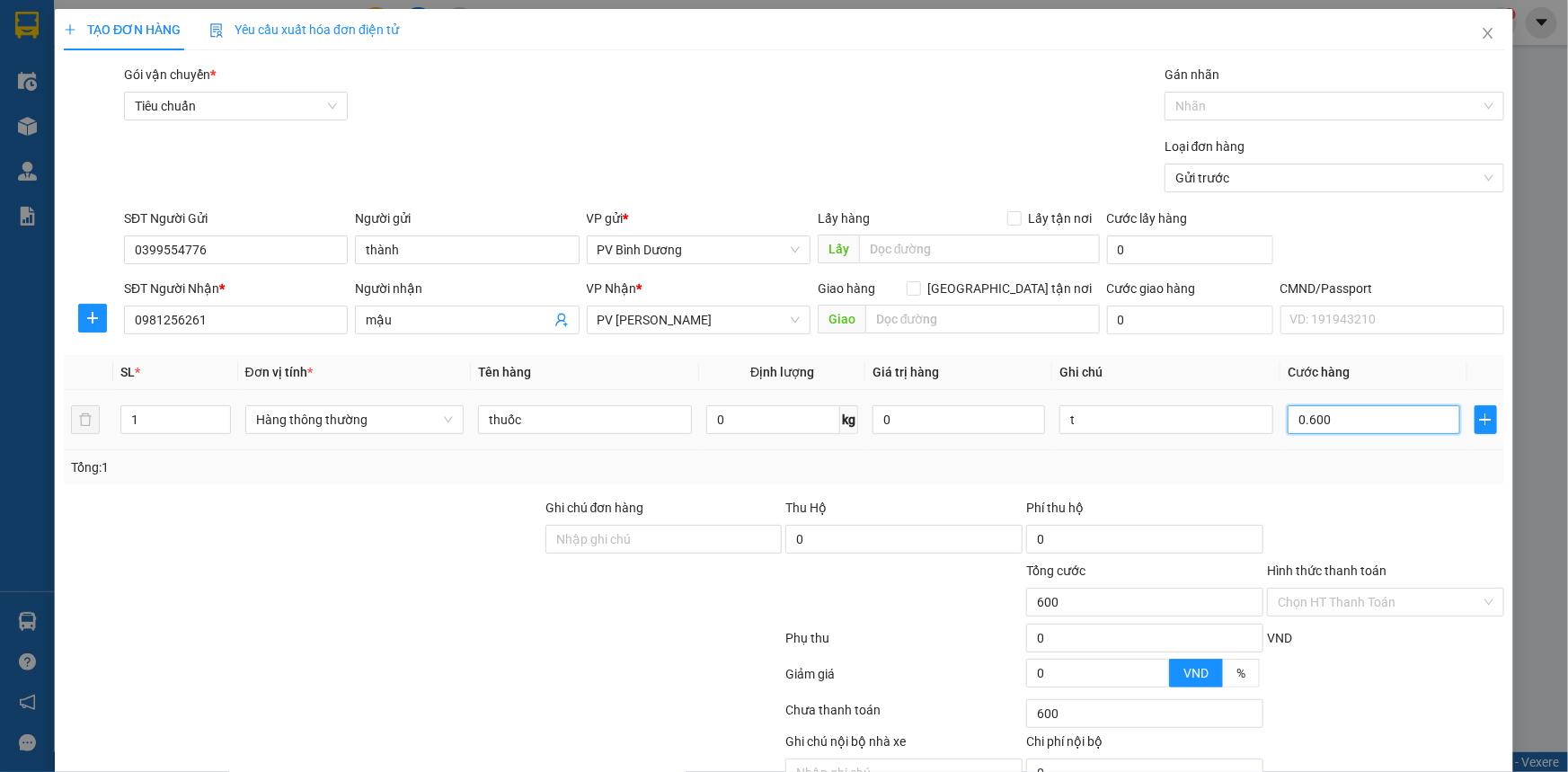
type input "6.000"
type input "0.600"
type input "600"
type input "060"
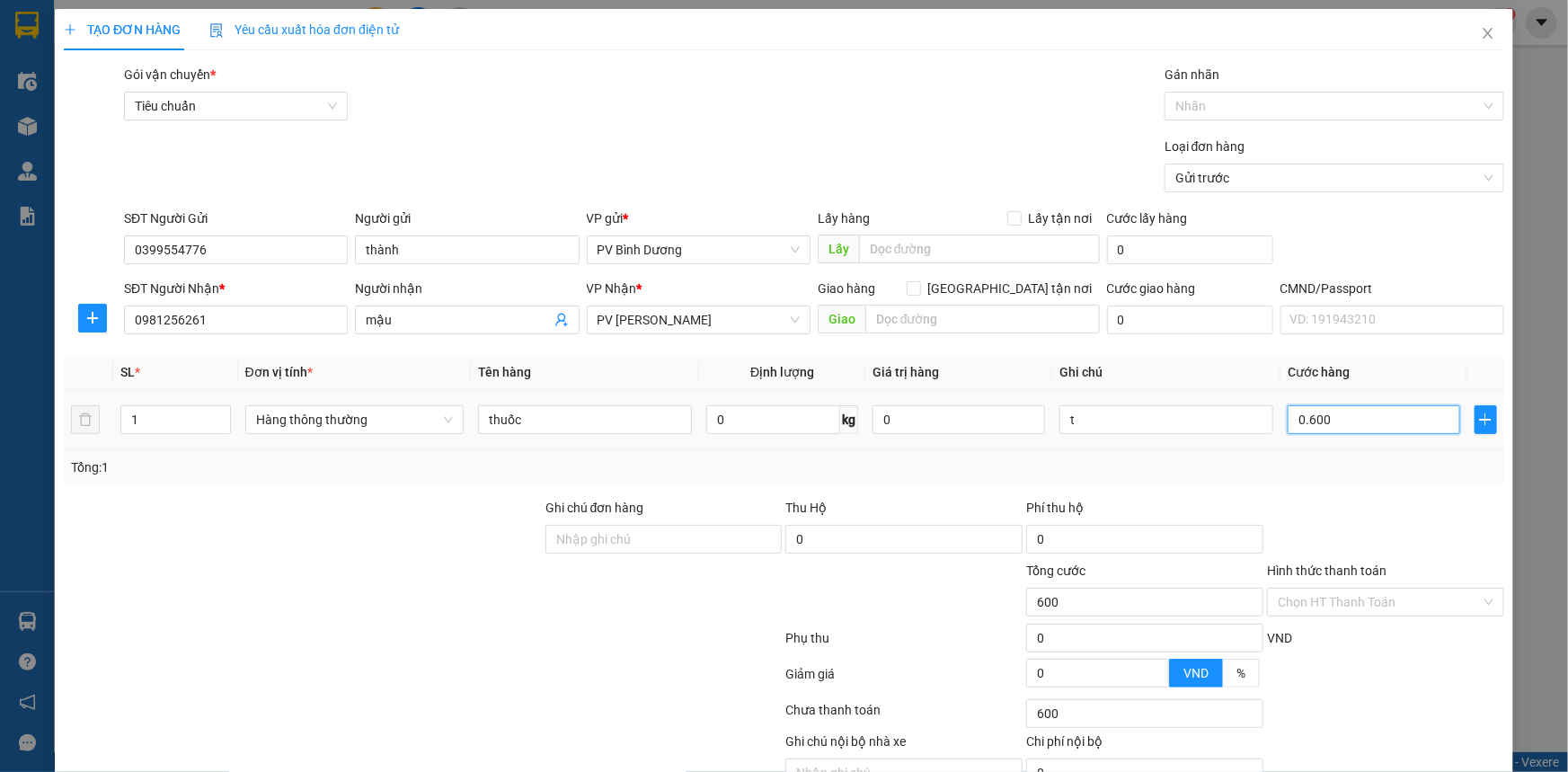
type input "60"
type input "06"
type input "6"
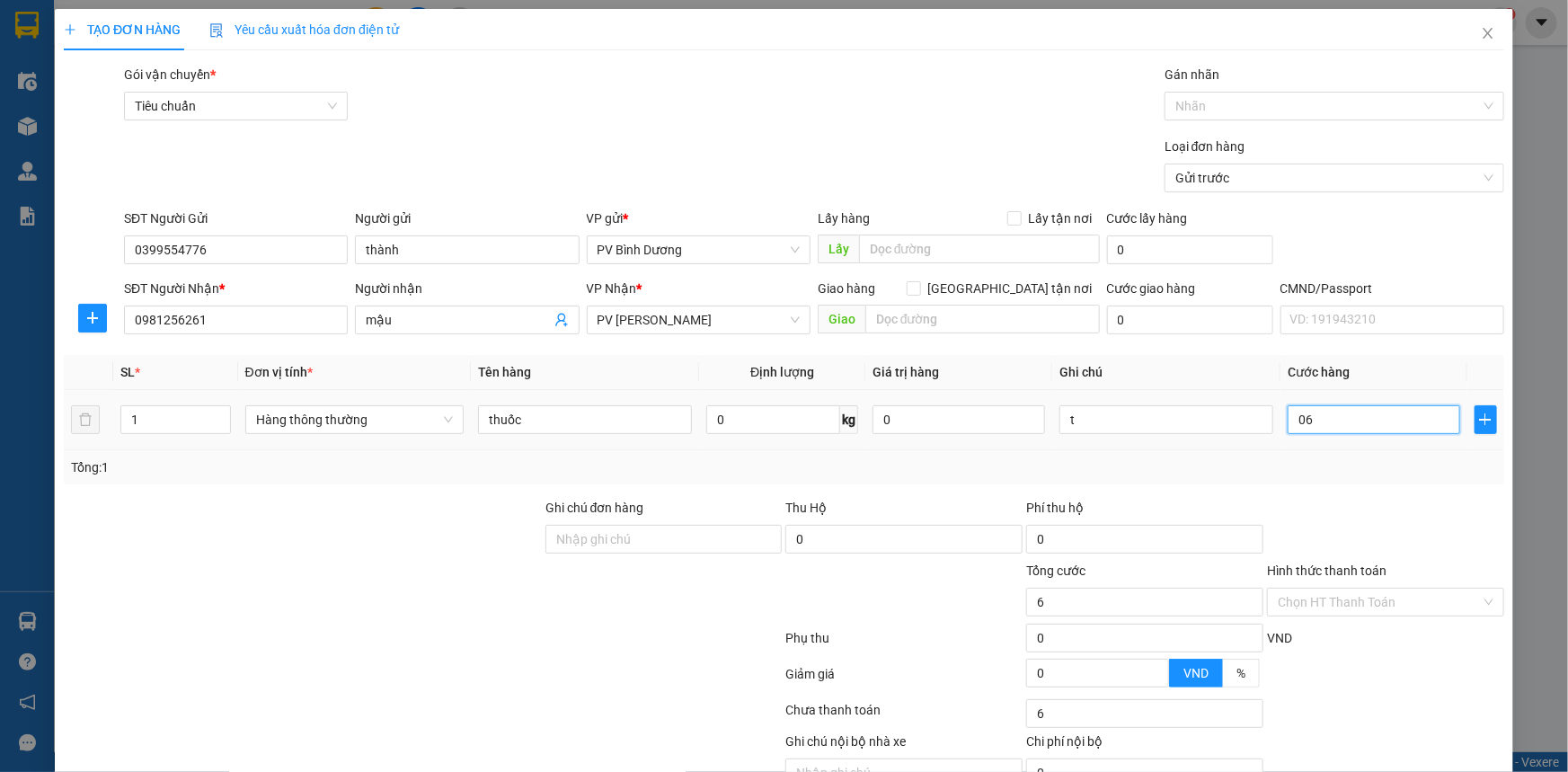
type input "0"
type input "60"
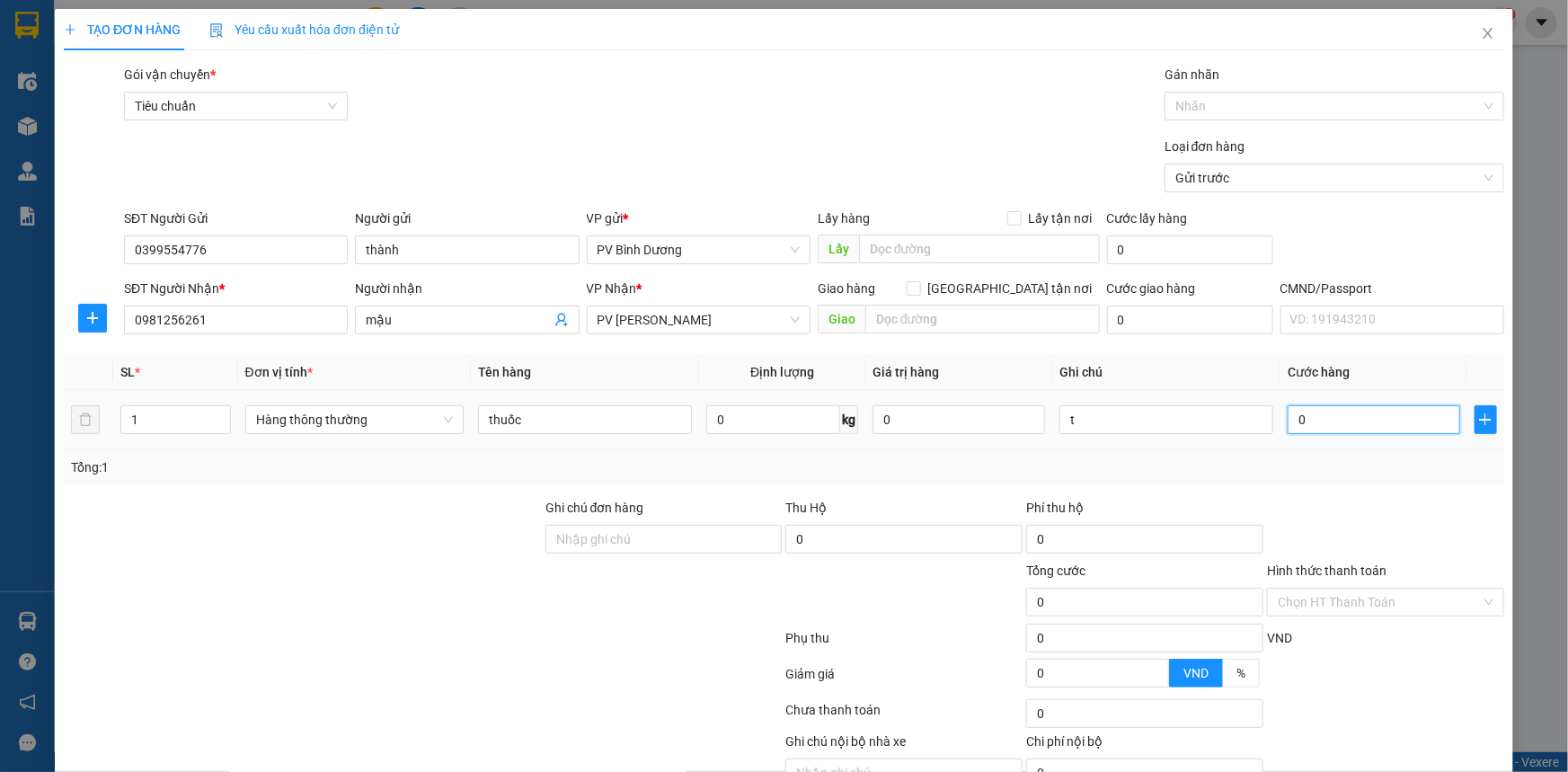
type input "60"
type input "600"
type input "6.000"
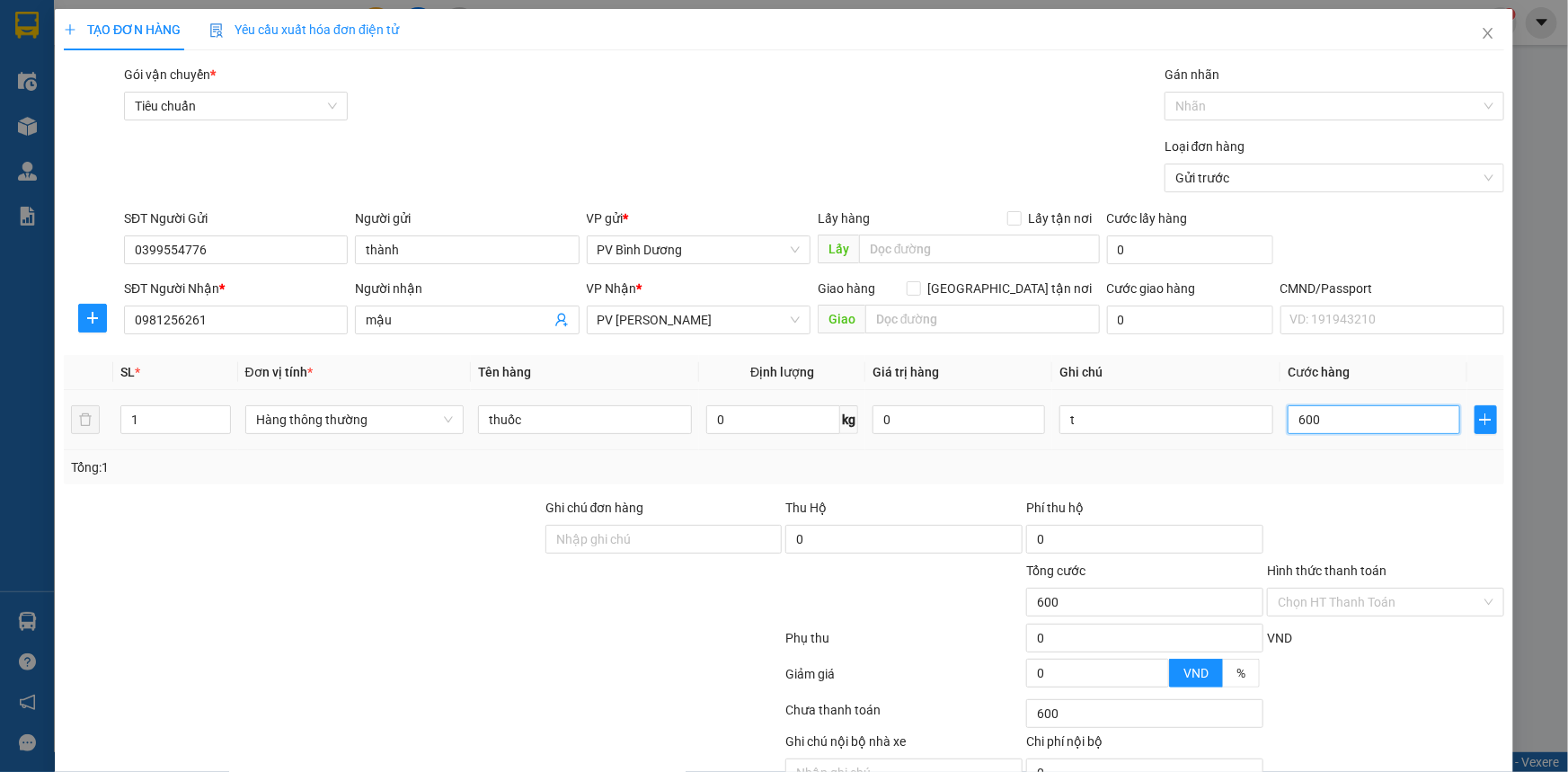
type input "6.000"
type input "60.000"
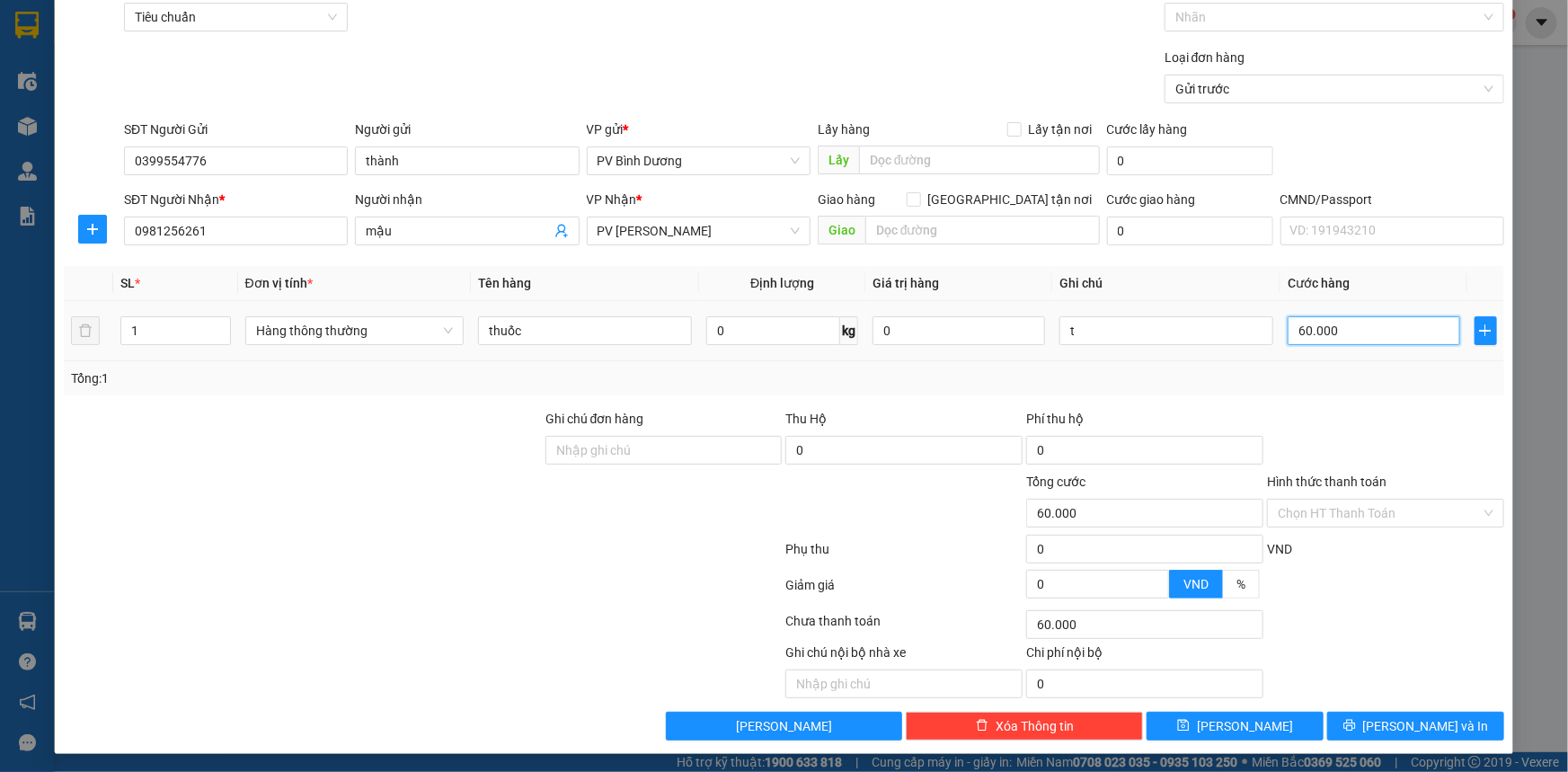
scroll to position [91, 0]
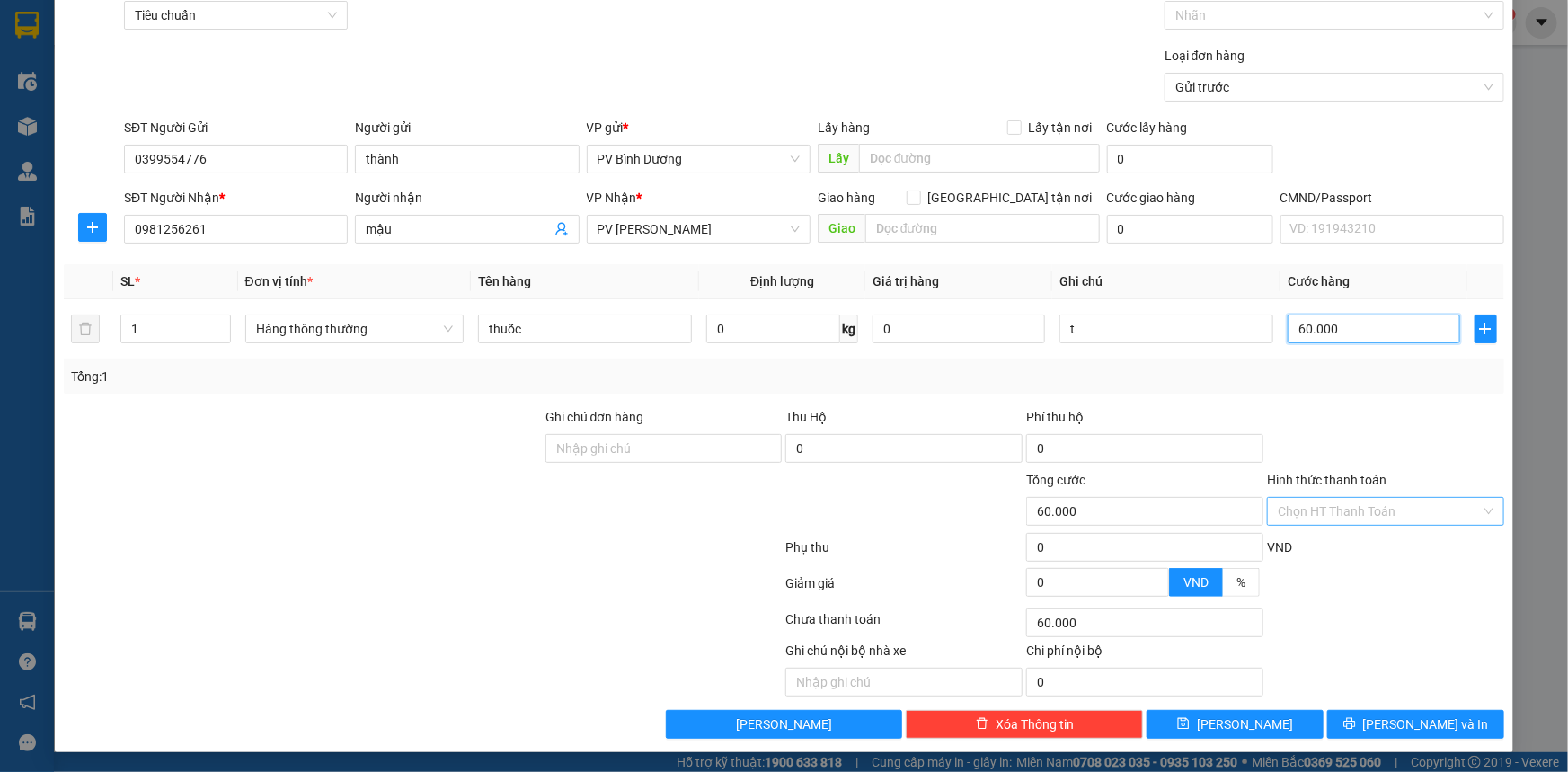
type input "60.000"
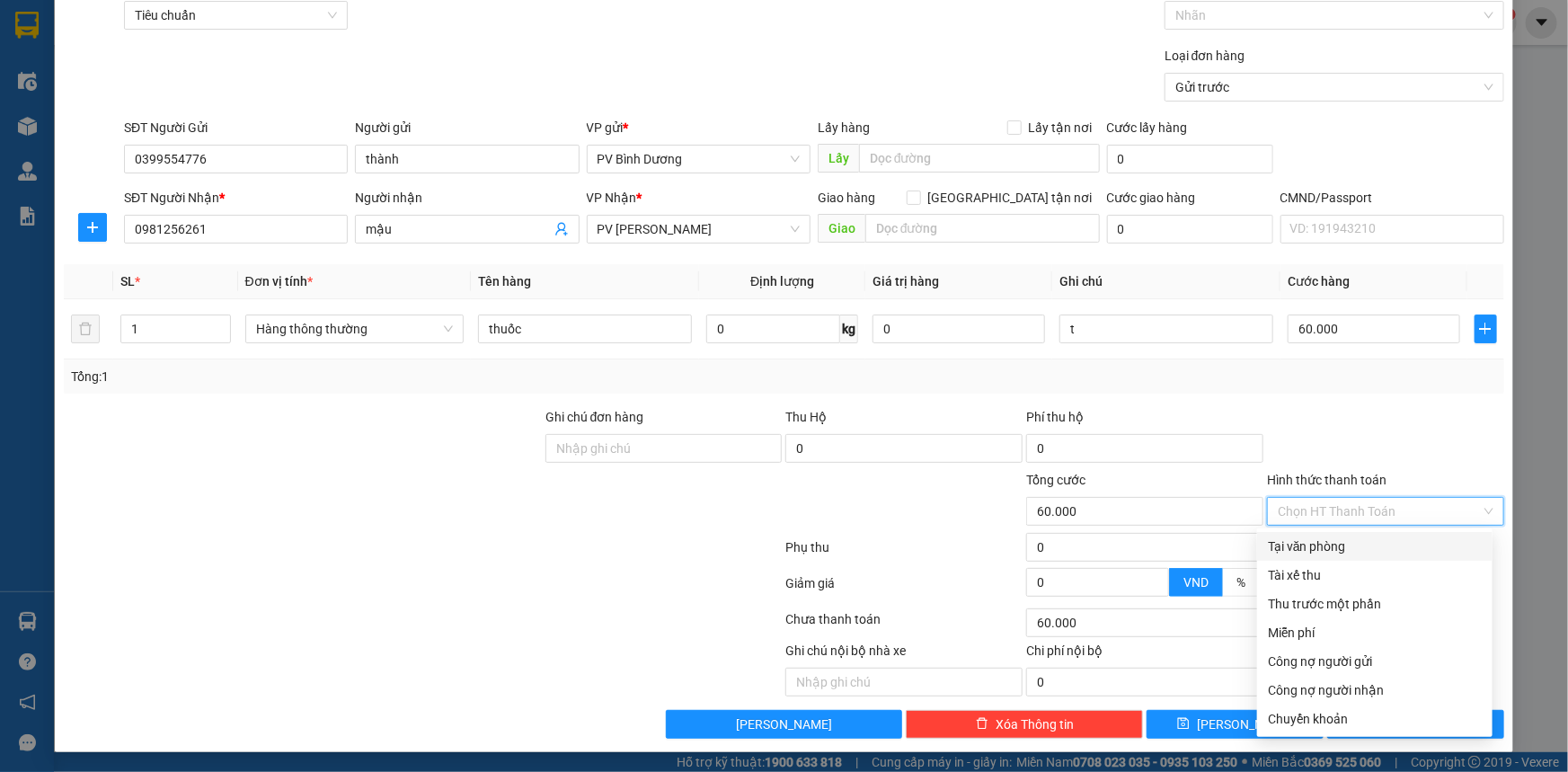
click at [1302, 512] on input "Hình thức thanh toán" at bounding box center [1379, 511] width 203 height 27
click at [1311, 539] on div "Tại văn phòng" at bounding box center [1375, 546] width 214 height 20
type input "0"
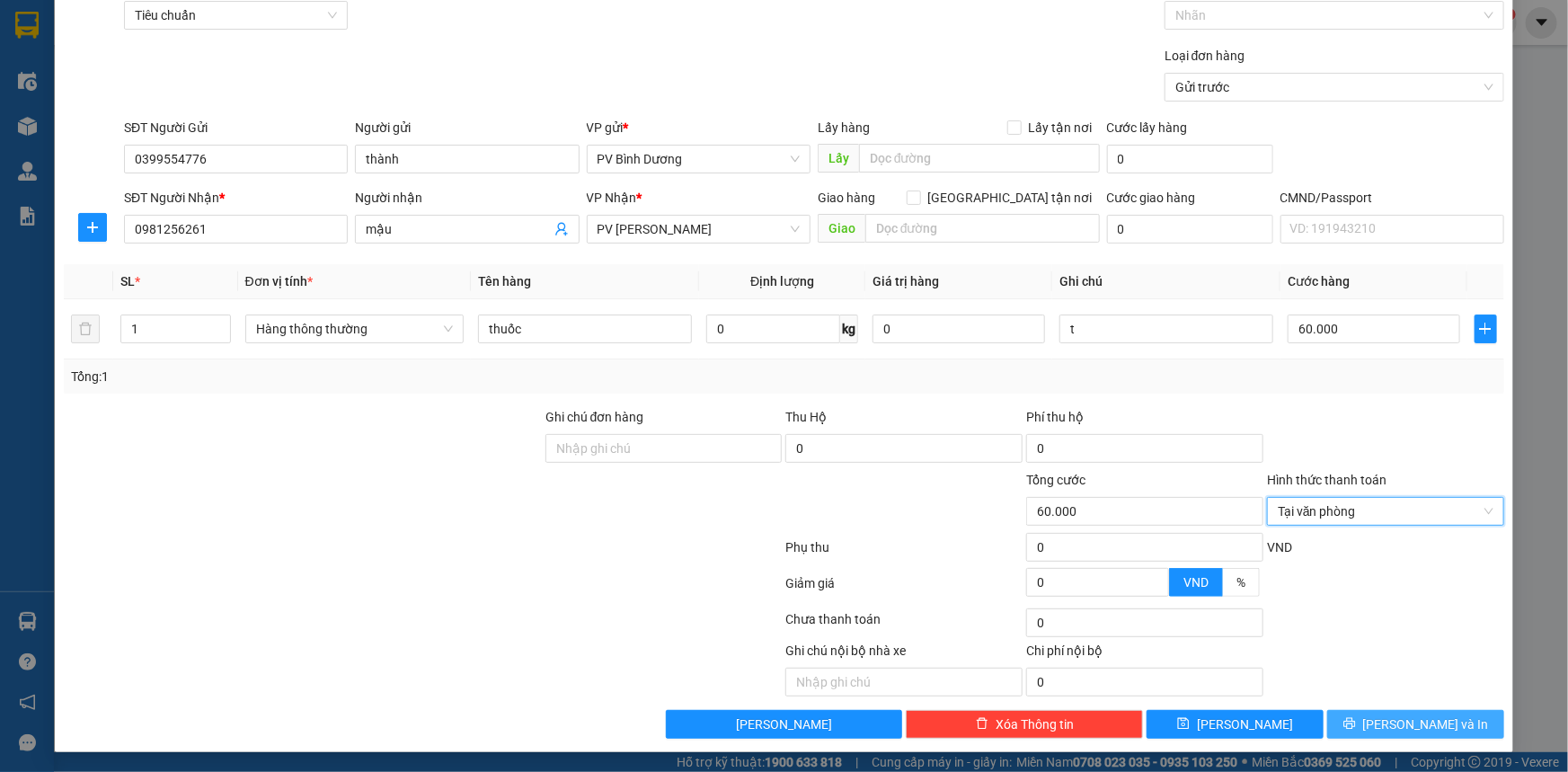
click at [1391, 720] on span "[PERSON_NAME] và In" at bounding box center [1425, 724] width 126 height 20
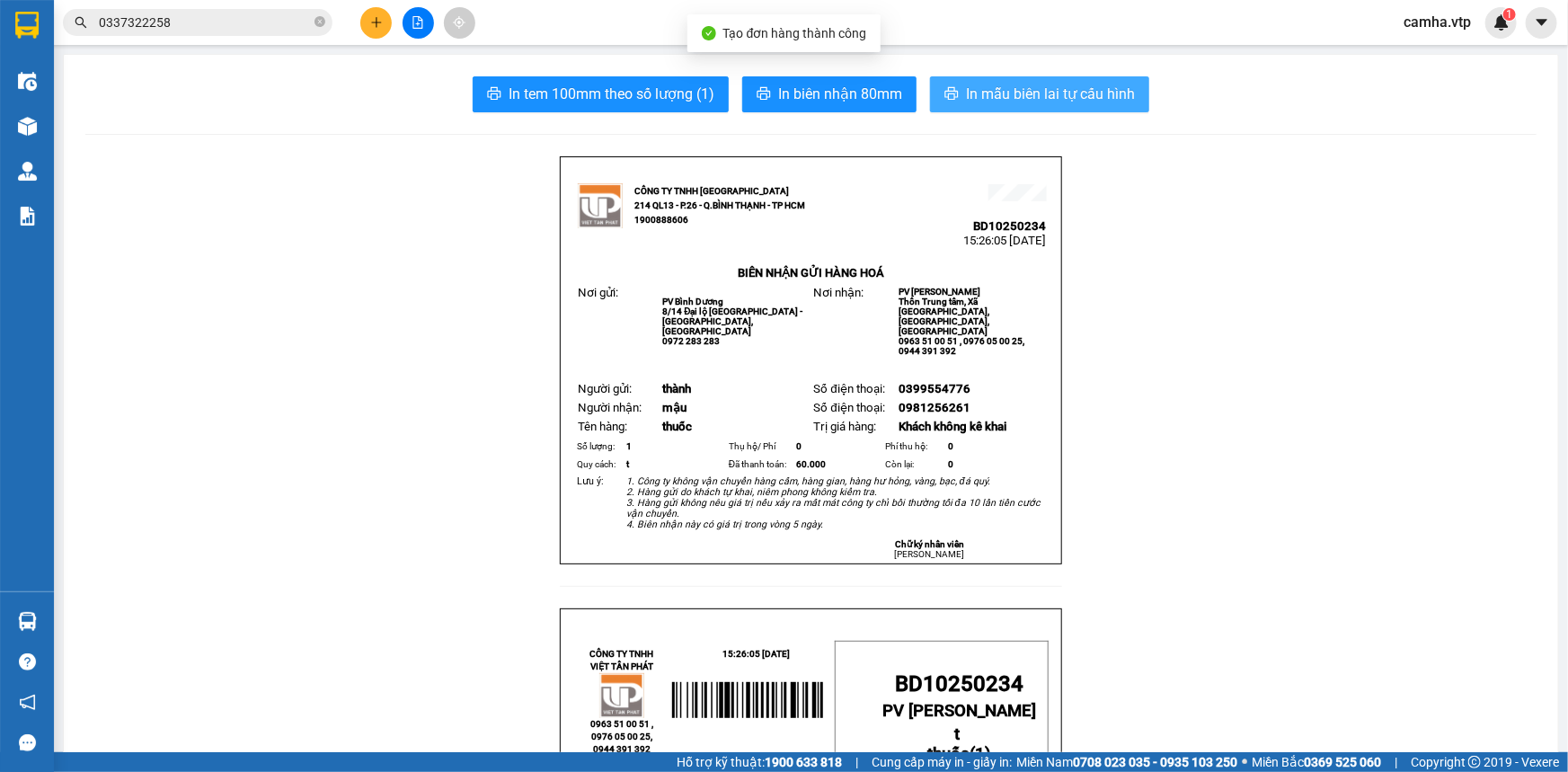
click at [1057, 87] on span "In mẫu biên lai tự cấu hình" at bounding box center [1051, 94] width 169 height 22
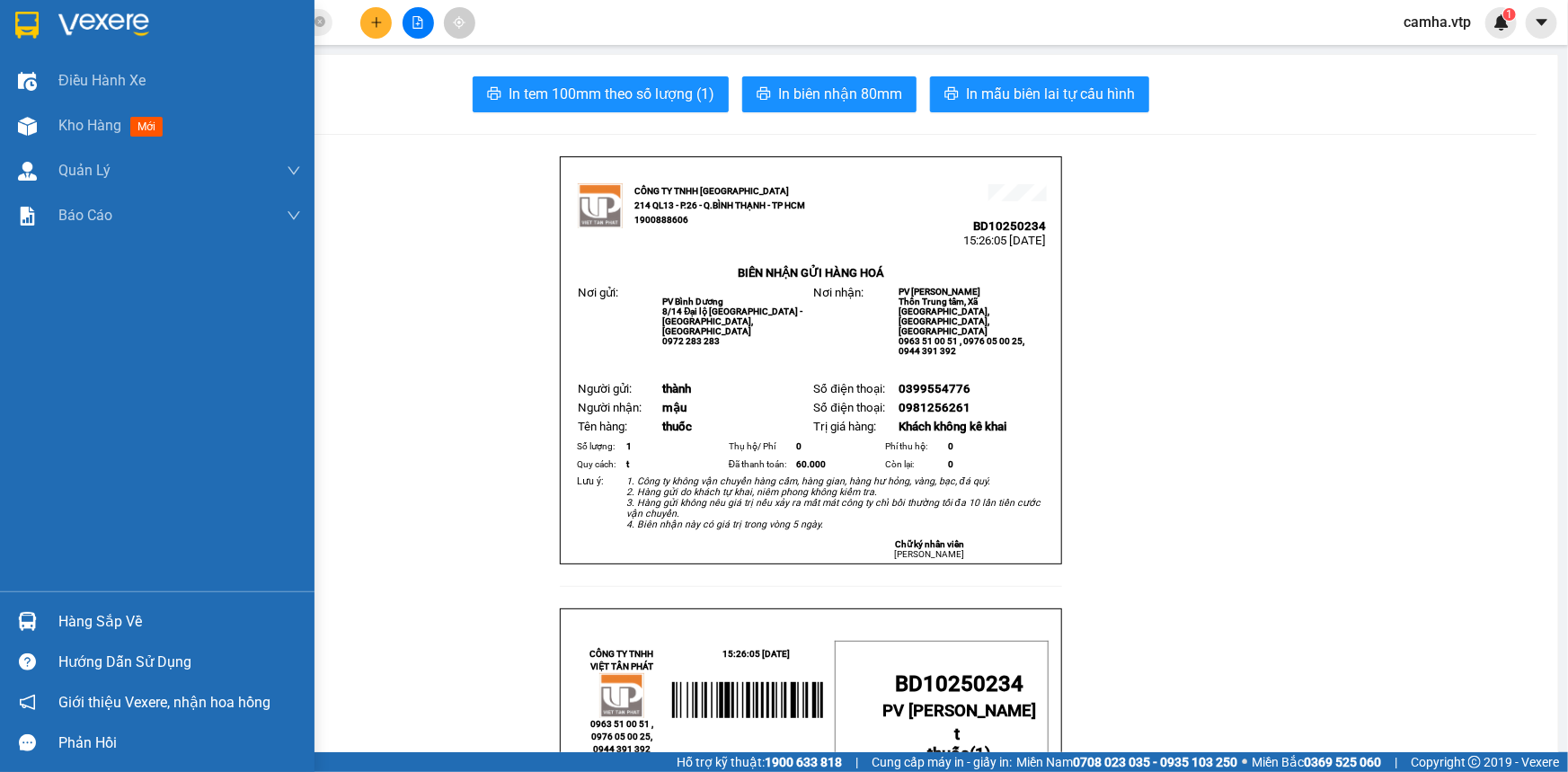
click at [34, 27] on img at bounding box center [26, 25] width 23 height 27
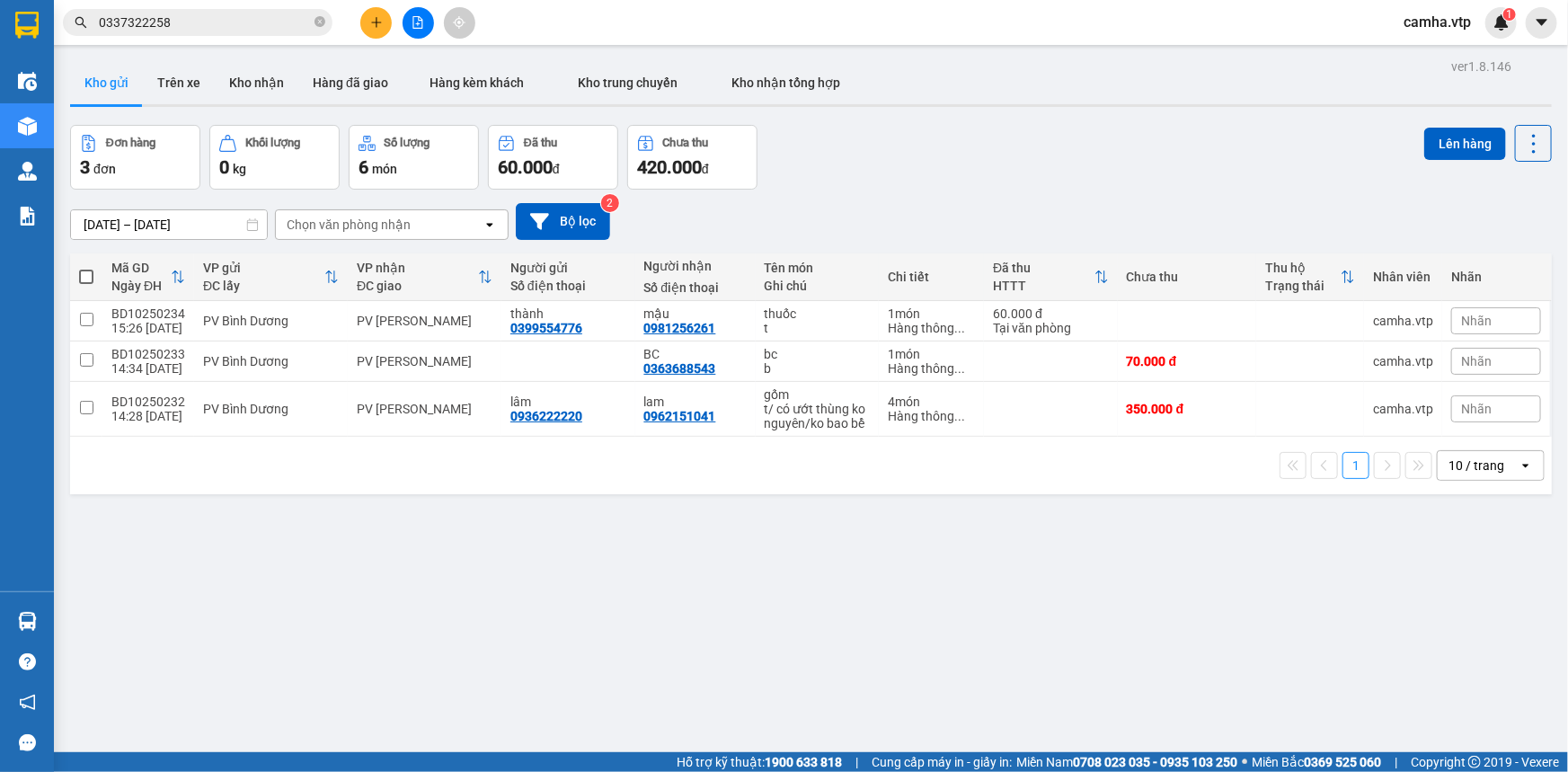
click at [618, 585] on div "ver 1.8.146 Kho gửi Trên xe Kho nhận Hàng đã giao Hàng kèm khách Kho trung chuy…" at bounding box center [811, 440] width 1495 height 772
click at [636, 511] on div "ver 1.8.146 Kho gửi Trên xe Kho nhận Hàng đã giao Hàng kèm khách Kho trung chuy…" at bounding box center [811, 440] width 1495 height 772
click at [704, 493] on div "1 10 / trang open" at bounding box center [810, 466] width 1482 height 58
click at [697, 539] on div "ver 1.8.146 Kho gửi Trên xe Kho nhận Hàng đã giao Hàng kèm khách Kho trung chuy…" at bounding box center [811, 440] width 1495 height 772
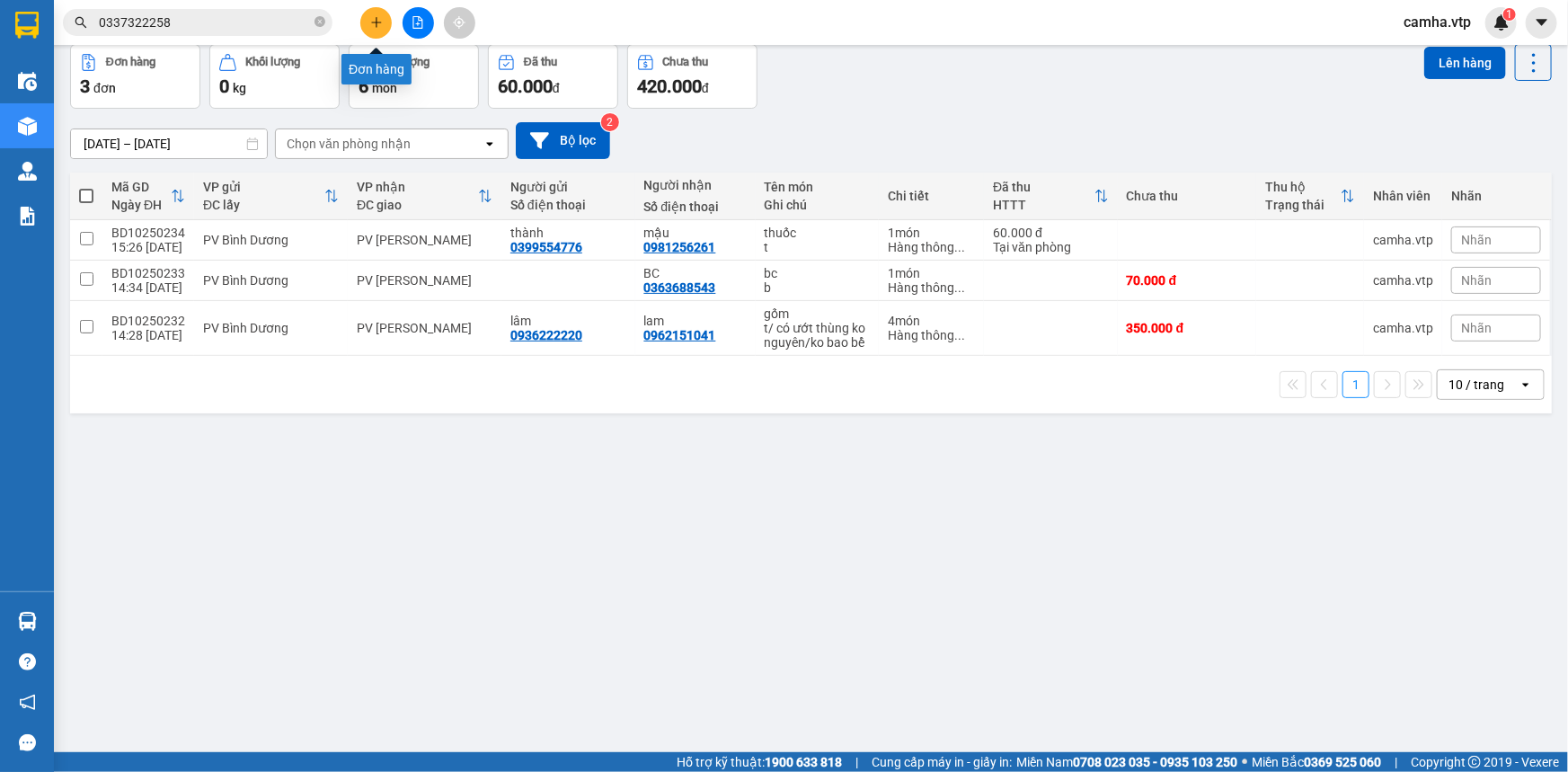
click at [381, 20] on icon "plus" at bounding box center [377, 22] width 13 height 13
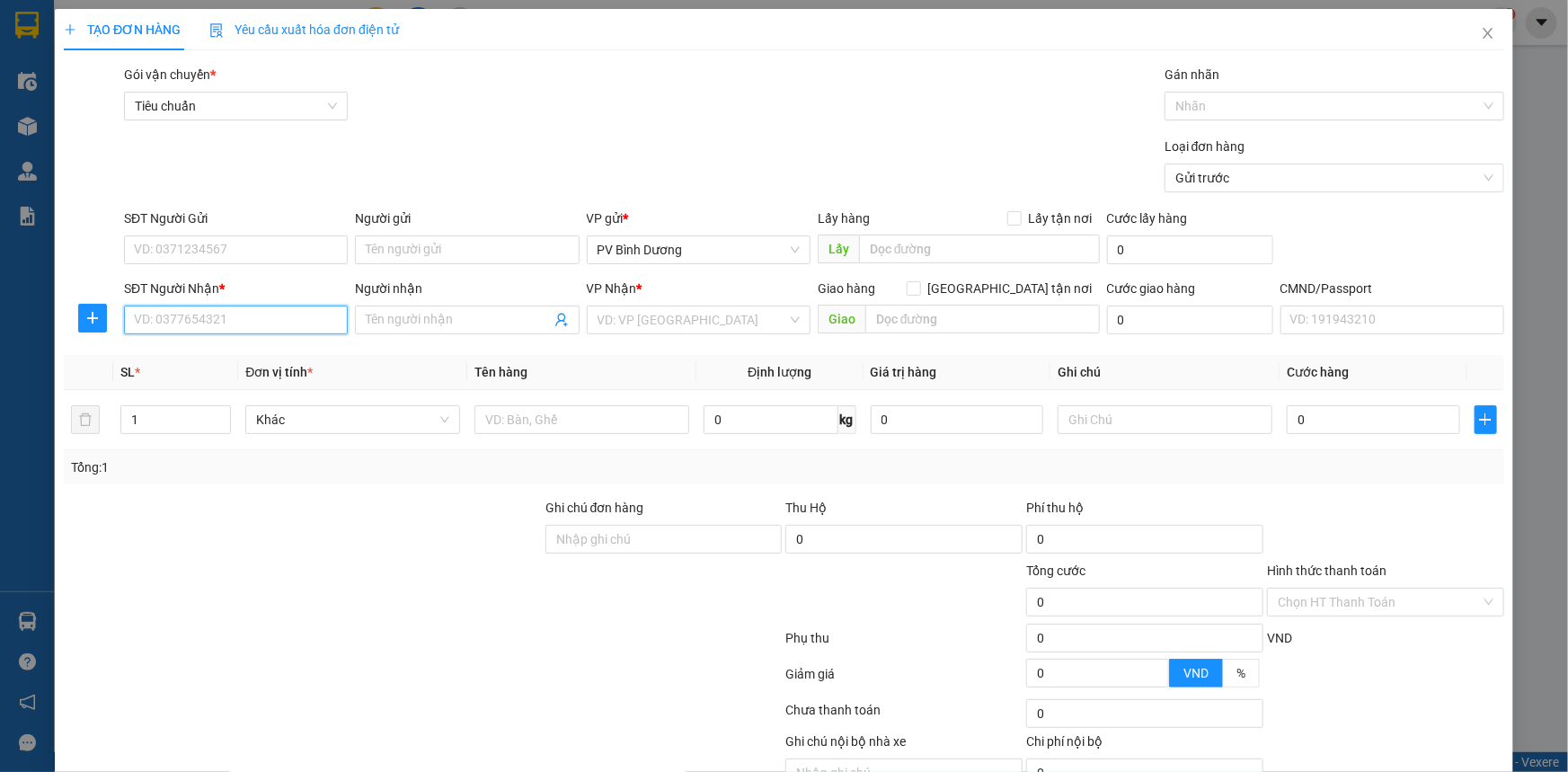
click at [233, 325] on input "SĐT Người Nhận *" at bounding box center [235, 319] width 224 height 29
paste input "0948424749"
type input "0948424749"
click at [219, 351] on div "0948424749 - HIẾU" at bounding box center [233, 355] width 200 height 20
type input "HIẾU"
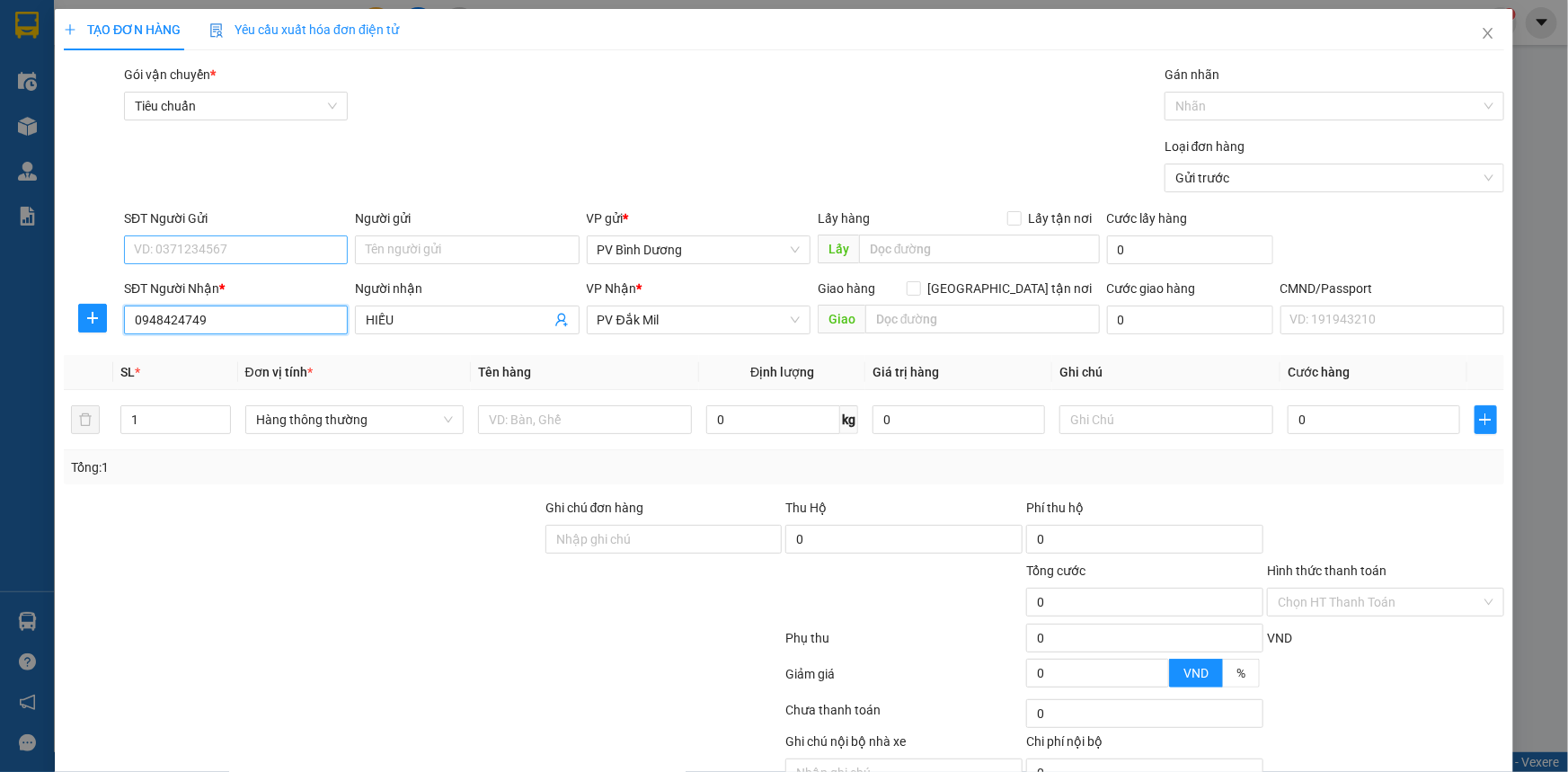
type input "0948424749"
click at [265, 251] on input "SĐT Người Gửi" at bounding box center [235, 249] width 224 height 29
type input "0868666063"
click at [260, 283] on div "0868666063 - NHA KHOA" at bounding box center [233, 286] width 200 height 20
type input "NHA KHOA"
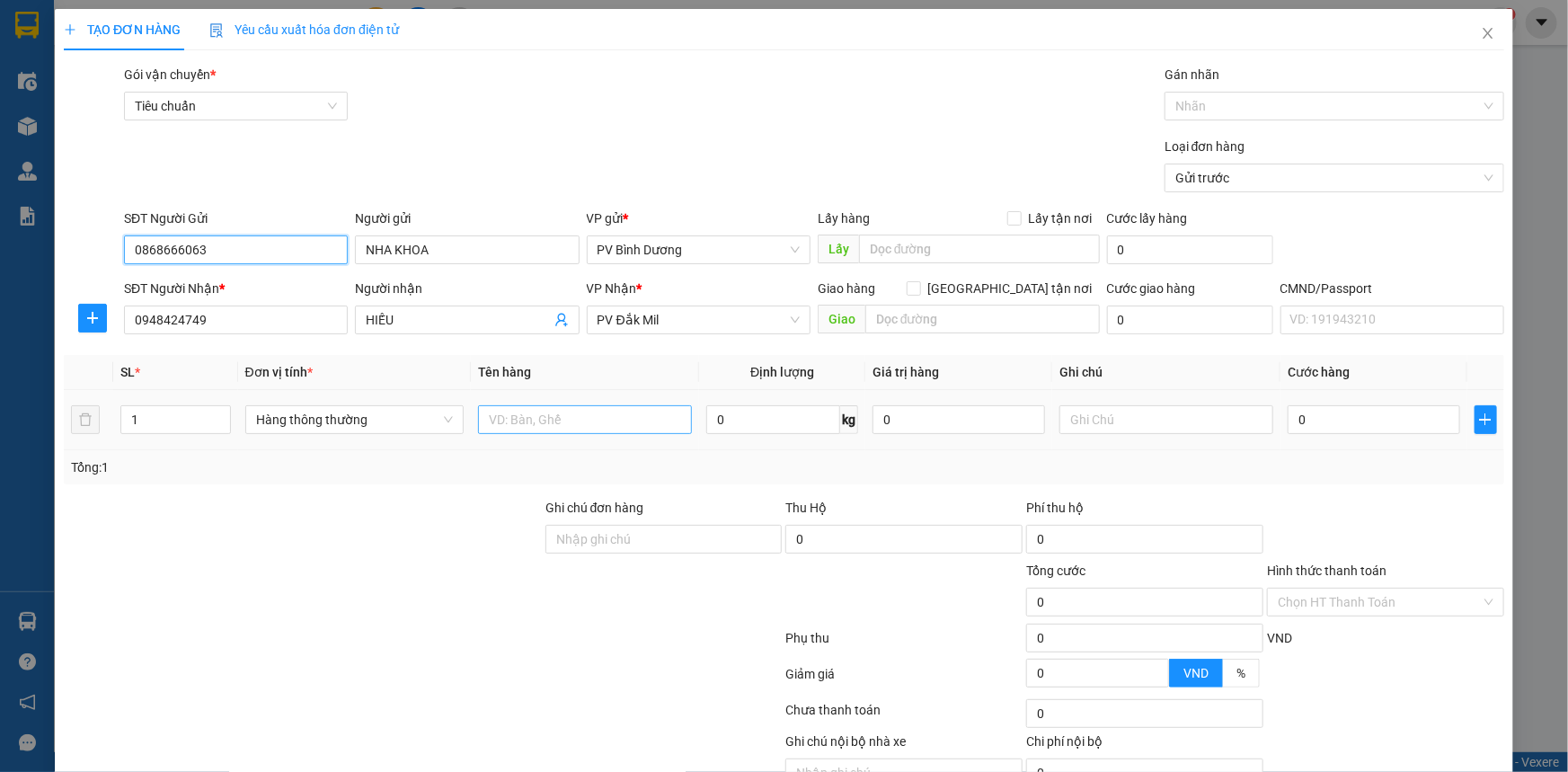
type input "0868666063"
click at [548, 427] on input "text" at bounding box center [585, 419] width 214 height 29
click at [540, 425] on input "vlnk" at bounding box center [585, 419] width 214 height 29
type input "vlnk"
click at [1096, 413] on input "text" at bounding box center [1166, 419] width 214 height 29
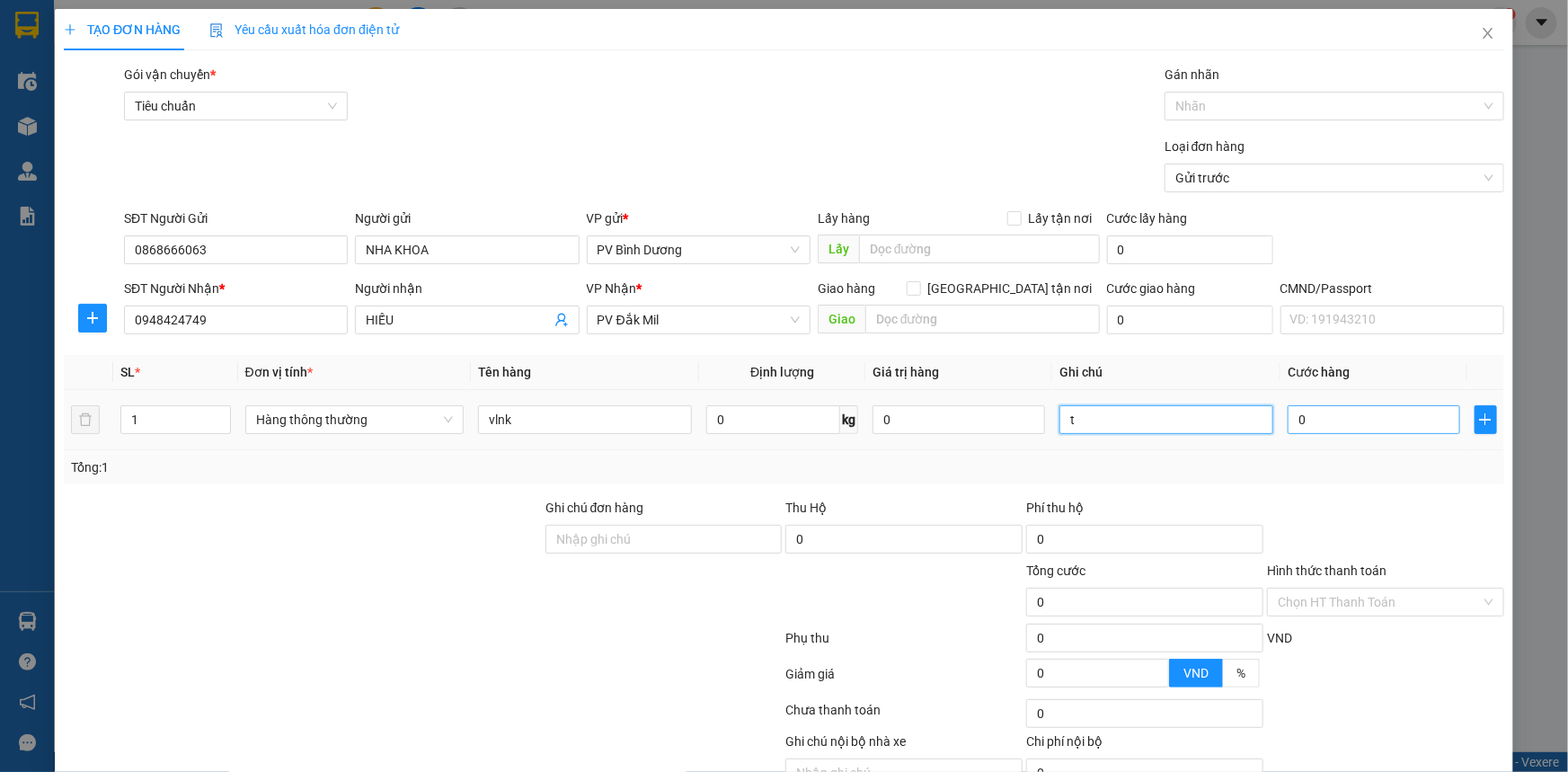
type input "t"
click at [1302, 422] on input "0" at bounding box center [1373, 419] width 172 height 29
type input "1"
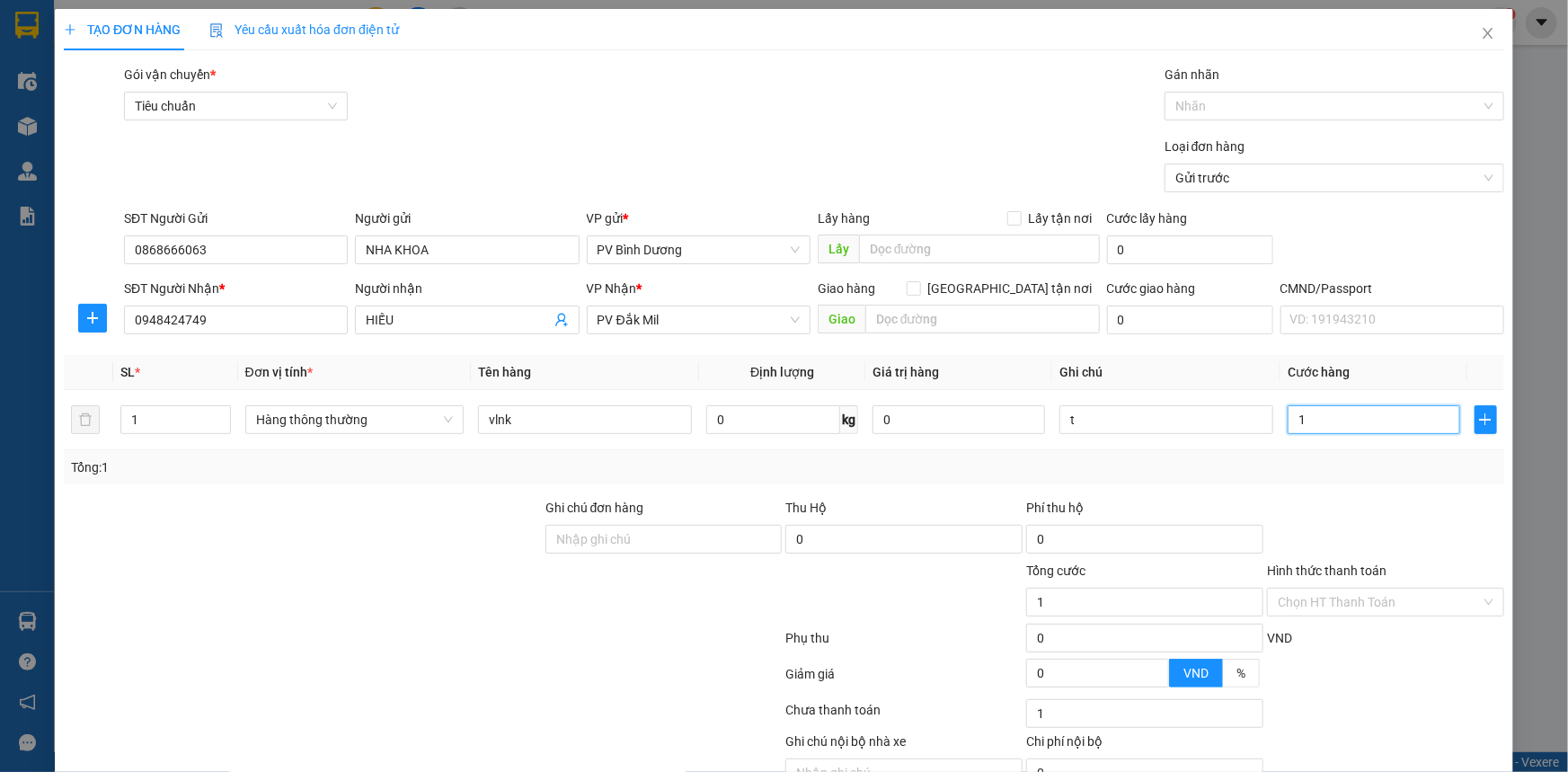
type input "10"
type input "100"
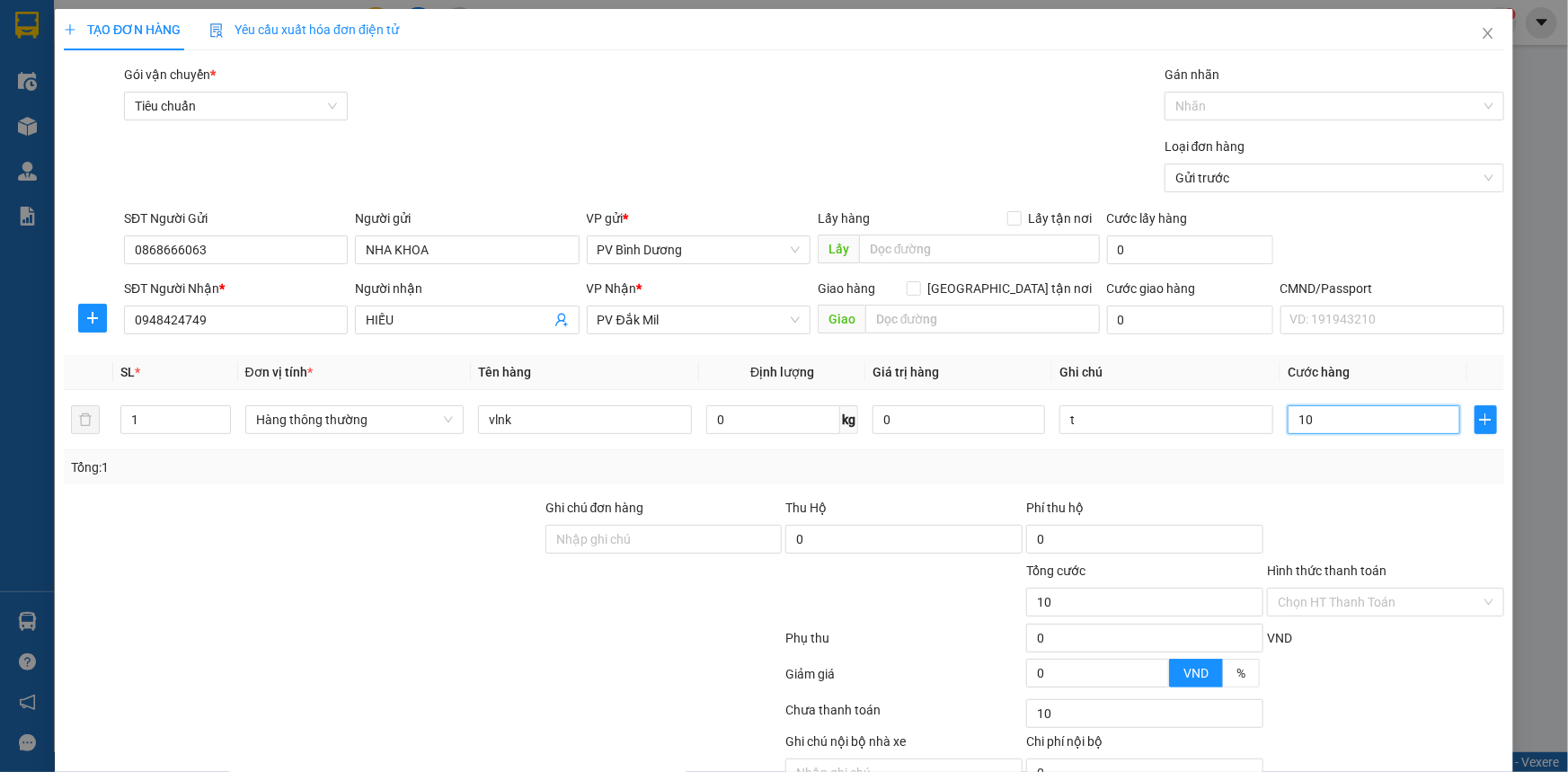
type input "100"
type input "1.000"
type input "10.000"
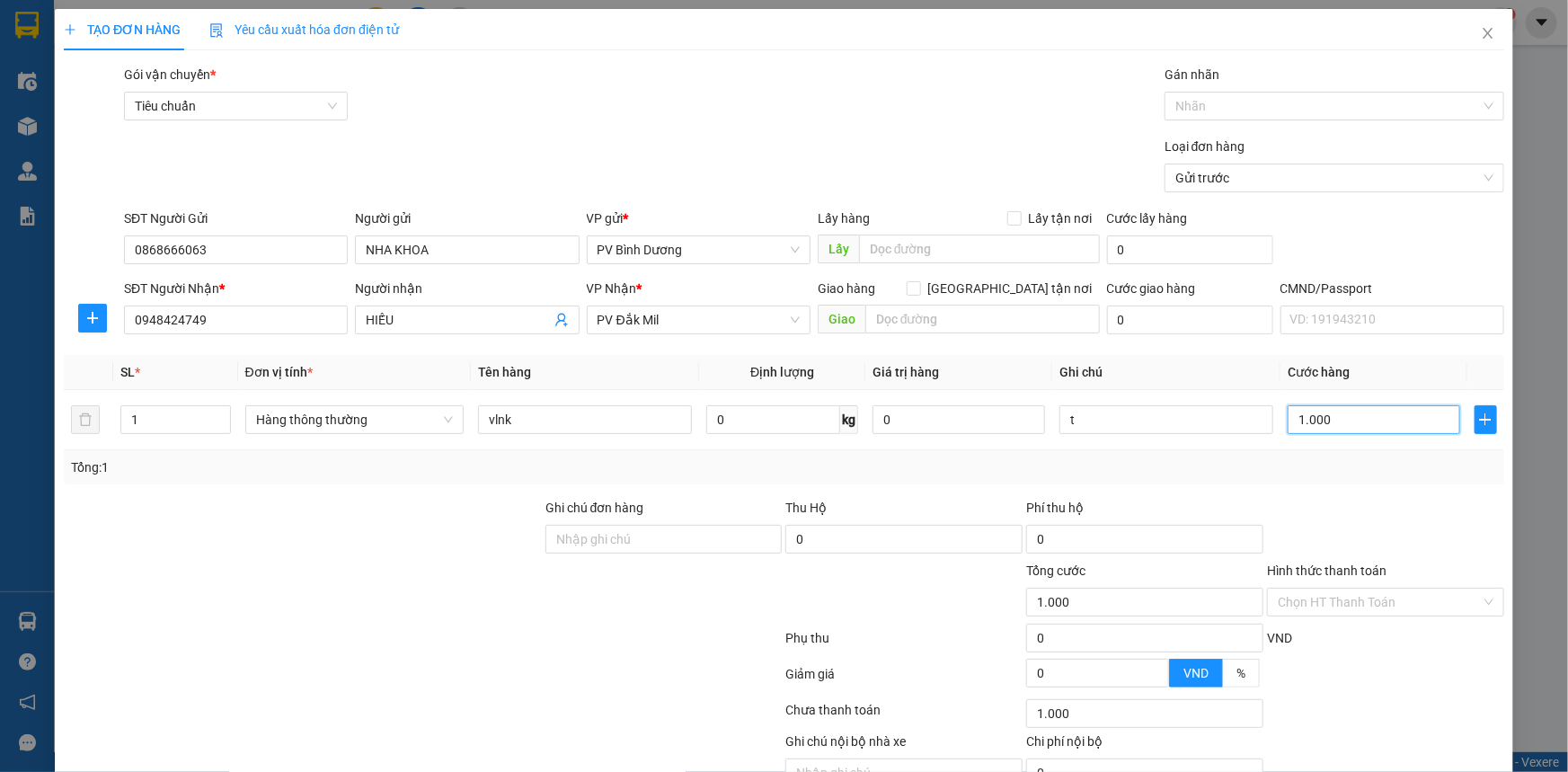
type input "10.000"
type input "100.000"
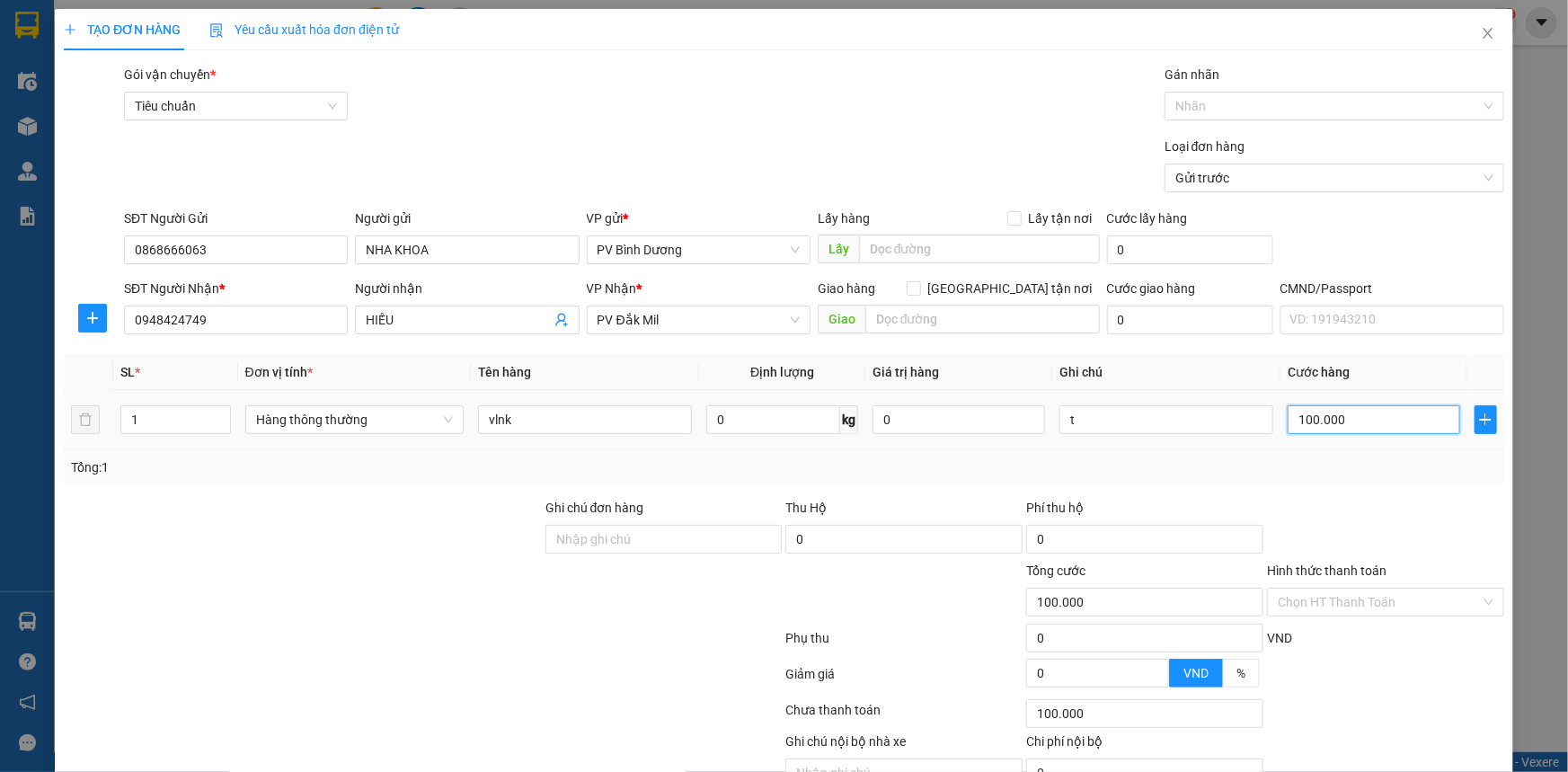
drag, startPoint x: 1295, startPoint y: 422, endPoint x: 1348, endPoint y: 439, distance: 55.7
click at [1348, 439] on td "100.000" at bounding box center [1374, 419] width 187 height 60
type input "12"
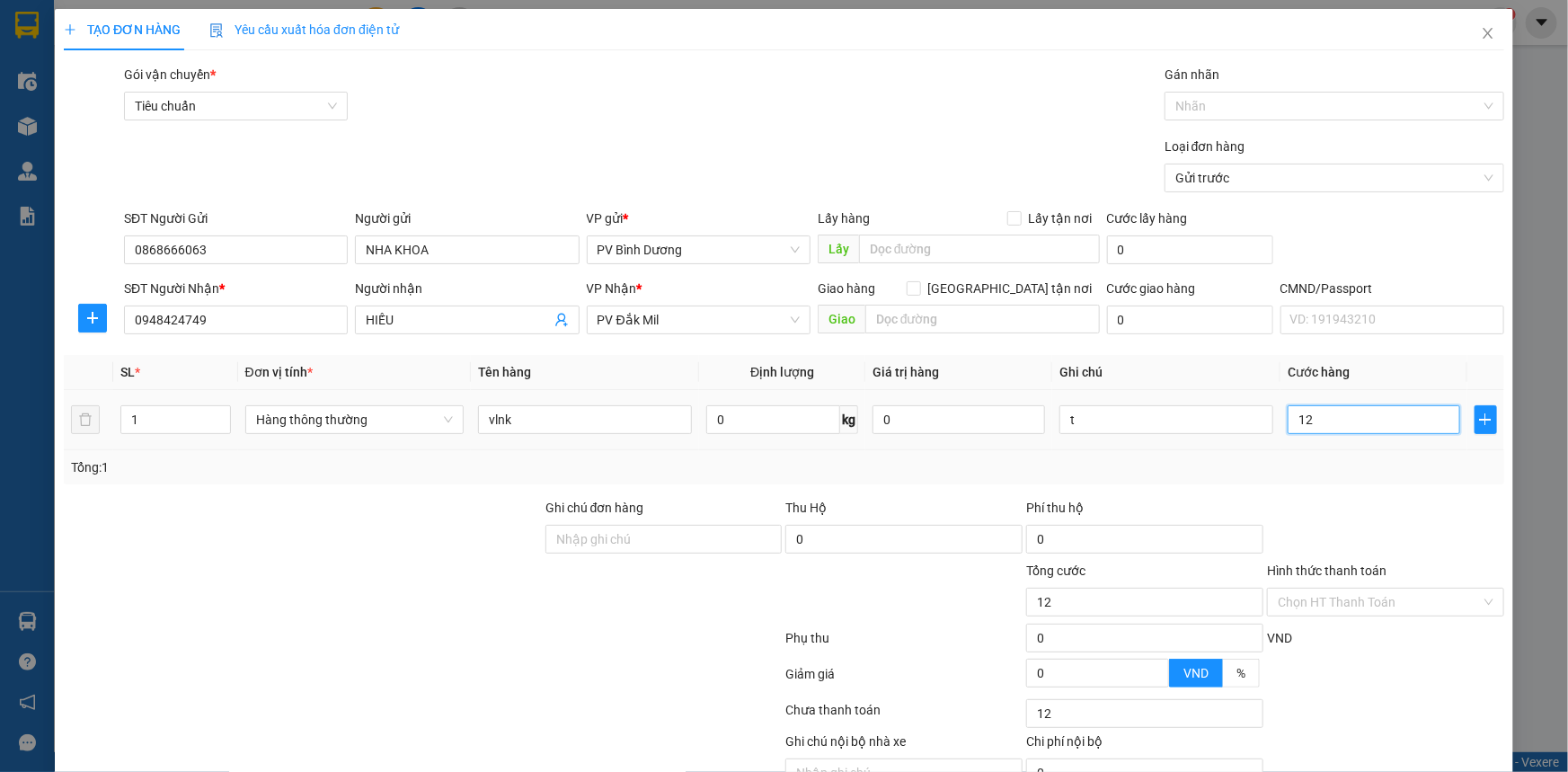
type input "120"
type input "1.200"
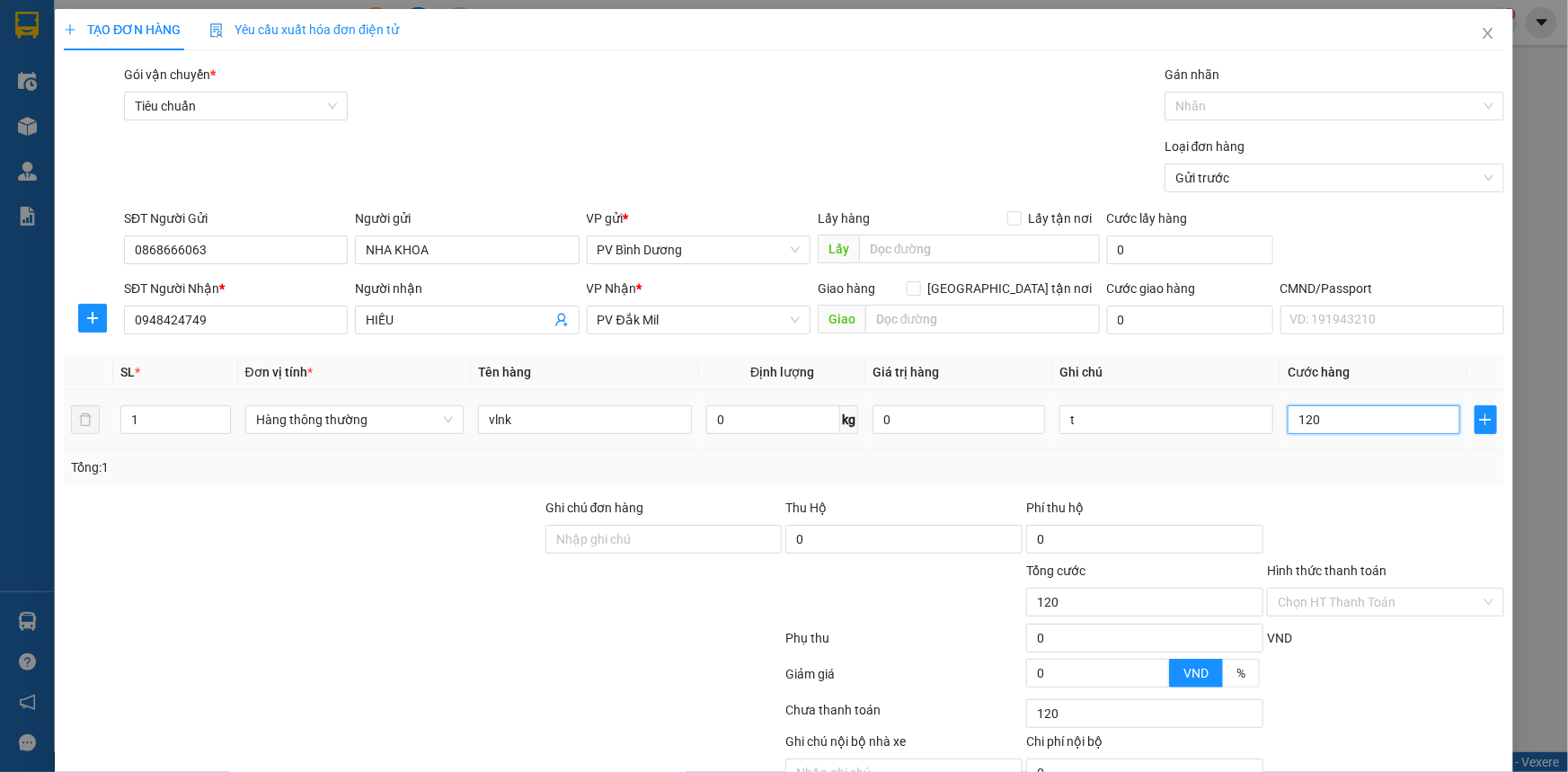
type input "1.200"
type input "12.000"
type input "120.000"
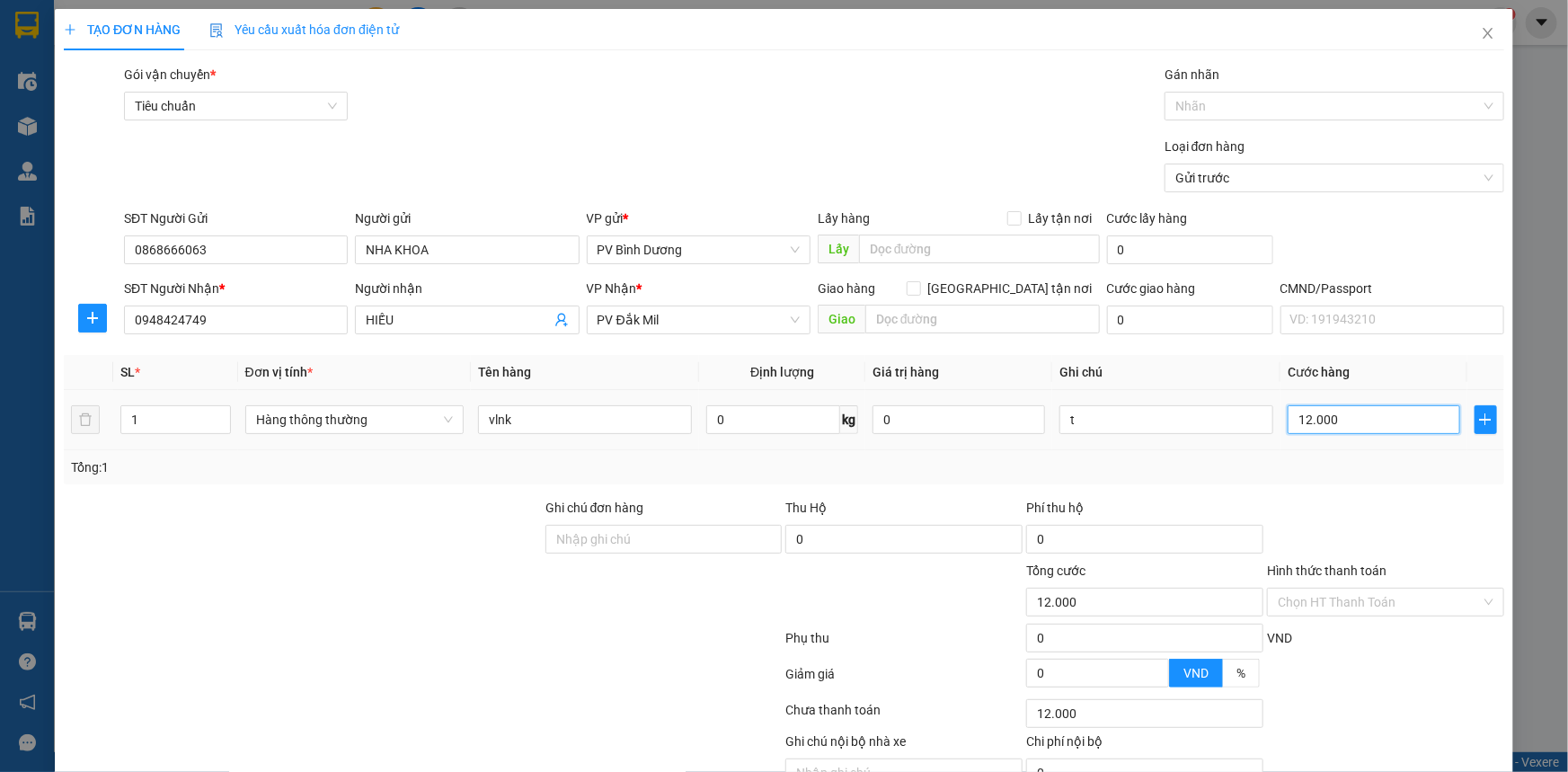
type input "120.000"
click at [1349, 467] on div "Tổng: 1" at bounding box center [783, 467] width 1426 height 20
type input "1"
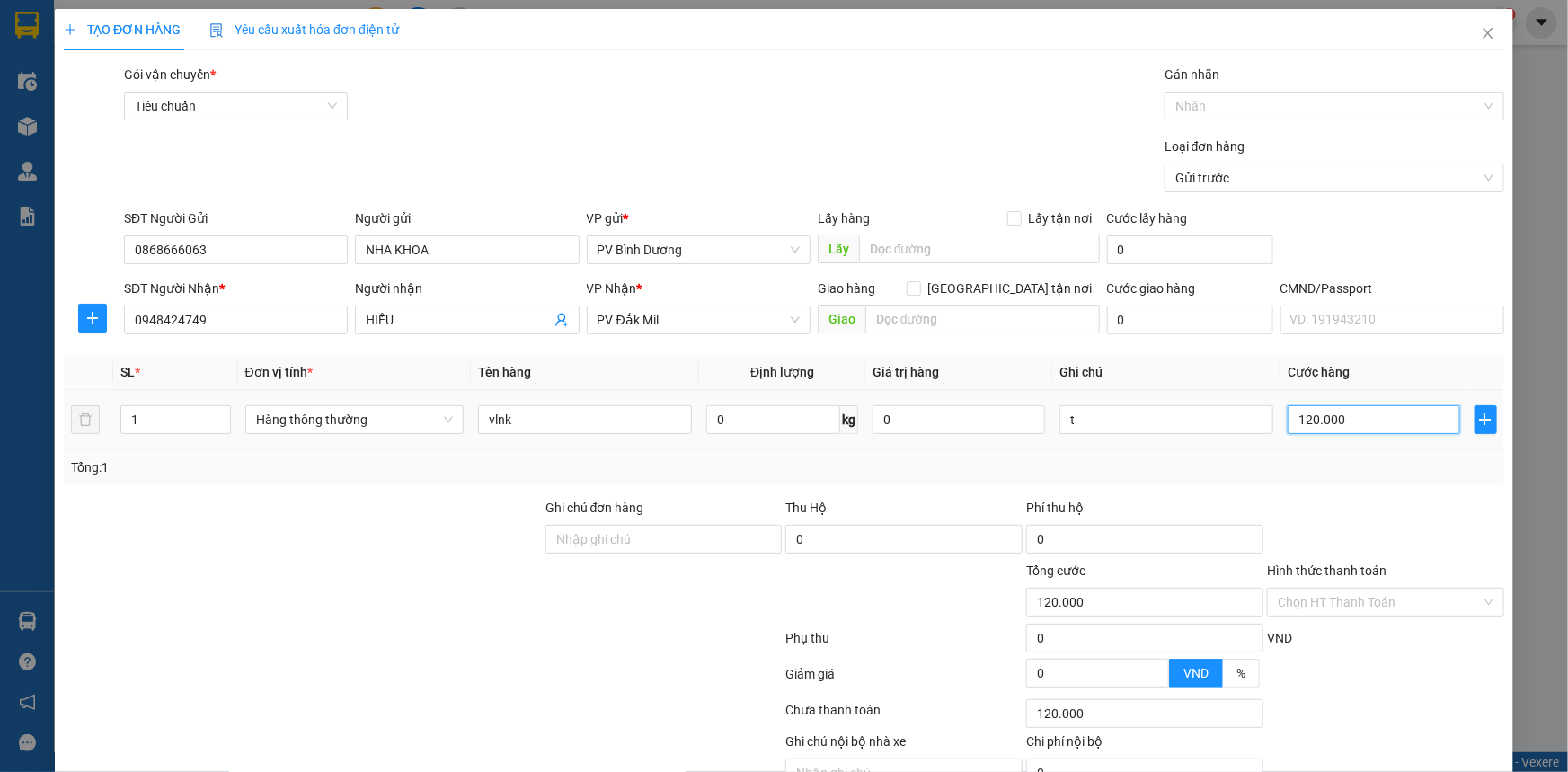
type input "1"
type input "10"
type input "100"
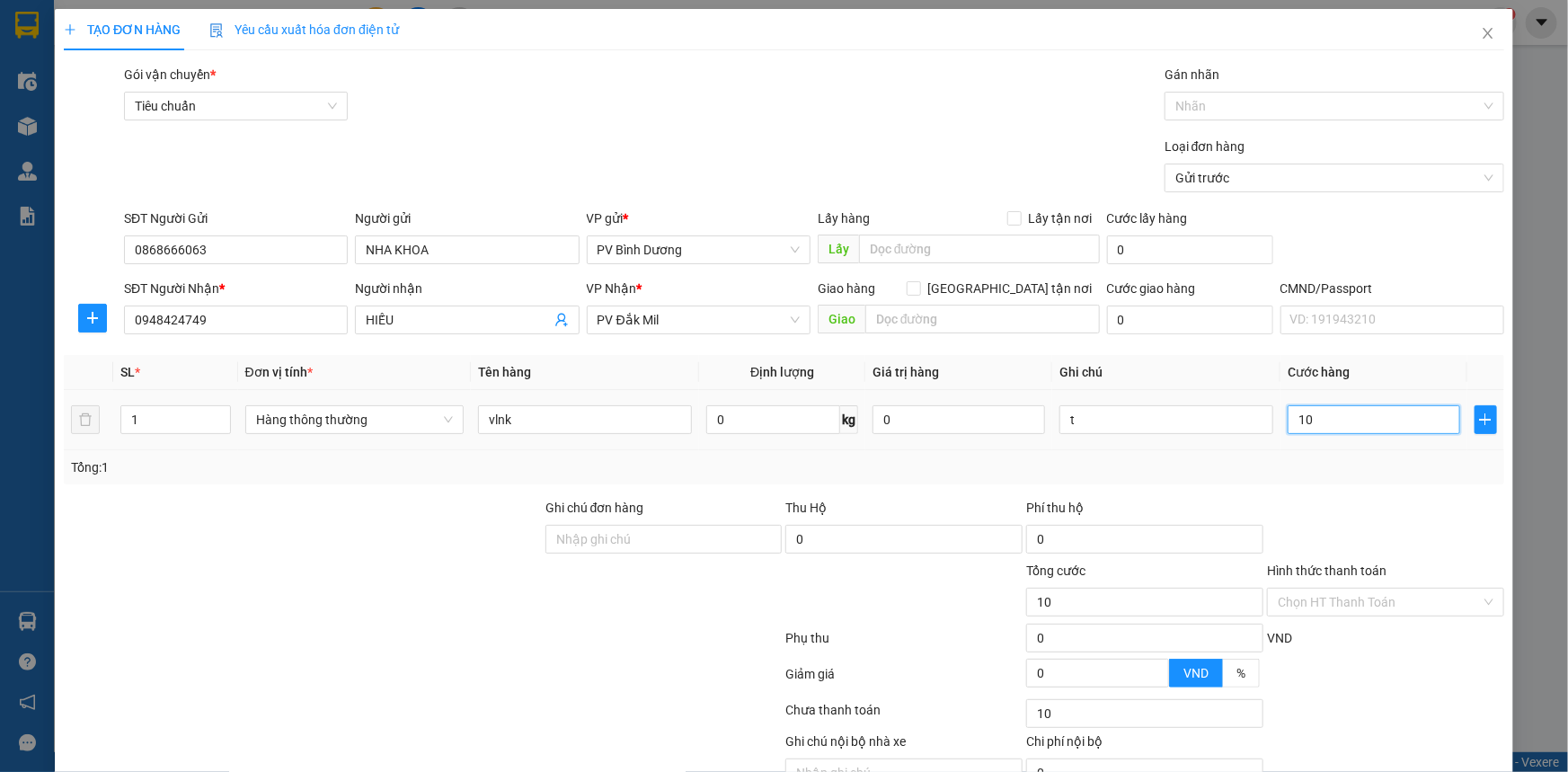
type input "100"
type input "1.000"
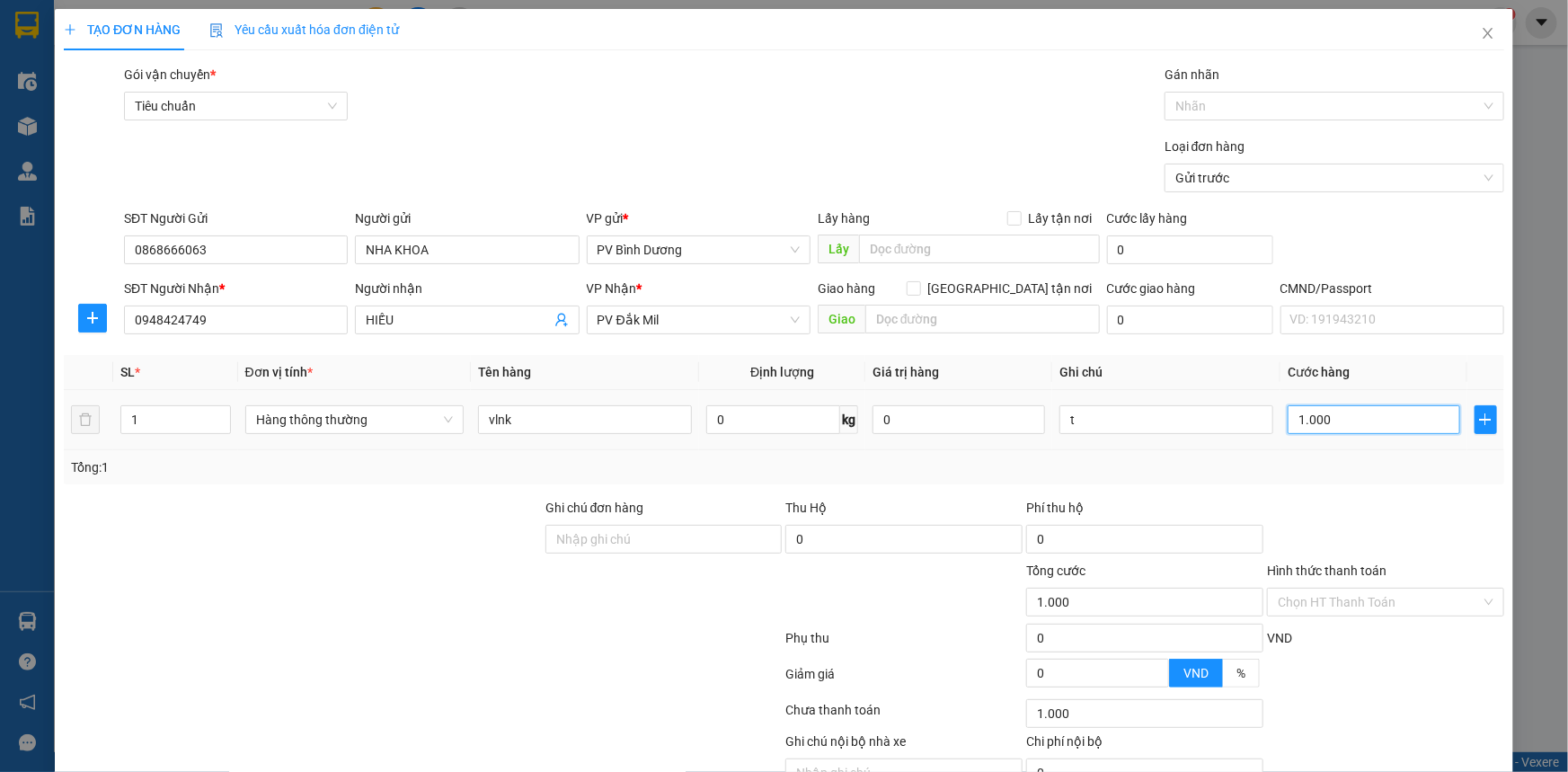
type input "10.000"
type input "100.000"
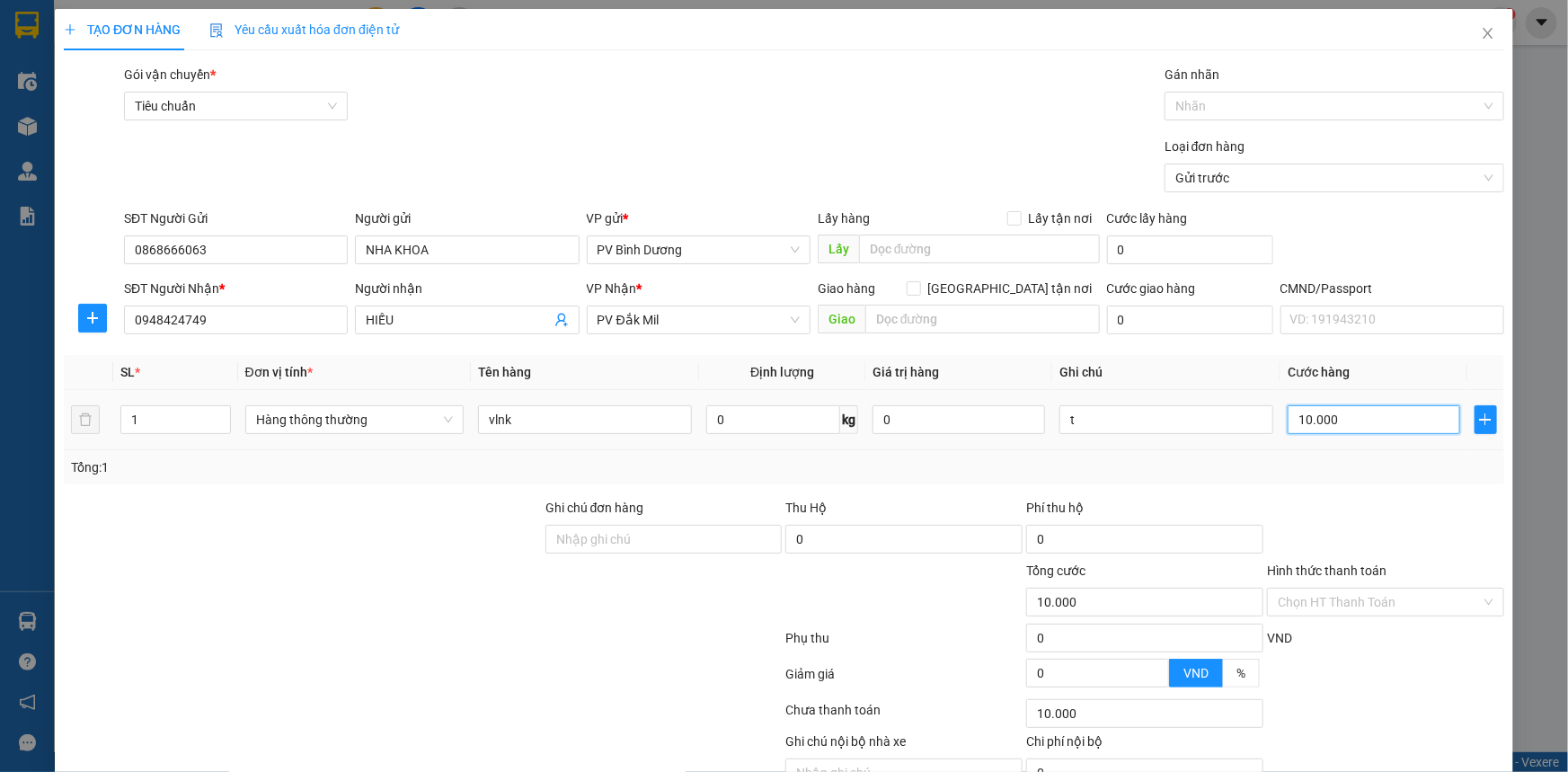
type input "100.000"
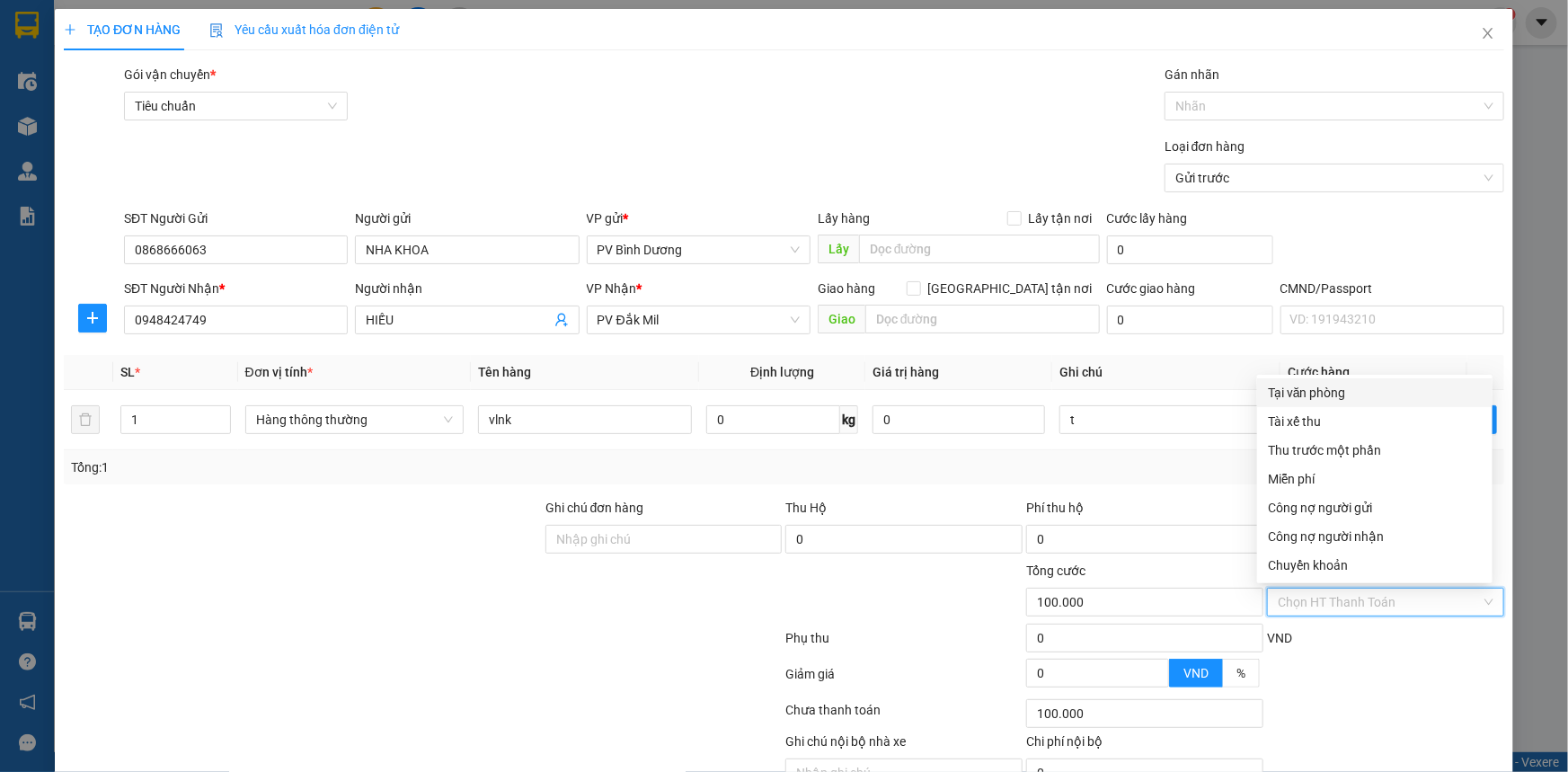
click at [1343, 605] on input "Hình thức thanh toán" at bounding box center [1379, 602] width 203 height 27
click at [1323, 393] on div "Tại văn phòng" at bounding box center [1375, 393] width 214 height 20
type input "0"
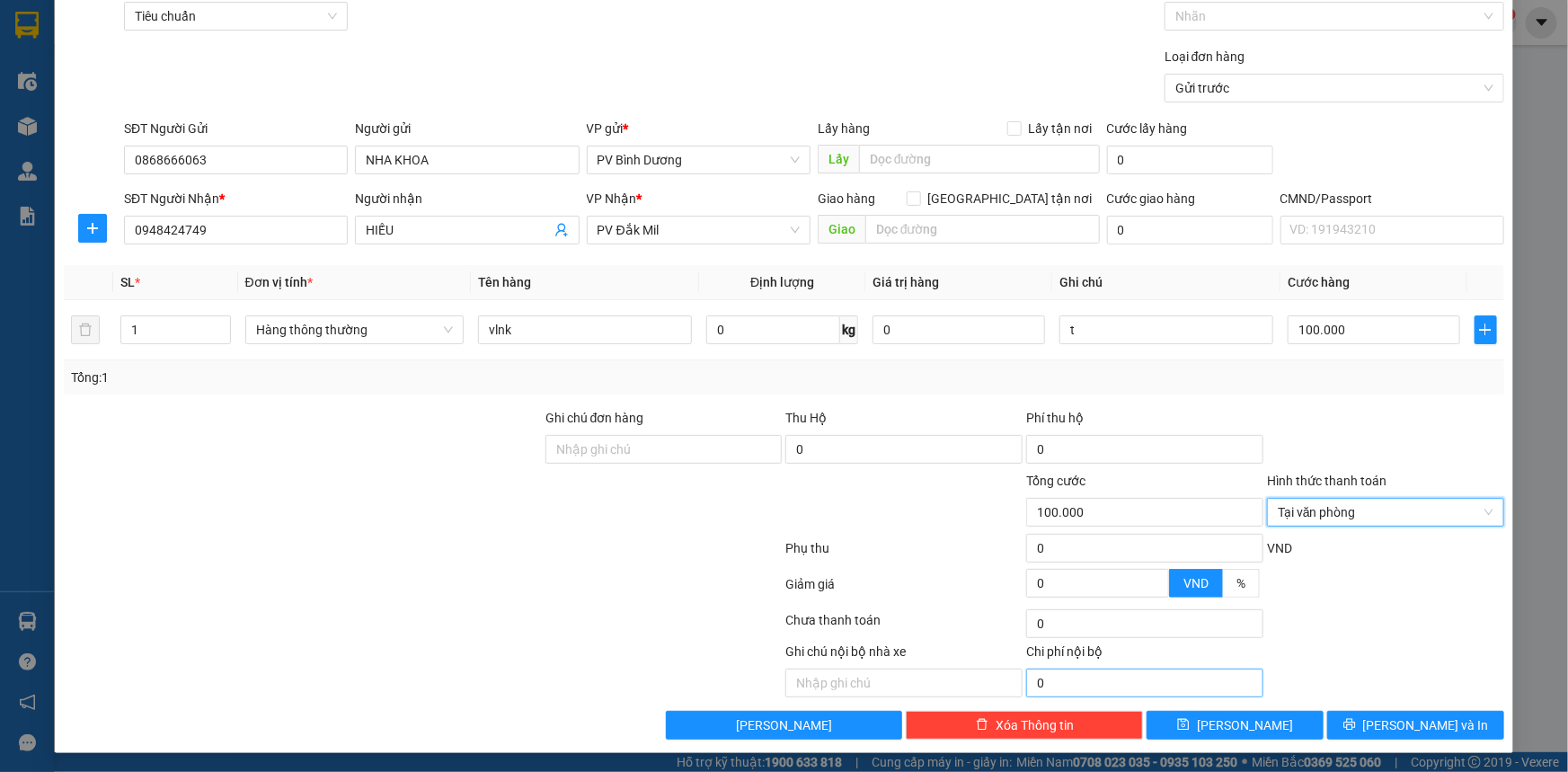
scroll to position [91, 0]
click at [1396, 720] on span "[PERSON_NAME] và In" at bounding box center [1425, 724] width 126 height 20
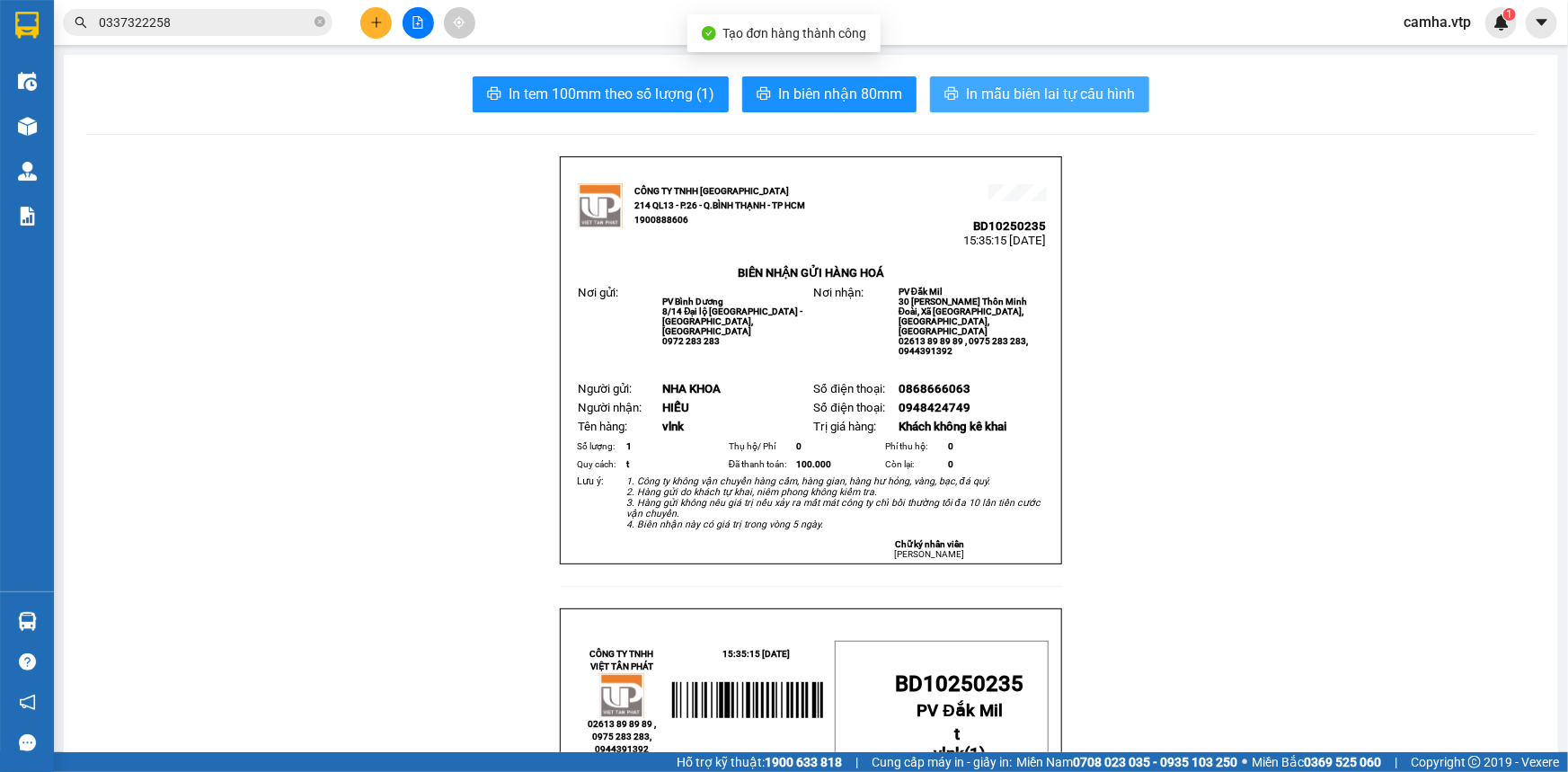
drag, startPoint x: 1009, startPoint y: 93, endPoint x: 1055, endPoint y: 166, distance: 86.3
click at [1011, 93] on span "In mẫu biên lai tự cấu hình" at bounding box center [1051, 94] width 169 height 22
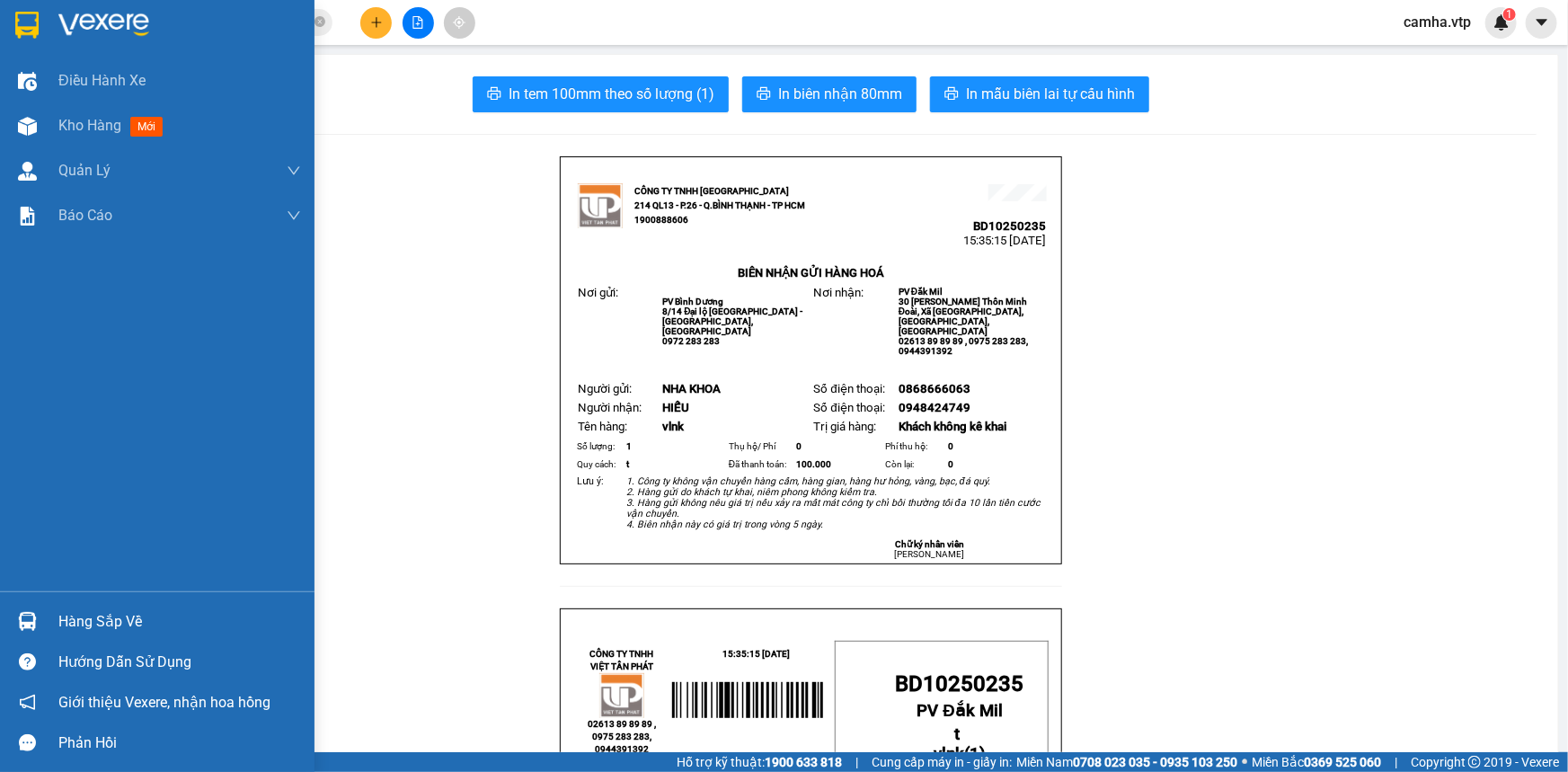
click at [32, 19] on img at bounding box center [26, 25] width 23 height 27
